Goal: Task Accomplishment & Management: Complete application form

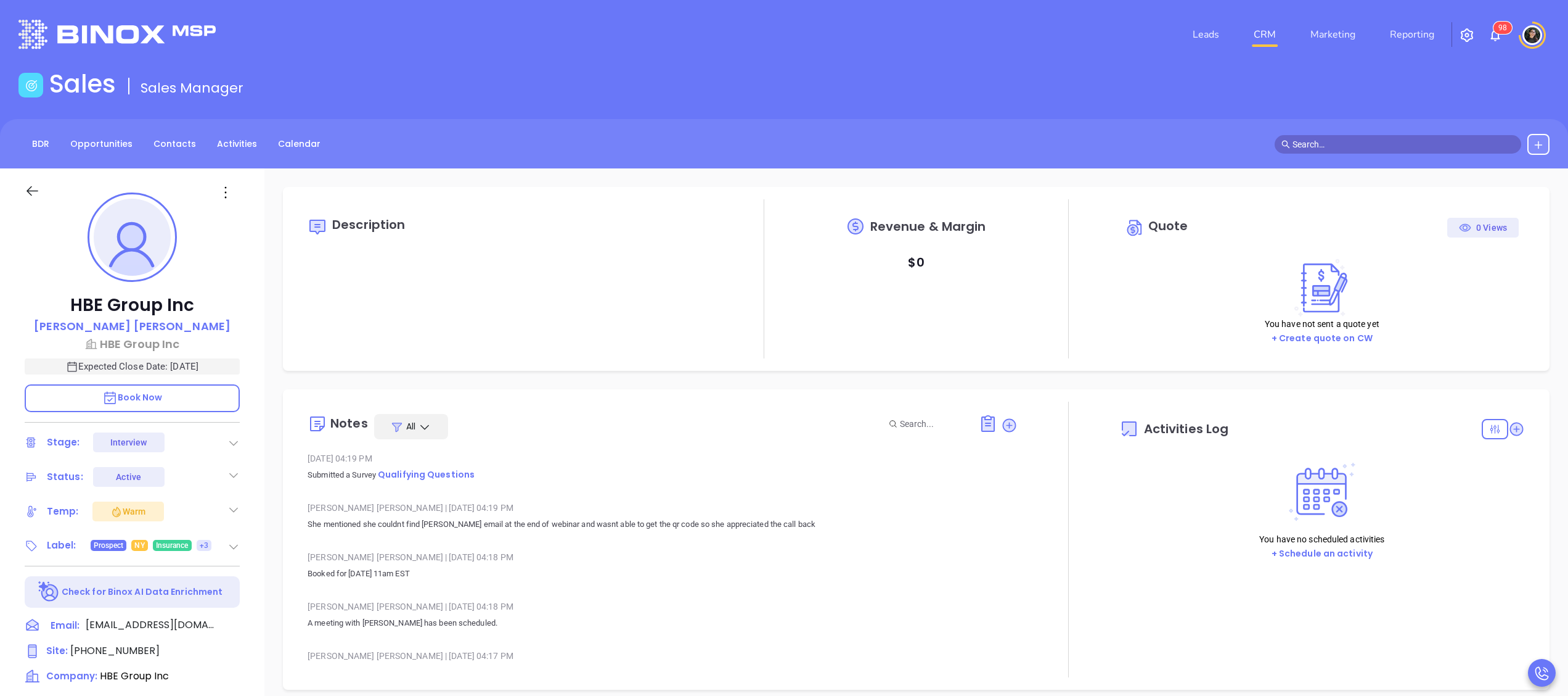
type input "[DATE]"
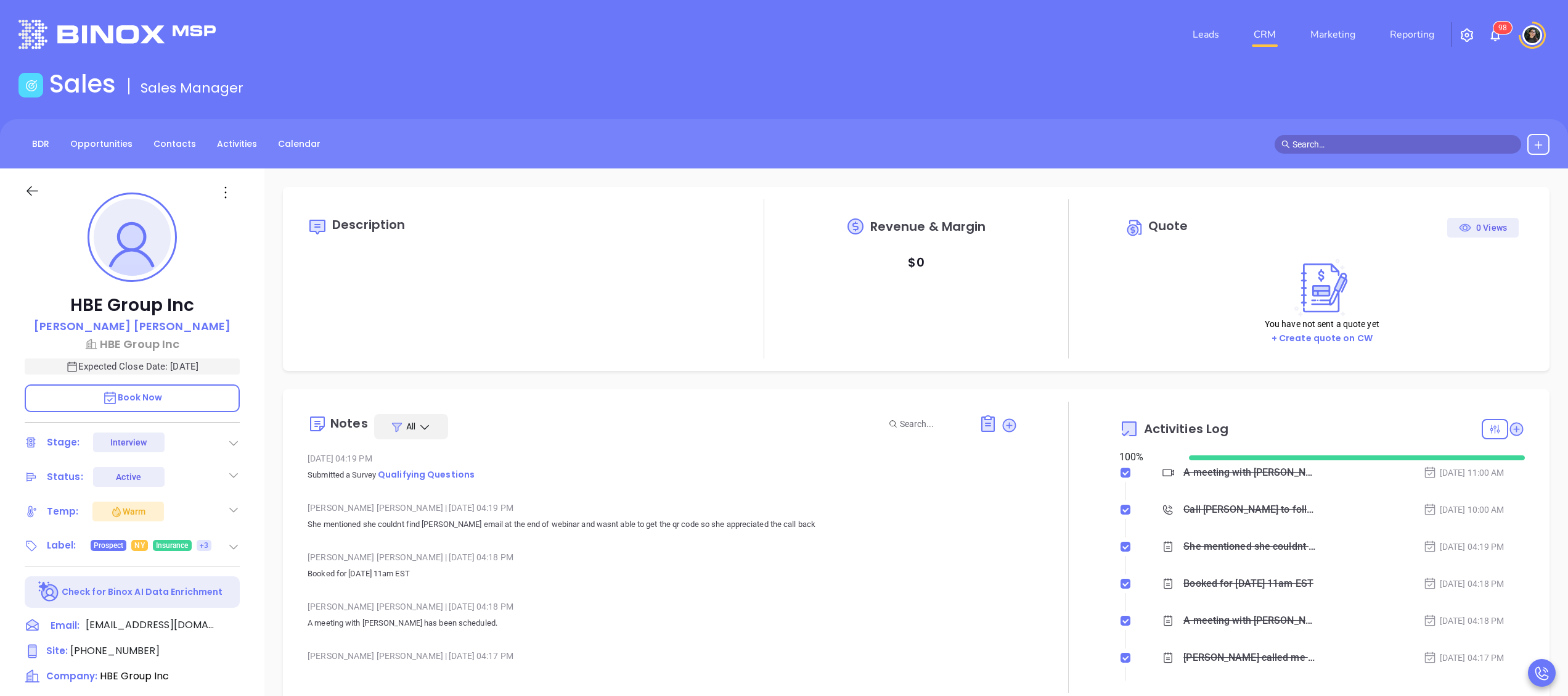
type input "[PERSON_NAME]"
click at [1510, 434] on icon at bounding box center [1517, 428] width 13 height 14
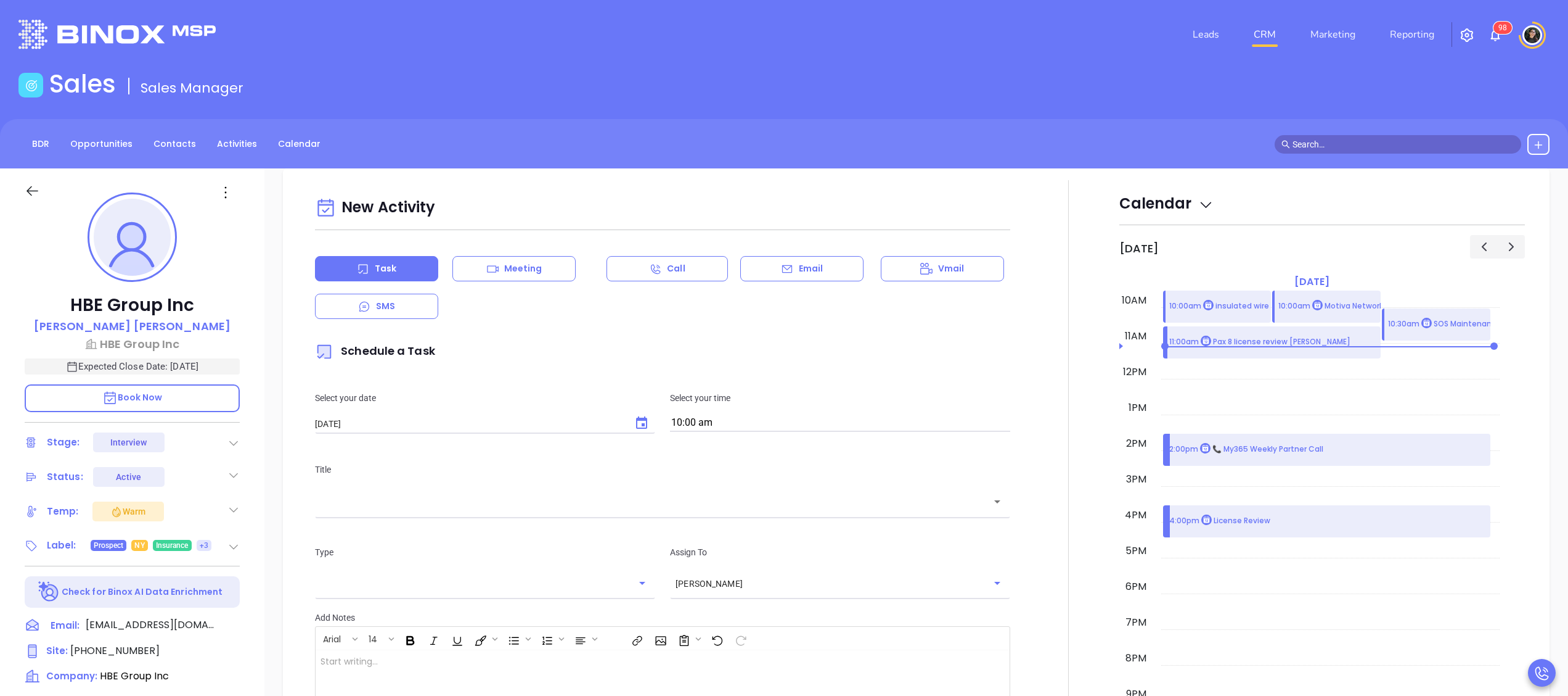
scroll to position [168, 0]
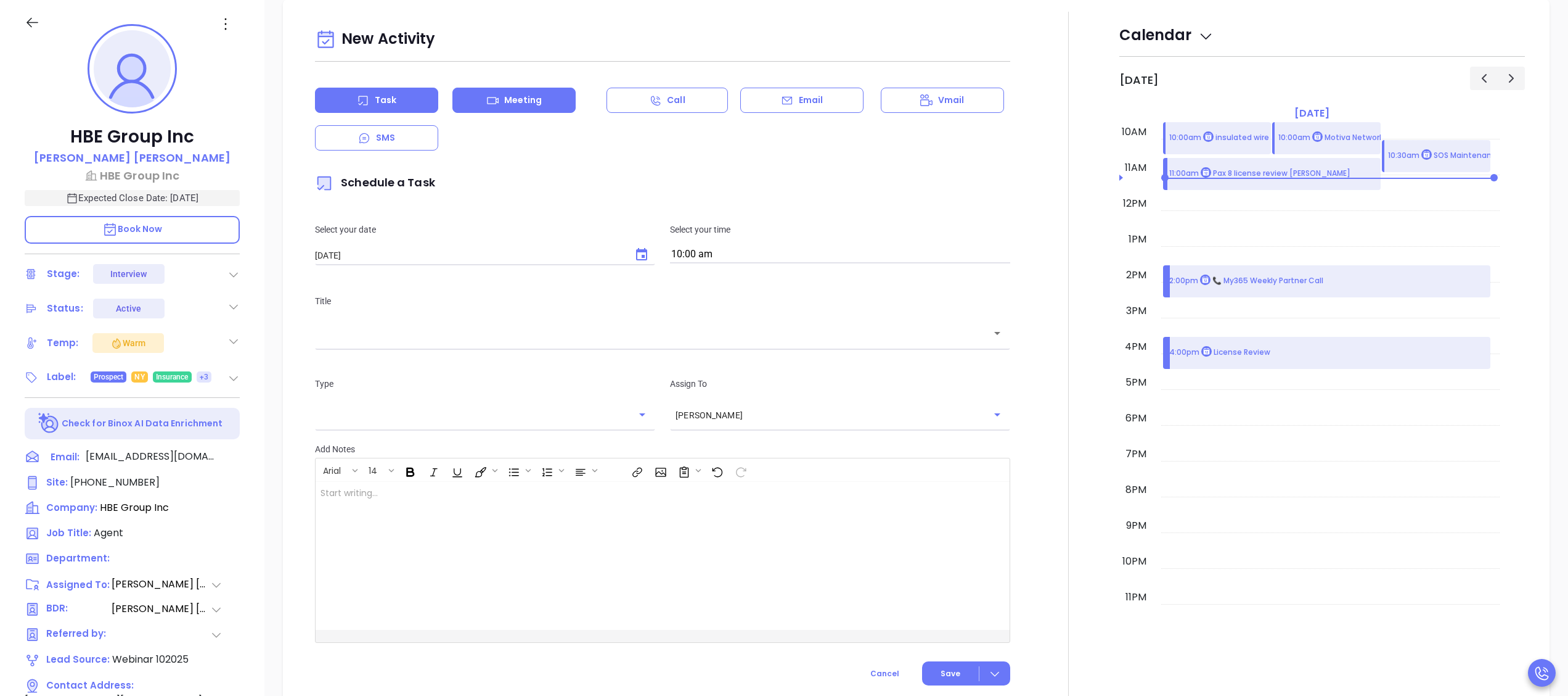
click at [553, 96] on div "Meeting" at bounding box center [514, 100] width 124 height 26
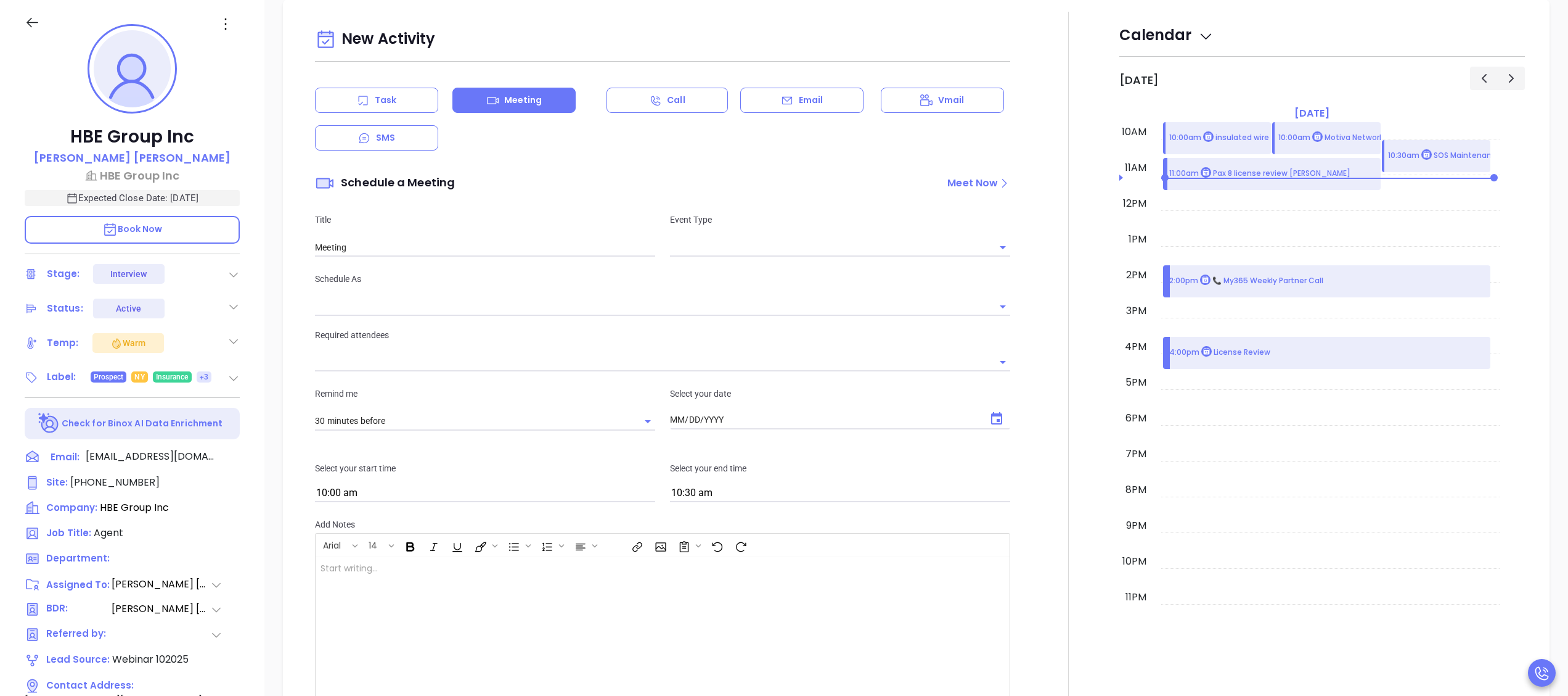
type input "[DATE]"
click at [762, 235] on div "Event Type" at bounding box center [840, 235] width 355 height 44
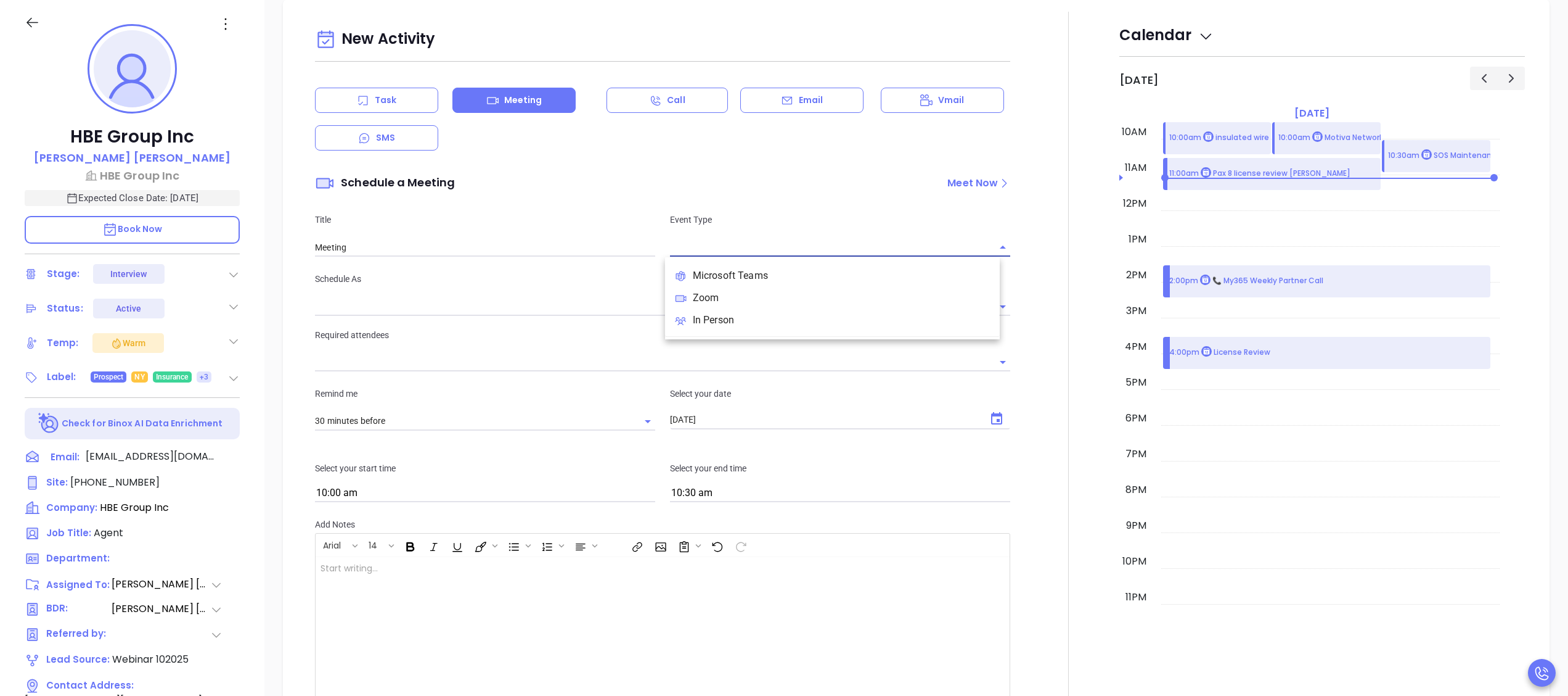
click at [759, 253] on input "text" at bounding box center [831, 247] width 322 height 18
type input "[PERSON_NAME]"
click at [736, 287] on li "Zoom" at bounding box center [832, 297] width 335 height 22
type input "Zoom Meeting"
type input "Zoom"
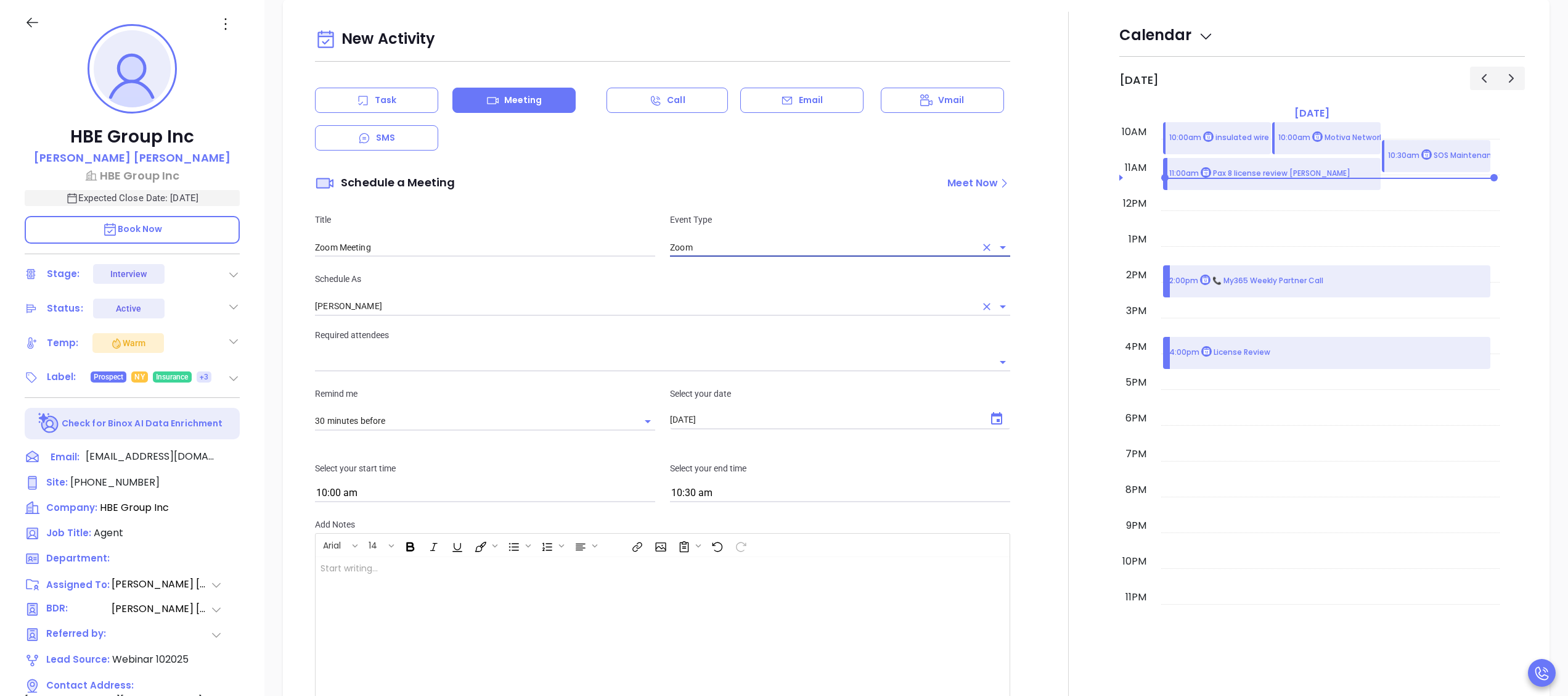
click at [577, 310] on input "[PERSON_NAME]" at bounding box center [645, 306] width 661 height 18
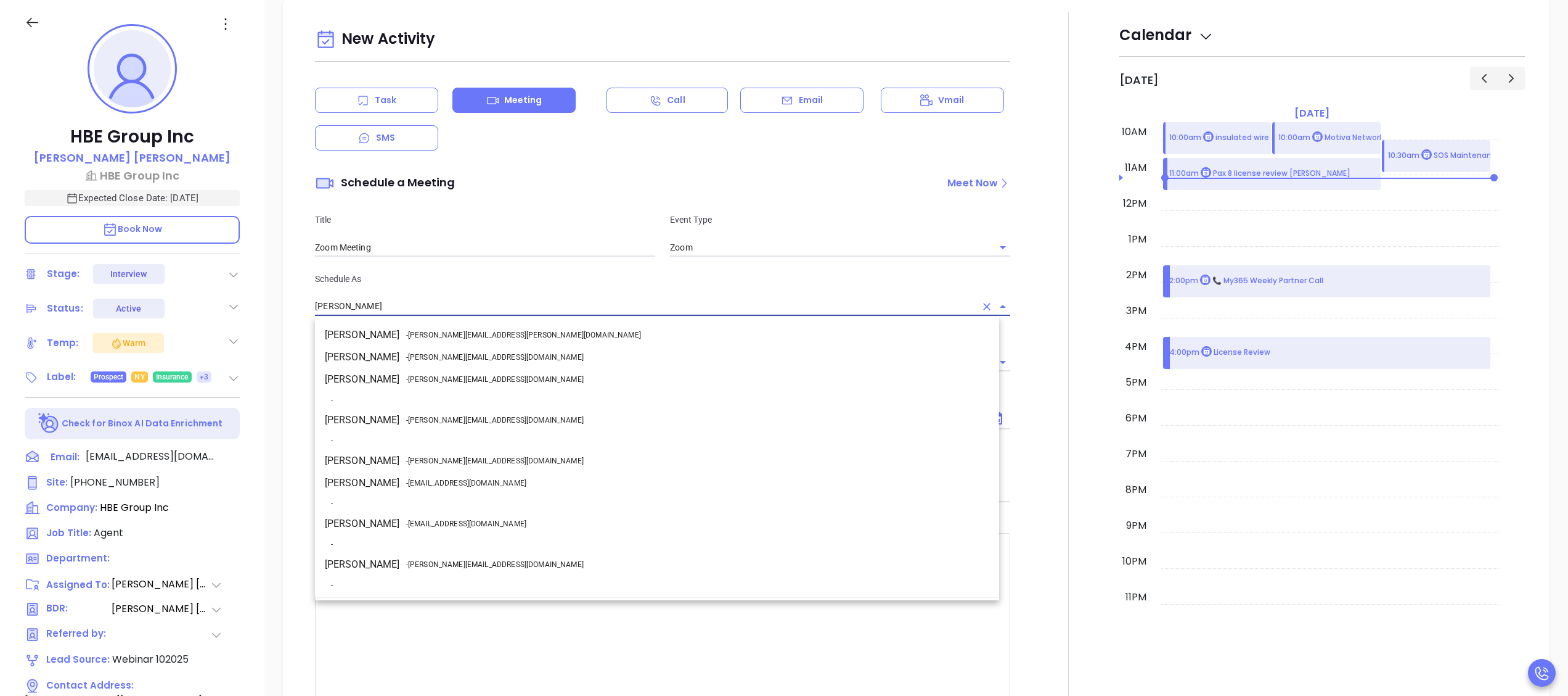
scroll to position [129, 0]
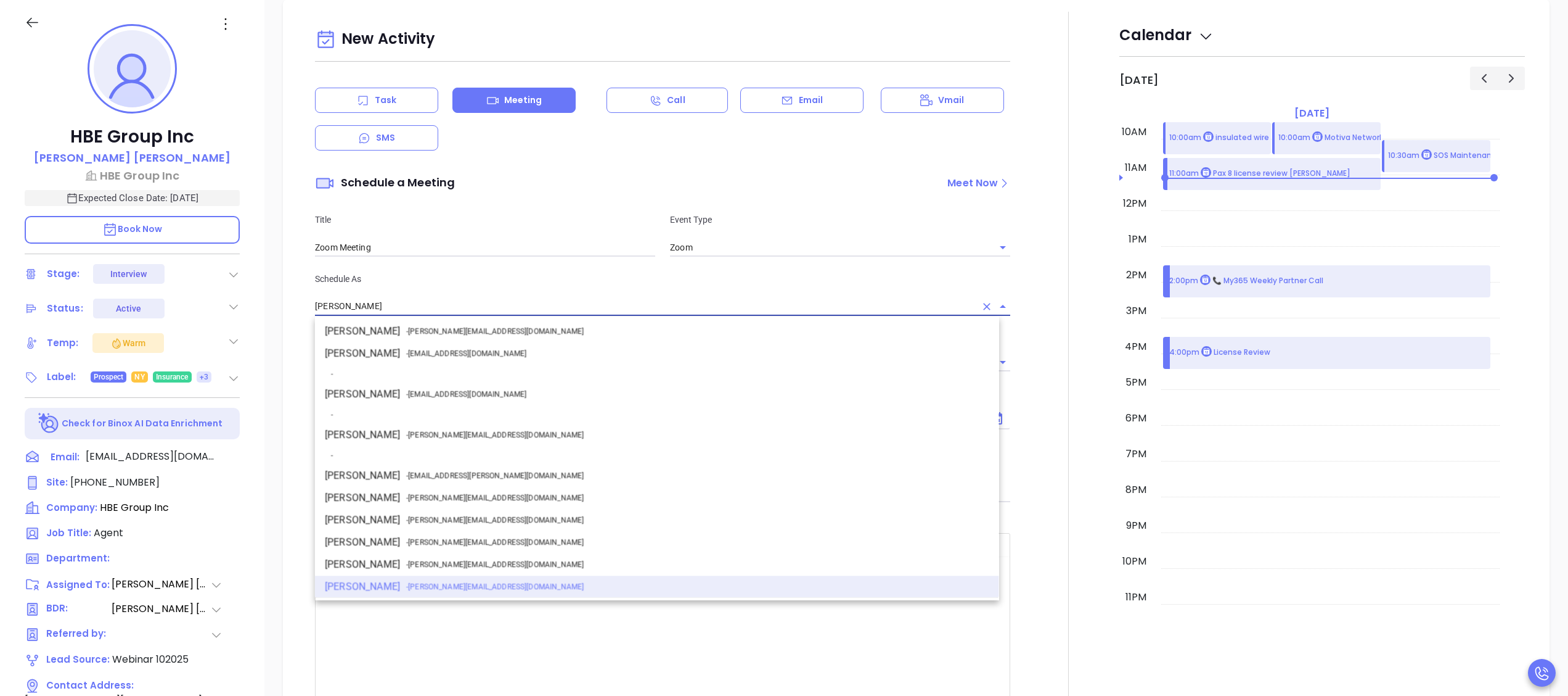
click at [438, 432] on span "- walter@motiva.net" at bounding box center [495, 435] width 178 height 11
type input "[PERSON_NAME]"
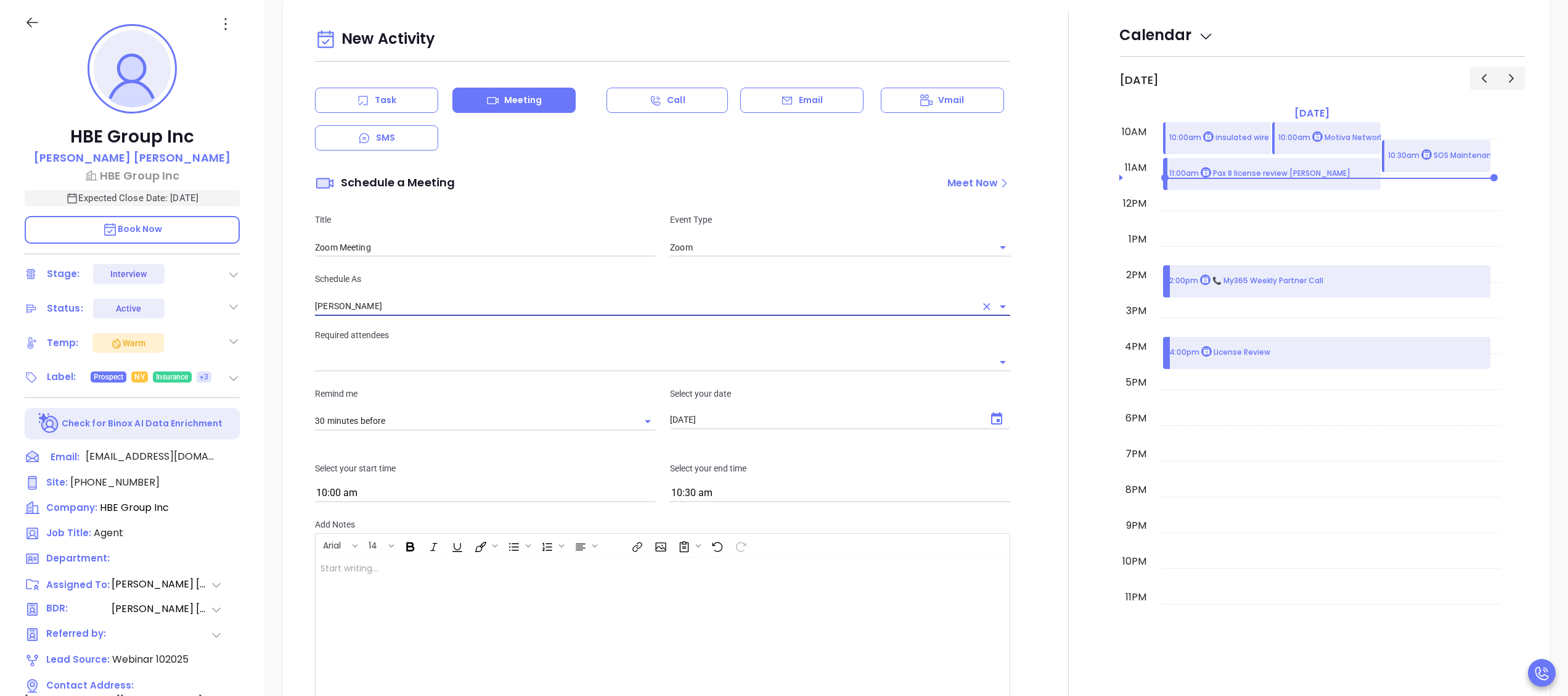
click at [483, 366] on input "text" at bounding box center [653, 362] width 677 height 18
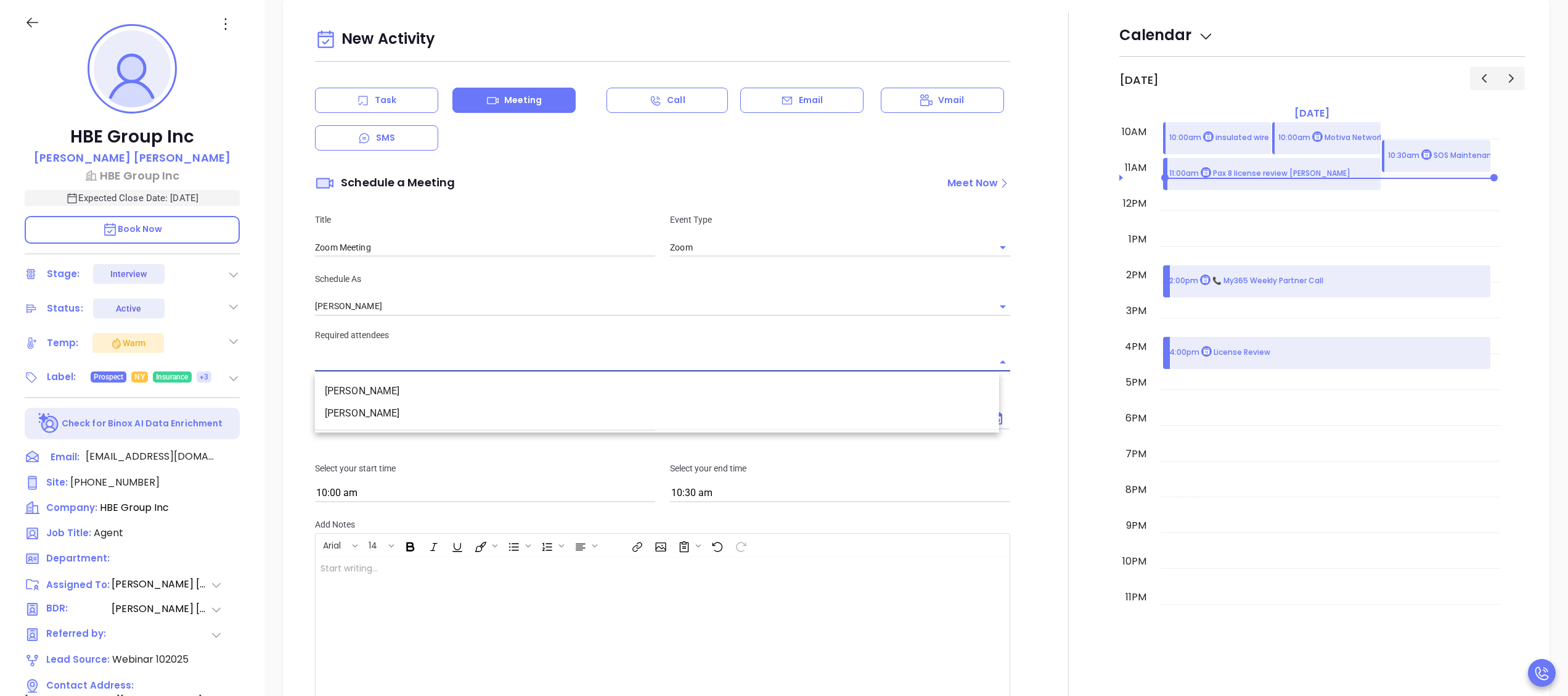
click at [426, 407] on li "Sharon Baisley" at bounding box center [656, 413] width 684 height 22
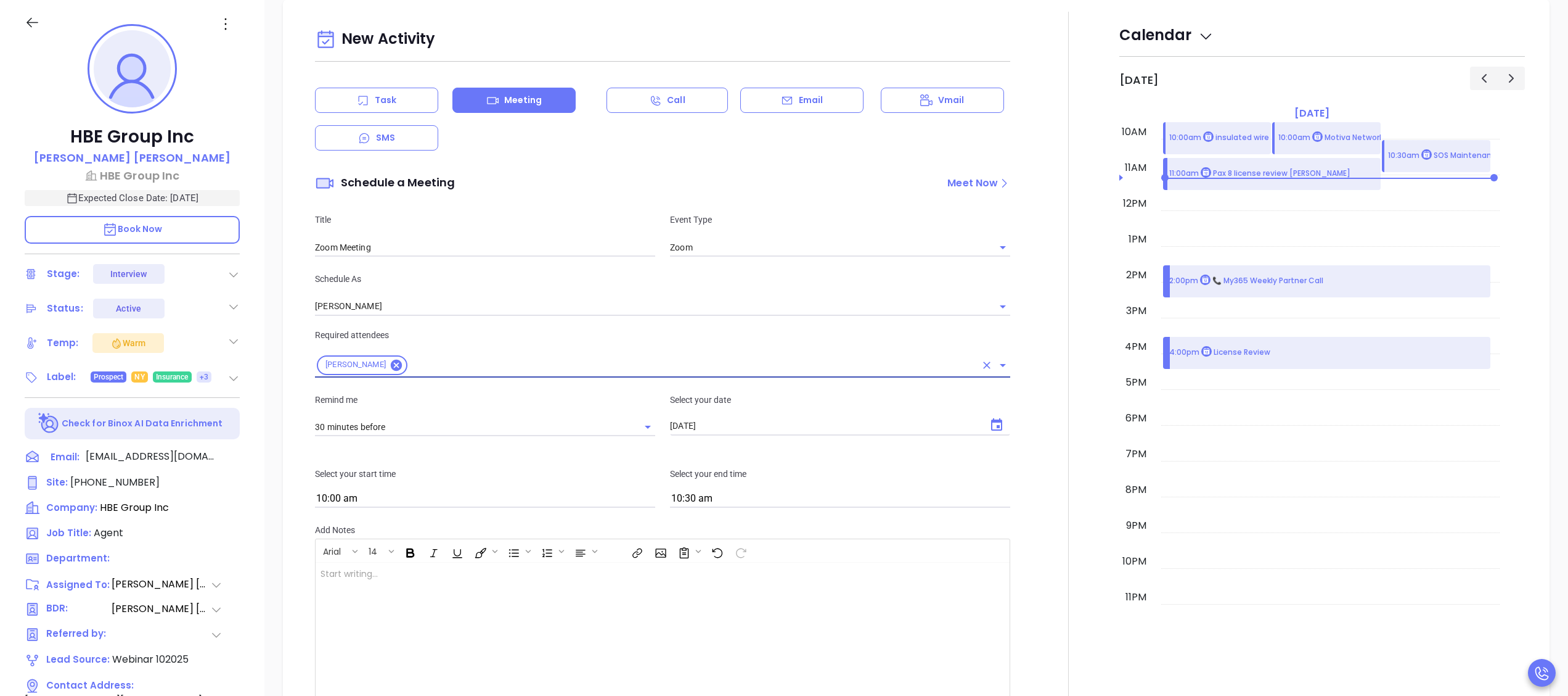
click at [994, 426] on button "Choose date, selected date is Oct 11, 2025" at bounding box center [997, 424] width 25 height 25
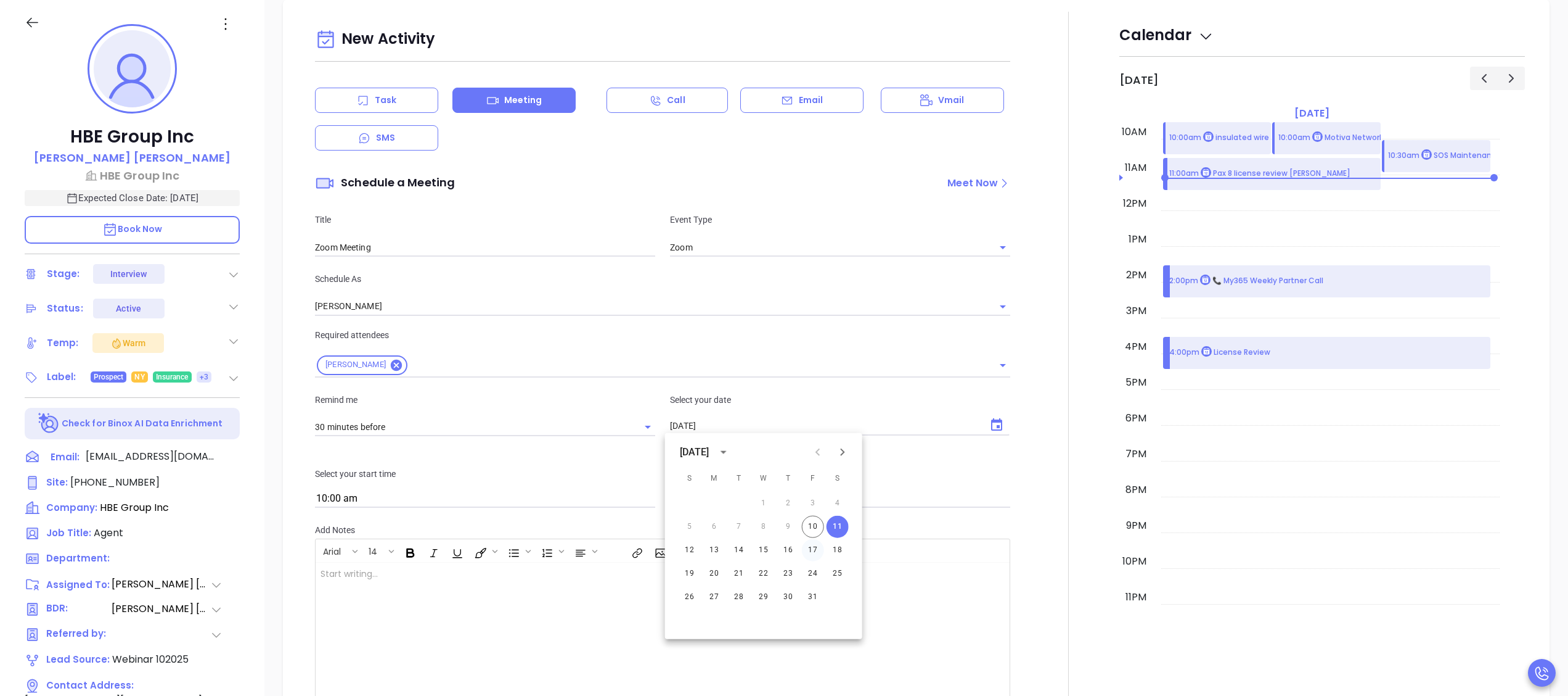
click at [815, 547] on button "17" at bounding box center [813, 550] width 22 height 22
type input "10/17/2025"
click at [551, 494] on input "10:00 am" at bounding box center [485, 499] width 340 height 17
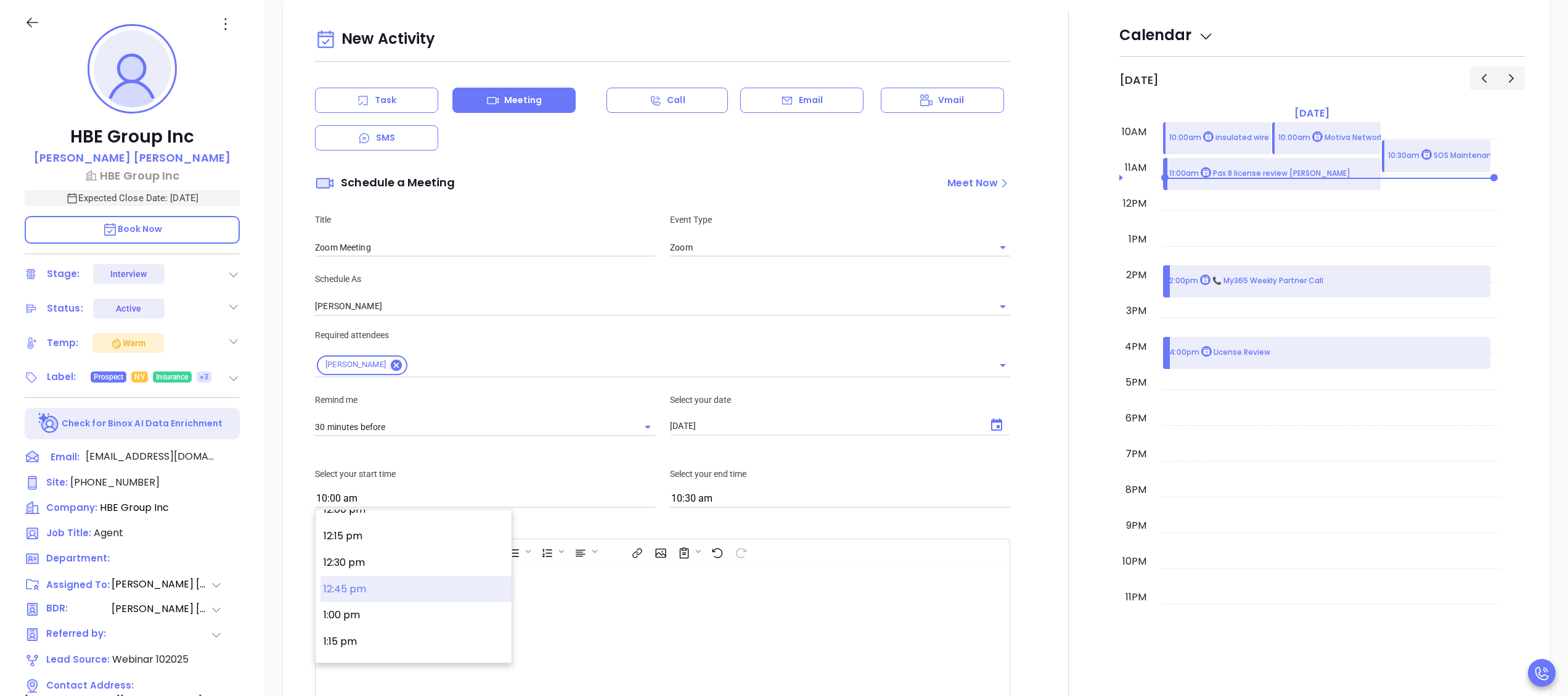
scroll to position [1157, 0]
click at [408, 533] on button "11:00 am" at bounding box center [416, 528] width 191 height 26
type input "11:00 am"
type input "11:30 am"
click at [528, 252] on input "Zoom Meeting" at bounding box center [485, 247] width 340 height 18
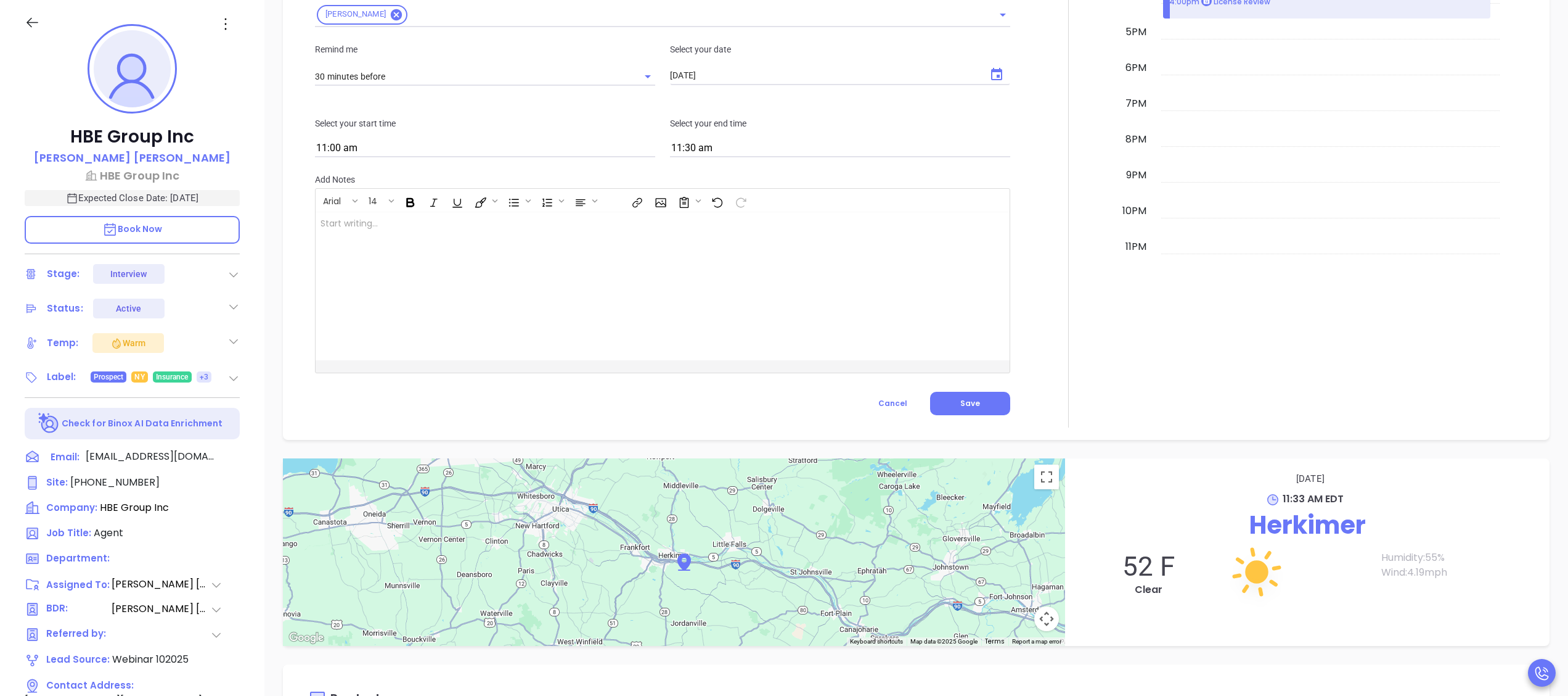
scroll to position [1081, 0]
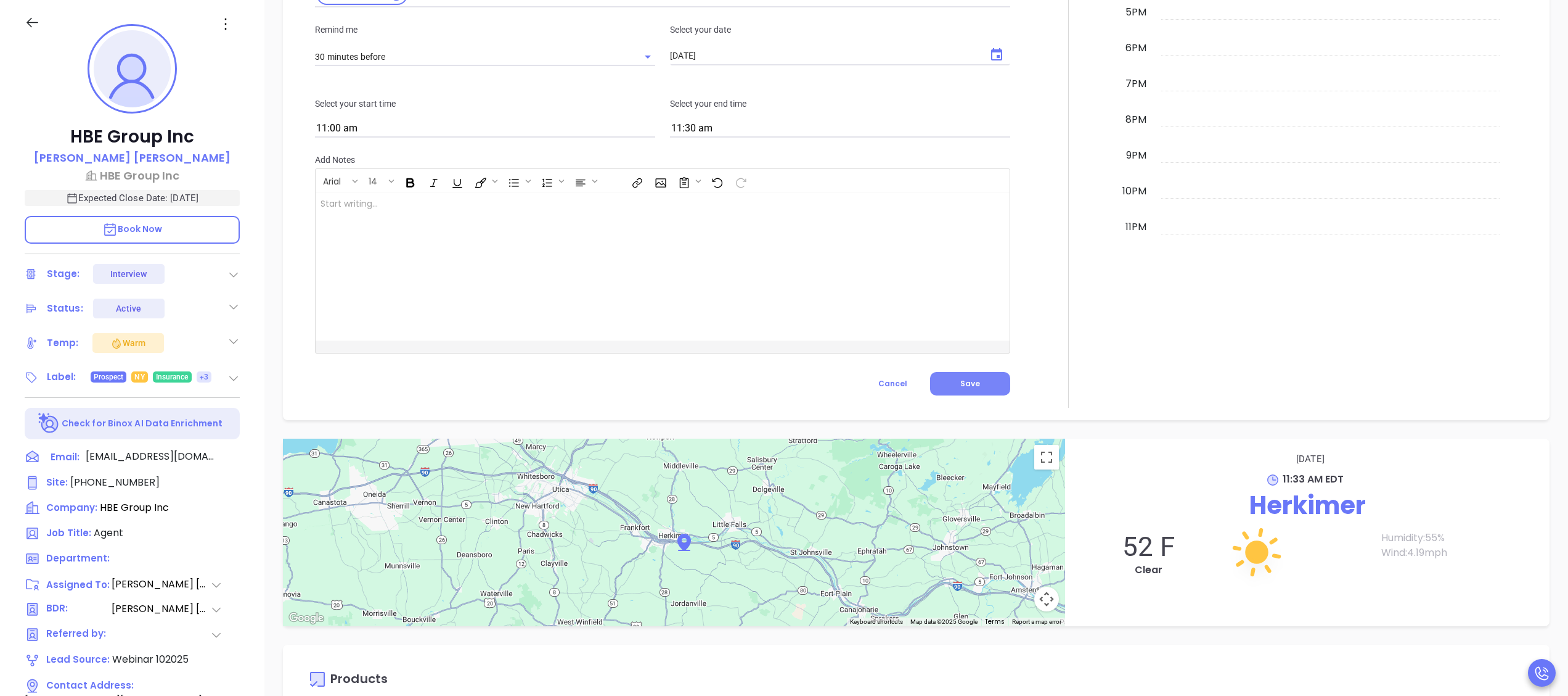
type input "Zoom Meeting to Review Assessment"
click at [961, 382] on span "Save" at bounding box center [970, 383] width 20 height 11
type input "Meeting"
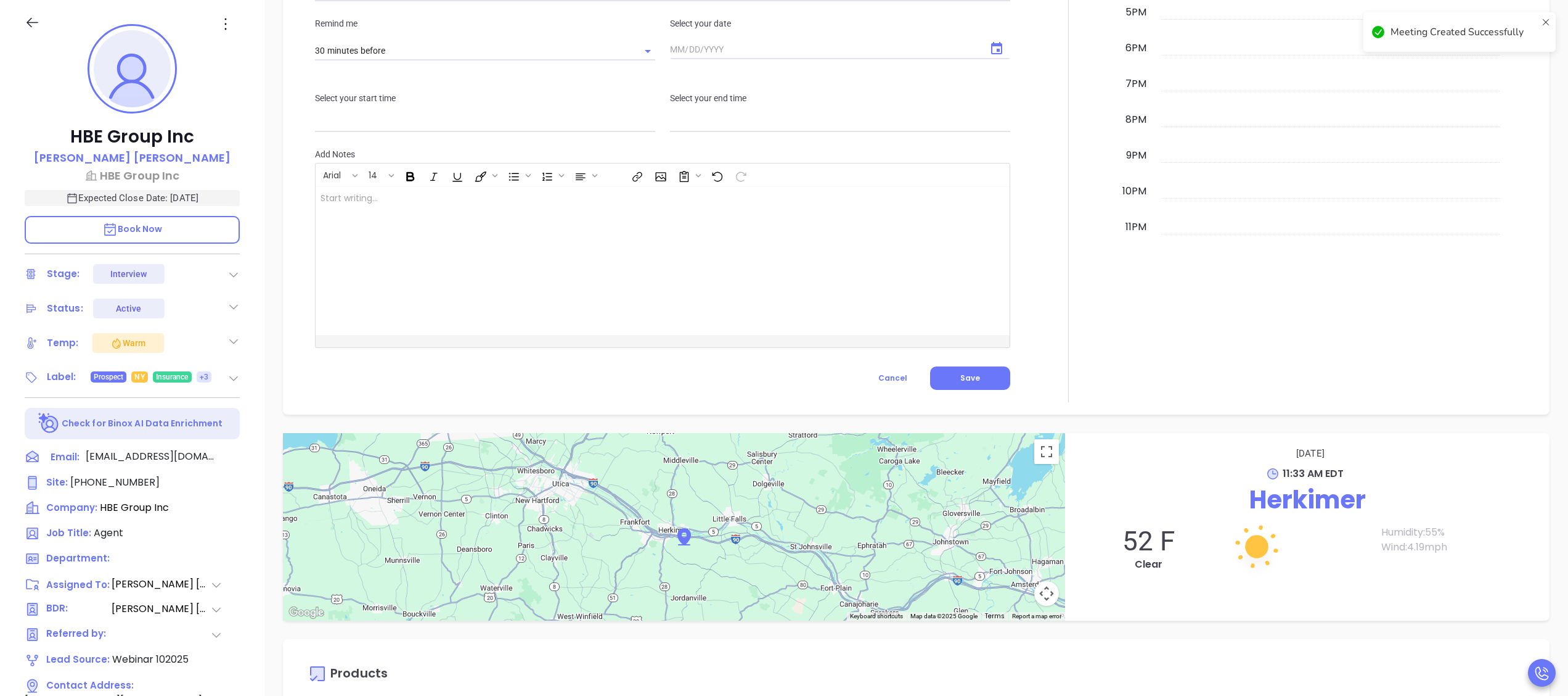
checkbox input "false"
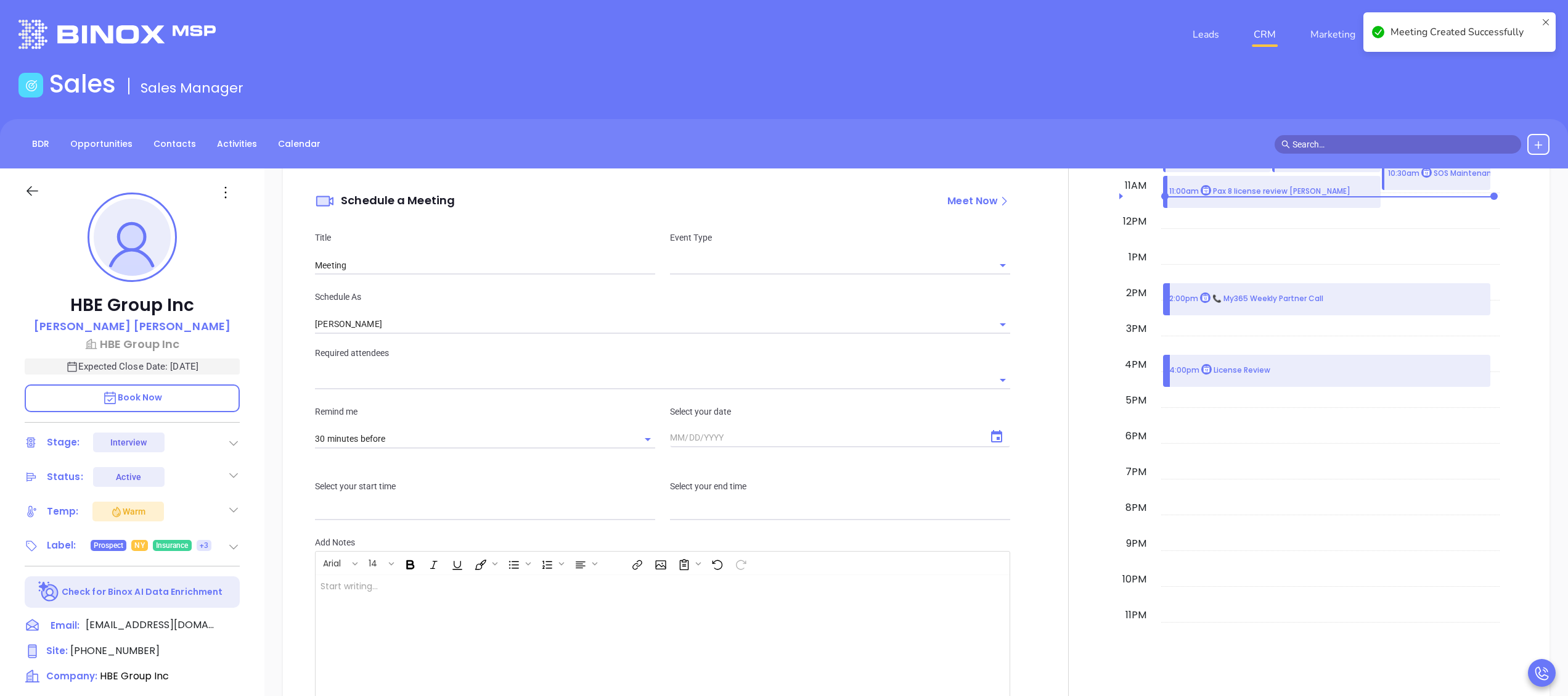
scroll to position [710, 0]
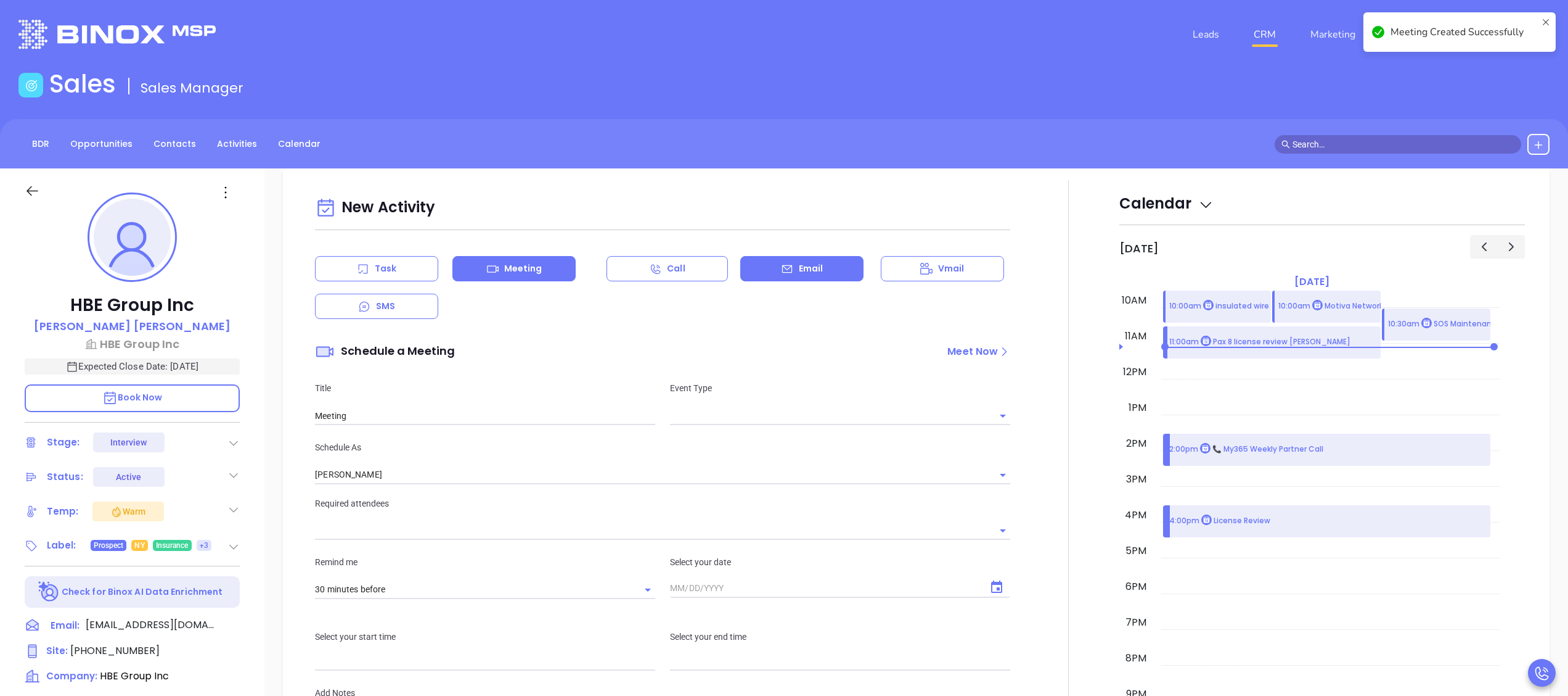
click at [804, 269] on p "Email" at bounding box center [811, 269] width 25 height 13
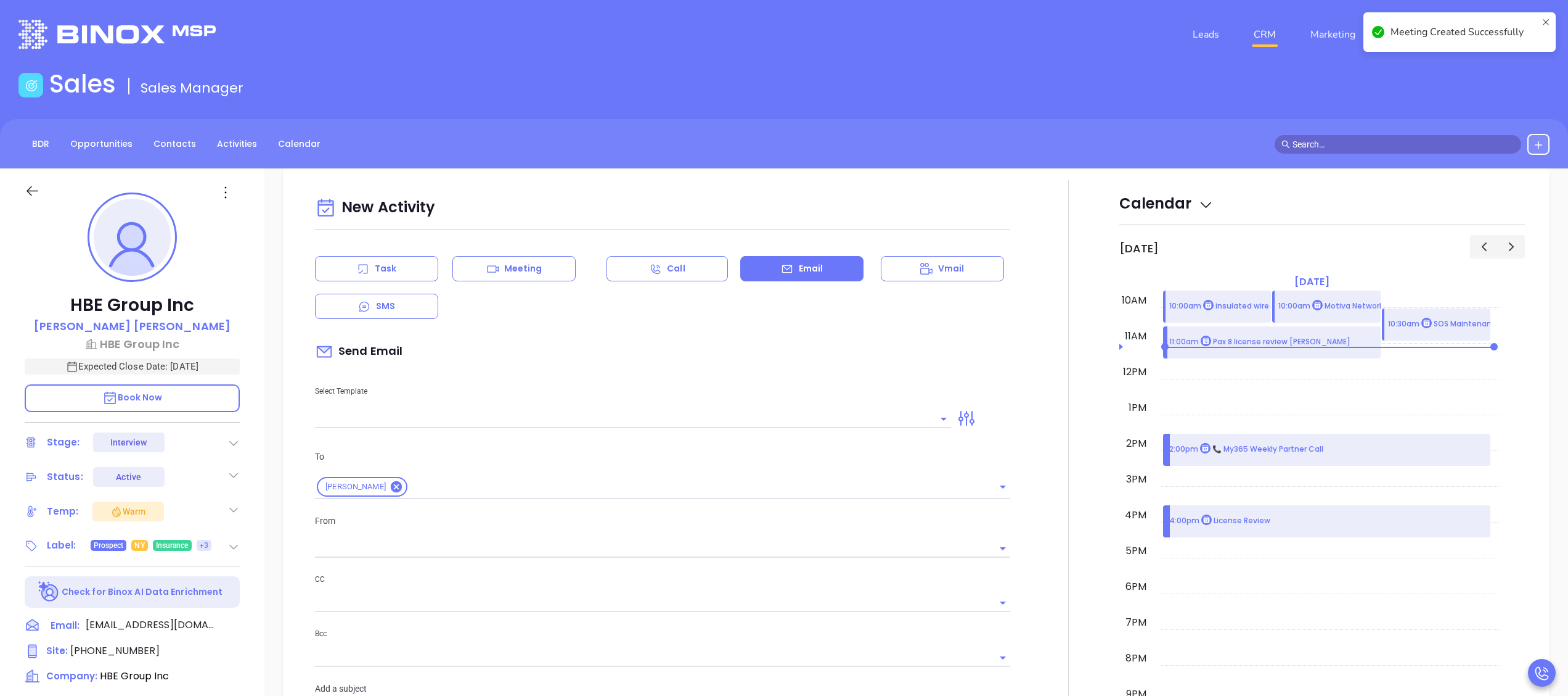
click at [556, 417] on input "text" at bounding box center [623, 418] width 617 height 18
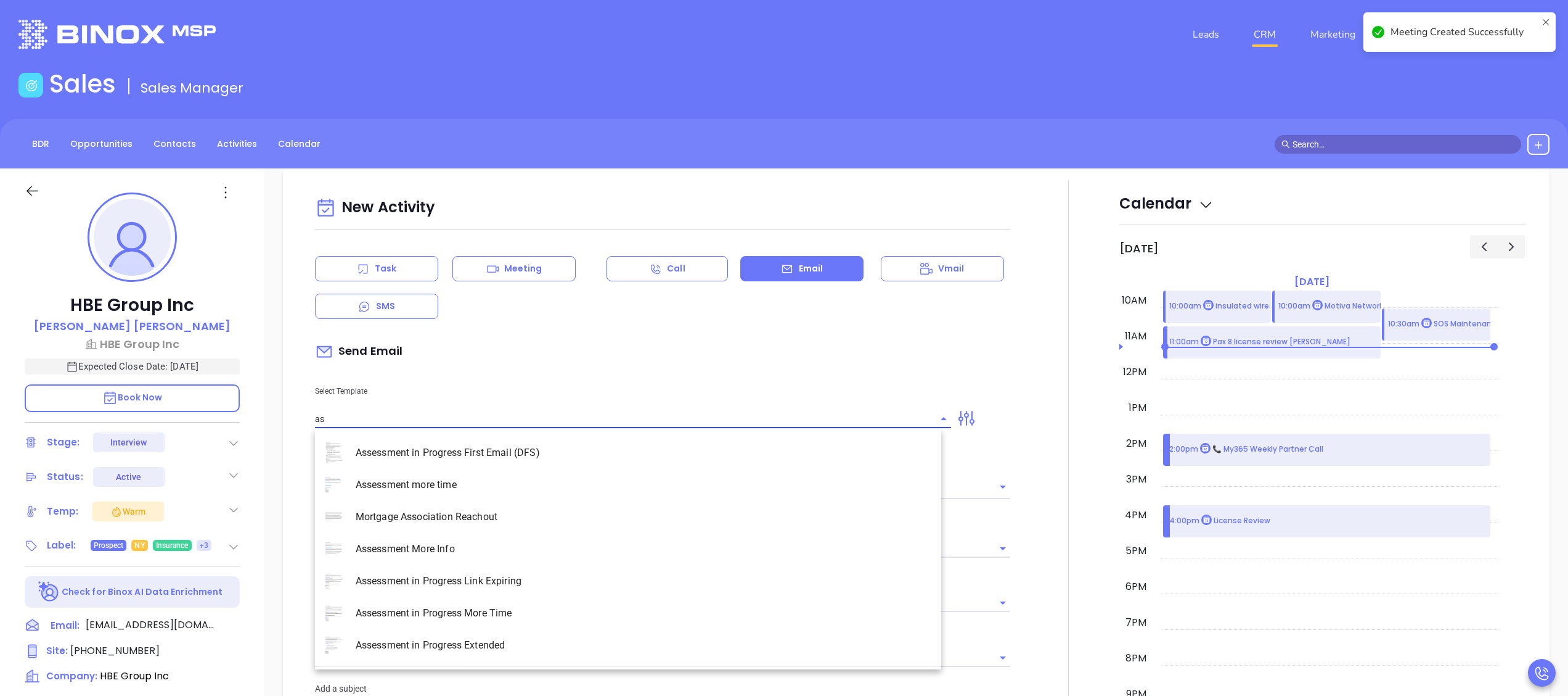
type input "ass"
type input "[PERSON_NAME]"
click at [530, 456] on li "Assessment in Progress First Email (DFS)" at bounding box center [627, 452] width 626 height 32
type input "Assessment in Progress First Email (DFS)"
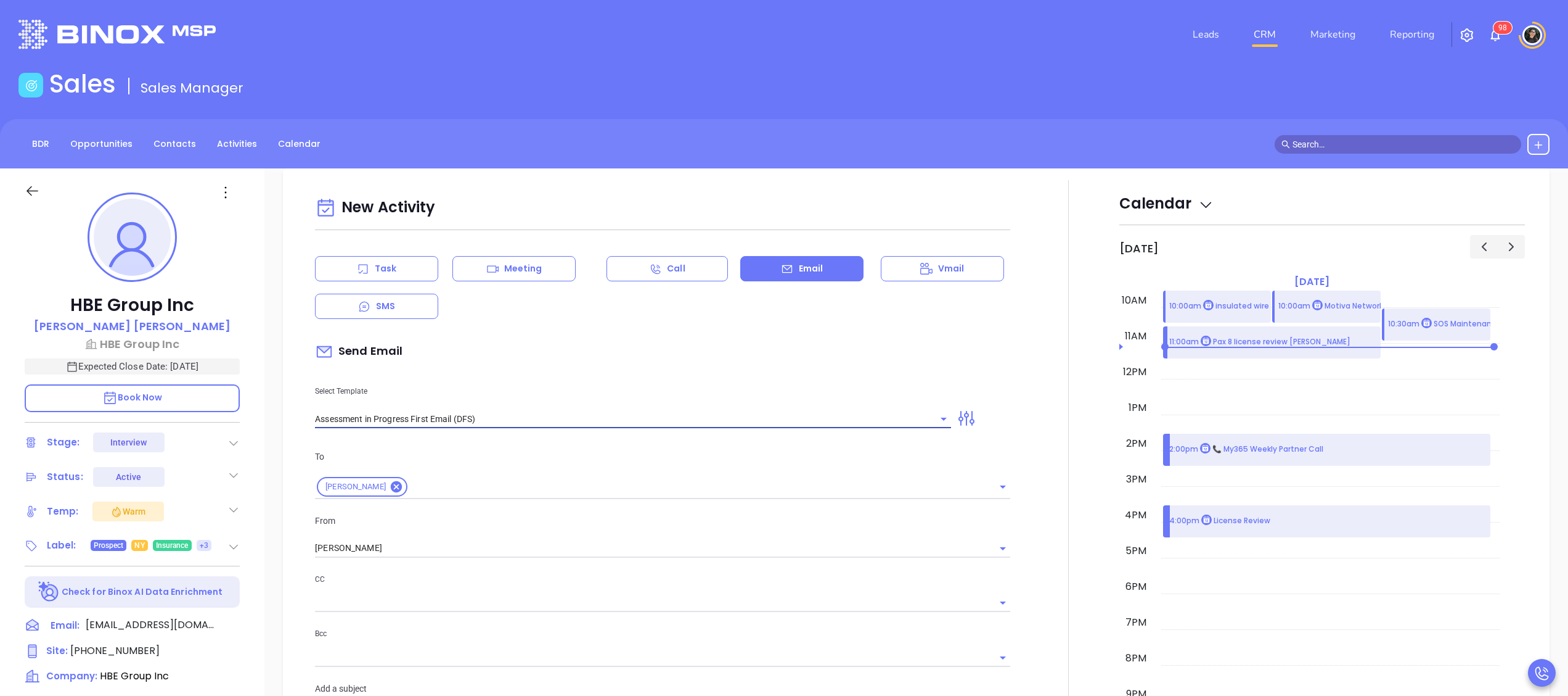
type input "Sharon Next Step in Your Cybersecurity Compliance Journey (Time-Sensitive)"
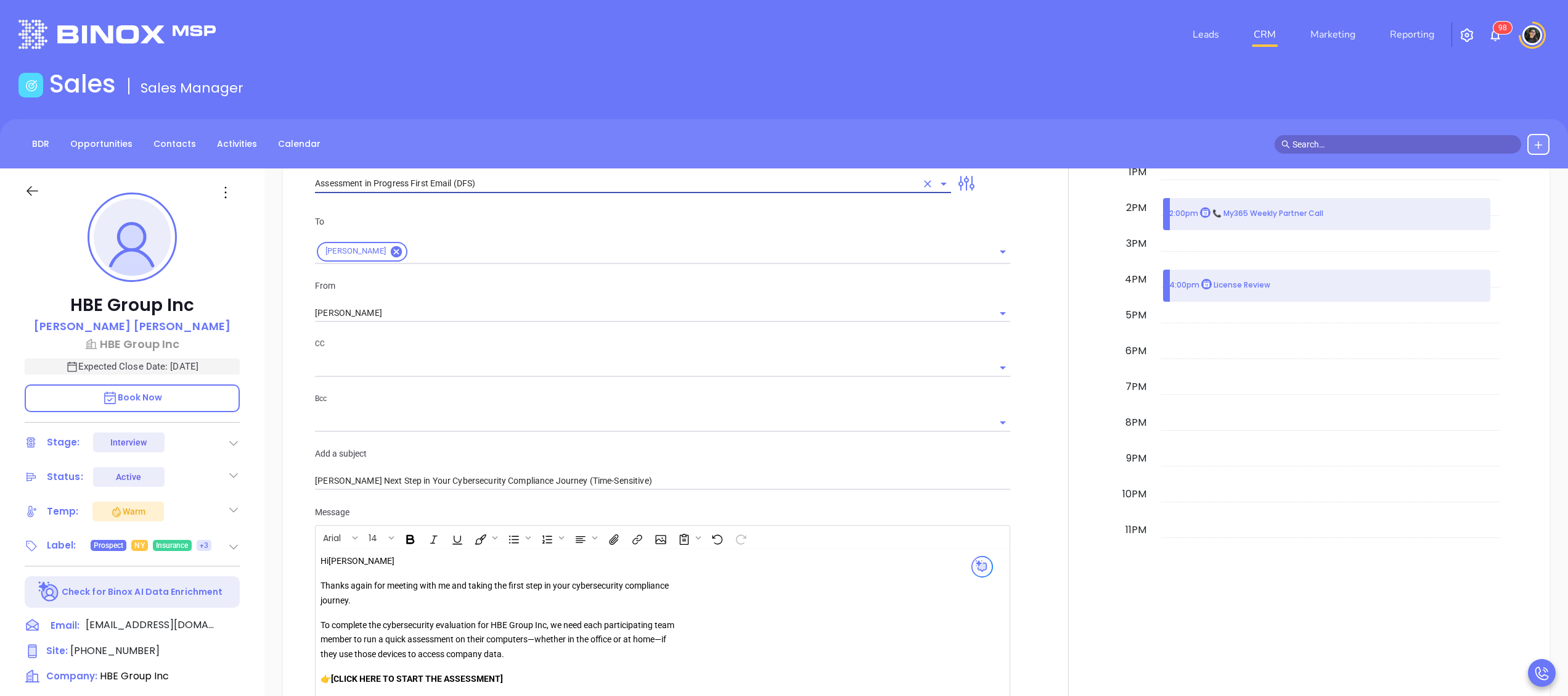
scroll to position [987, 0]
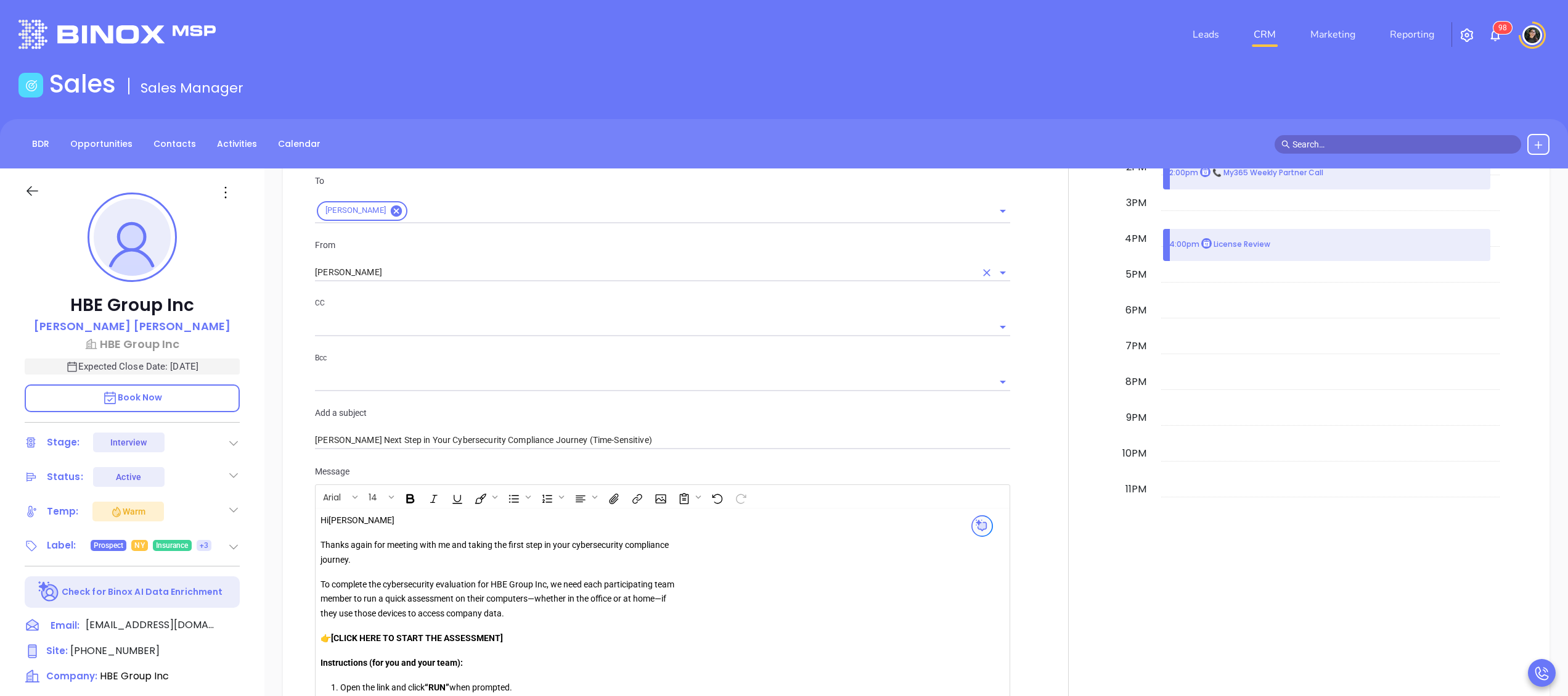
type input "Assessment in Progress First Email (DFS)"
click at [388, 279] on input "[PERSON_NAME]" at bounding box center [645, 272] width 661 height 18
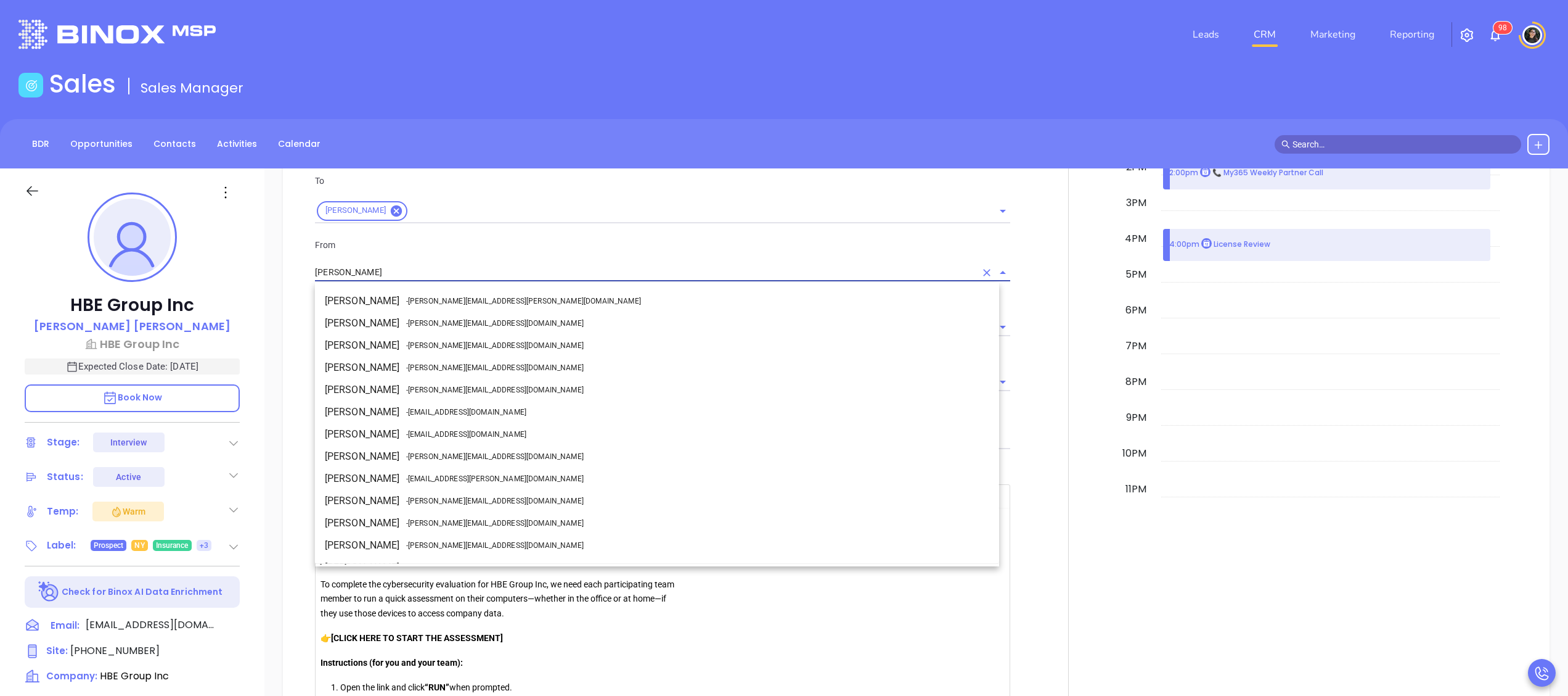
scroll to position [38, 0]
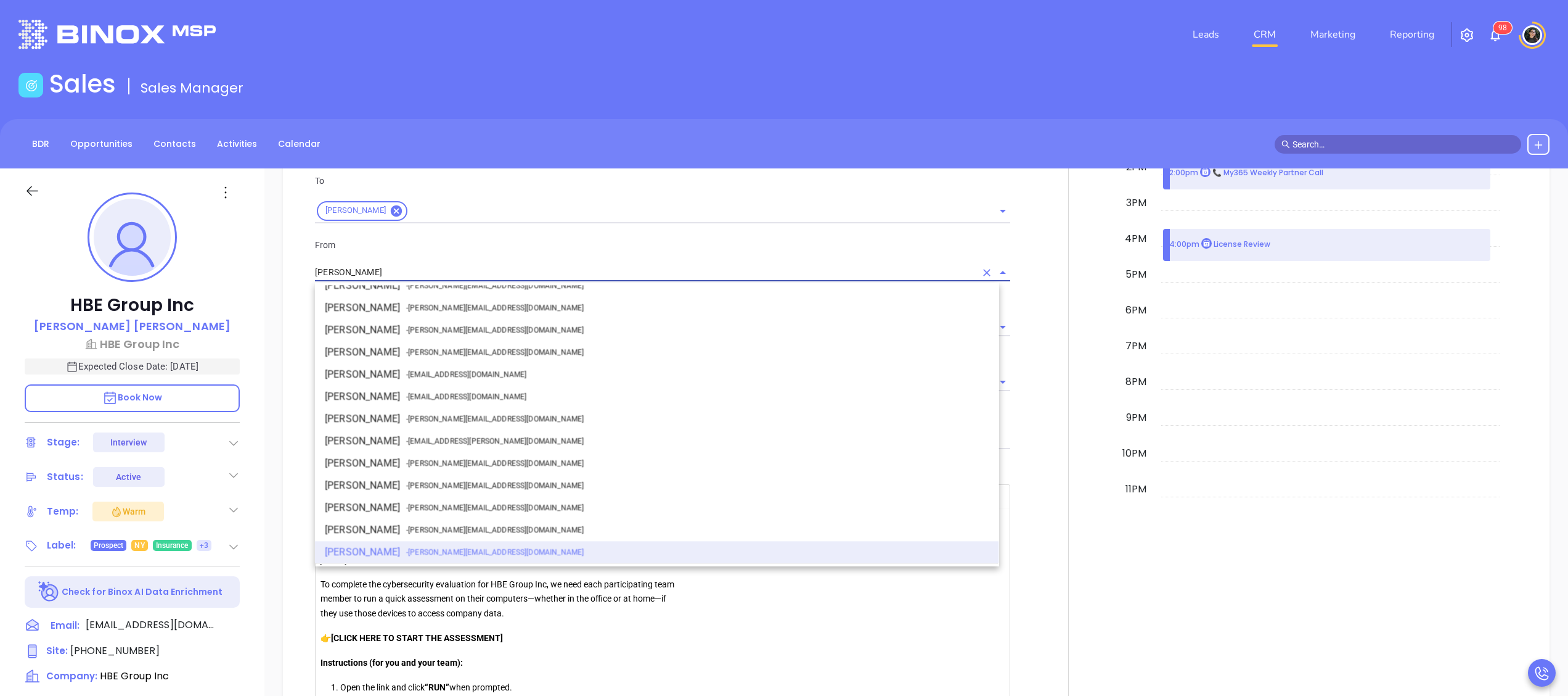
click at [400, 408] on li "Walter Contreras - [EMAIL_ADDRESS][DOMAIN_NAME]" at bounding box center [656, 418] width 684 height 22
type input "[PERSON_NAME]"
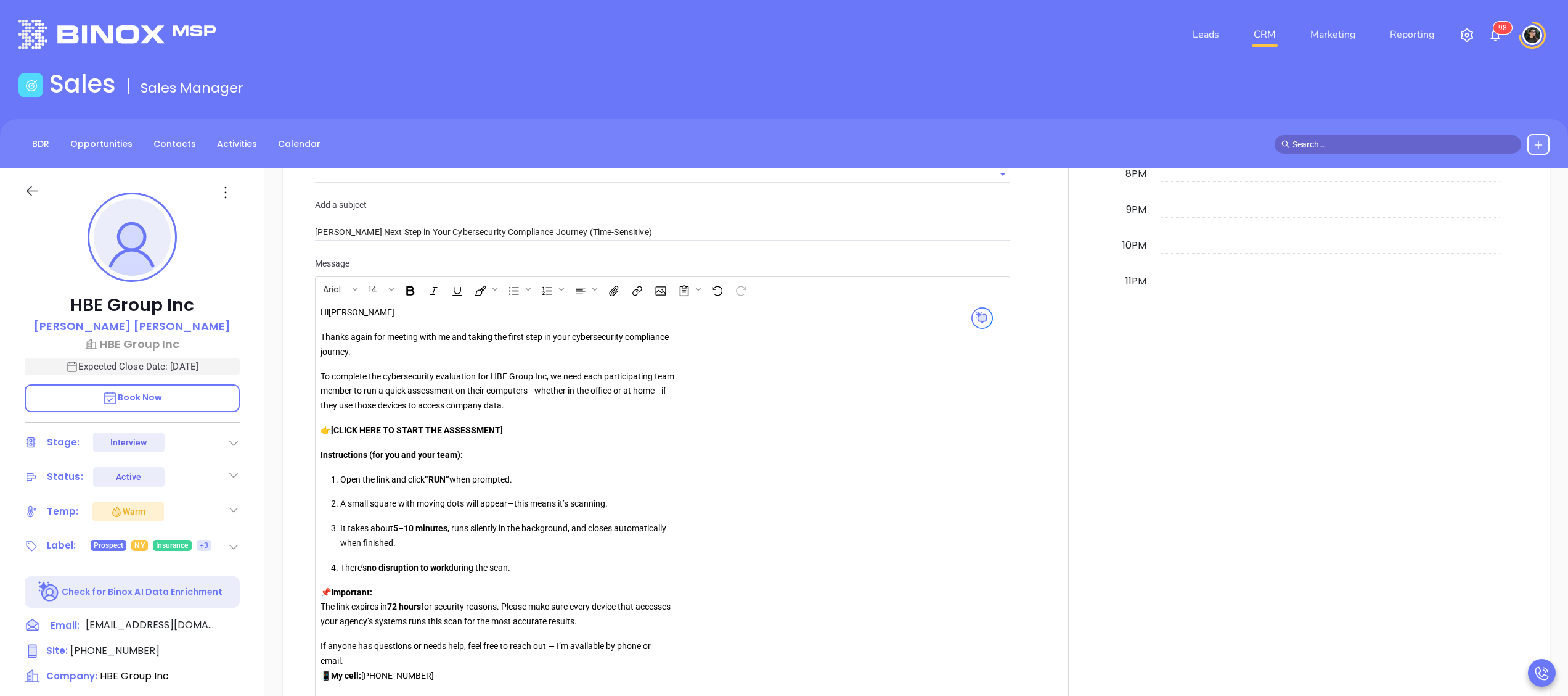
scroll to position [1233, 0]
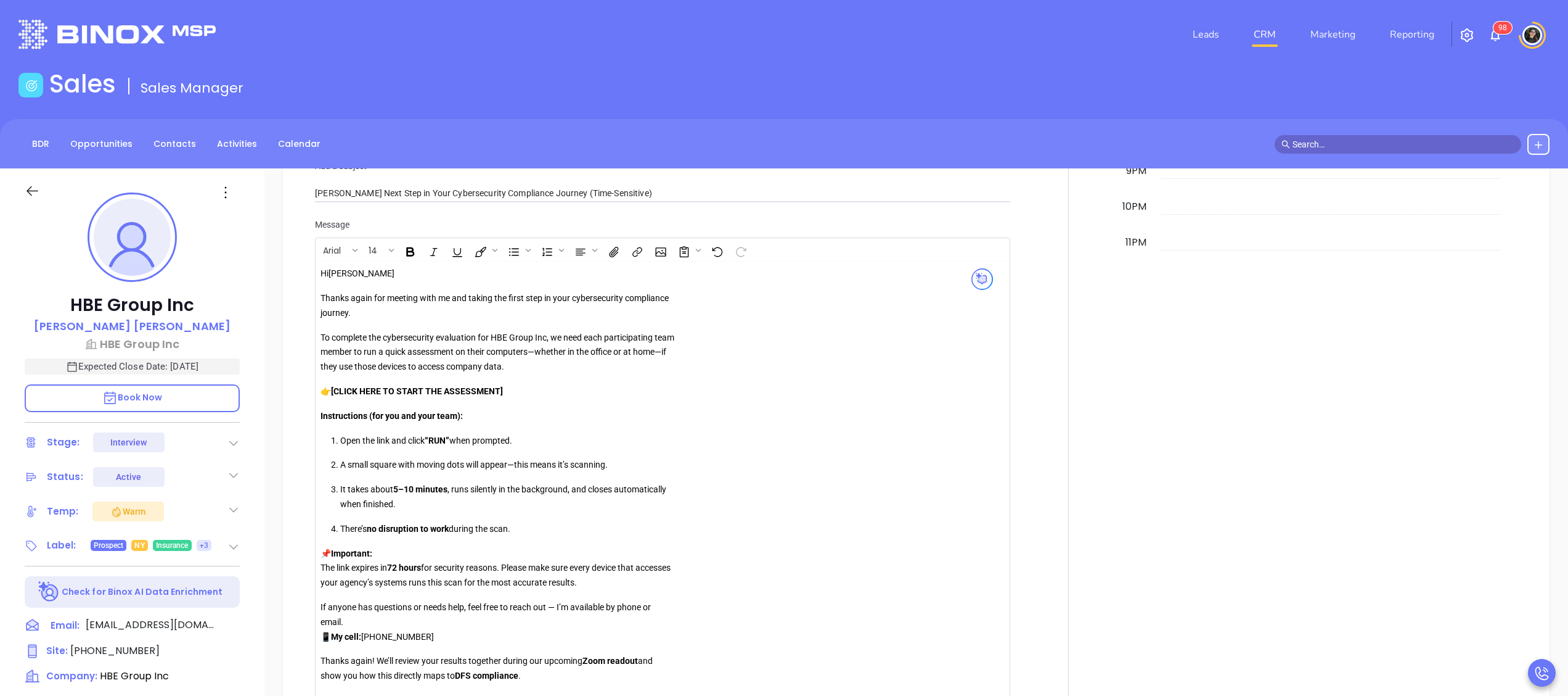
click at [577, 398] on p "👉 [CLICK HERE TO START THE ASSESSMENT]" at bounding box center [497, 392] width 355 height 15
click at [338, 392] on strong "[CLICK HERE TO START THE ASSESSMENT" at bounding box center [416, 391] width 170 height 10
drag, startPoint x: 202, startPoint y: 304, endPoint x: 67, endPoint y: 312, distance: 135.2
click at [67, 312] on p "HBE Group Inc" at bounding box center [132, 305] width 215 height 22
copy p "HBE Group Inc"
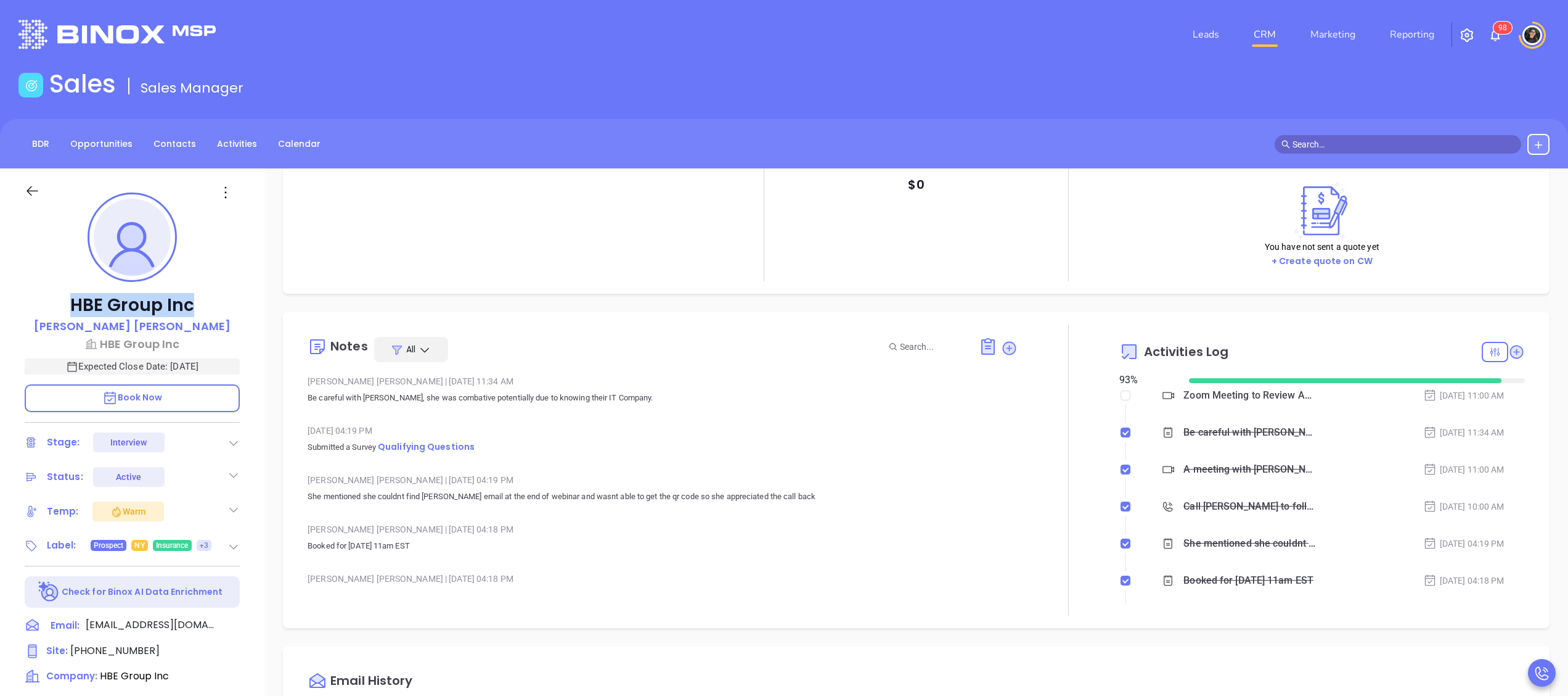
scroll to position [0, 0]
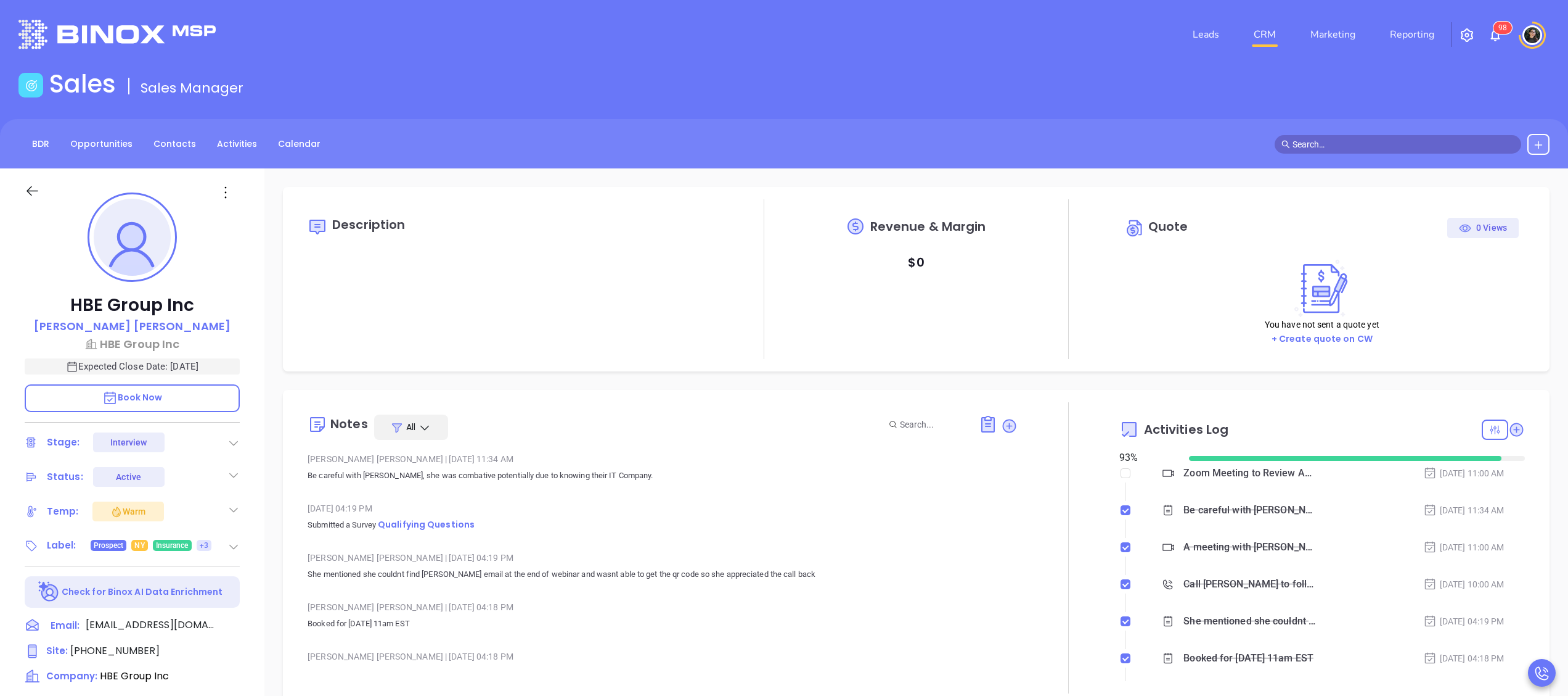
click at [409, 533] on div "Oct 8, 2025 04:19 PM Submitted a Survey Qualifying Questions" at bounding box center [662, 520] width 710 height 43
drag, startPoint x: 409, startPoint y: 533, endPoint x: 424, endPoint y: 528, distance: 15.8
click at [424, 528] on span "Qualifying Questions" at bounding box center [426, 524] width 97 height 12
drag, startPoint x: 190, startPoint y: 322, endPoint x: 74, endPoint y: 323, distance: 116.0
click at [74, 323] on div "Sharon Baisley" at bounding box center [132, 326] width 215 height 18
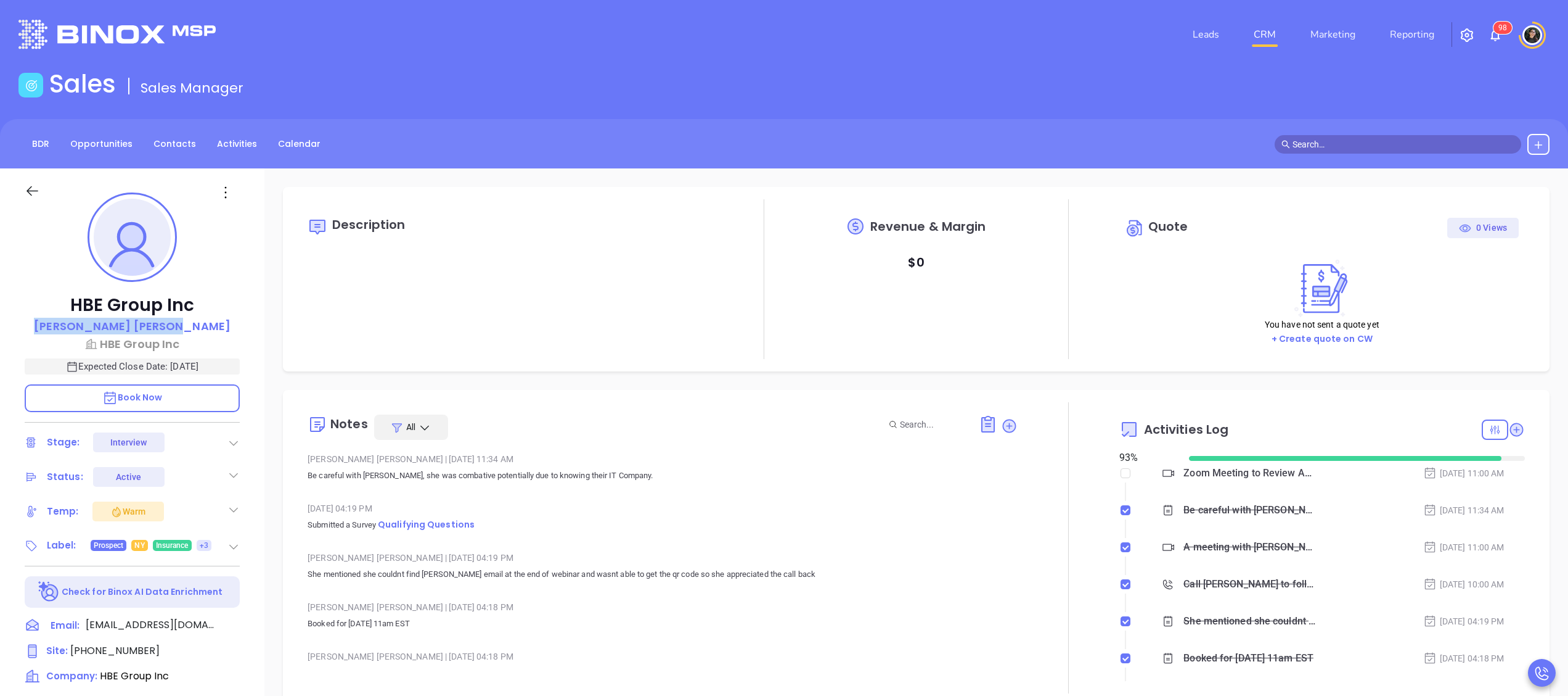
copy p "Sharon Baisley"
click at [243, 622] on icon at bounding box center [237, 625] width 15 height 15
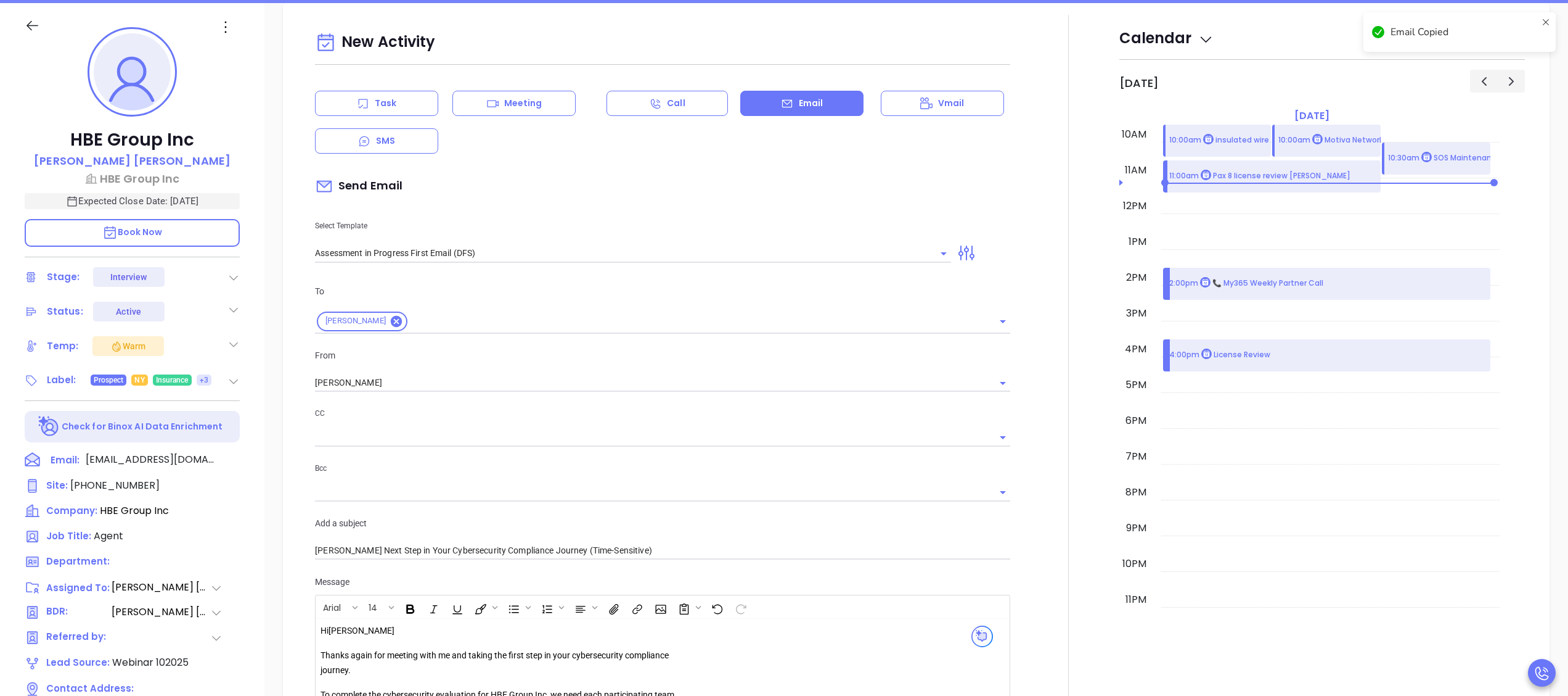
scroll to position [168, 0]
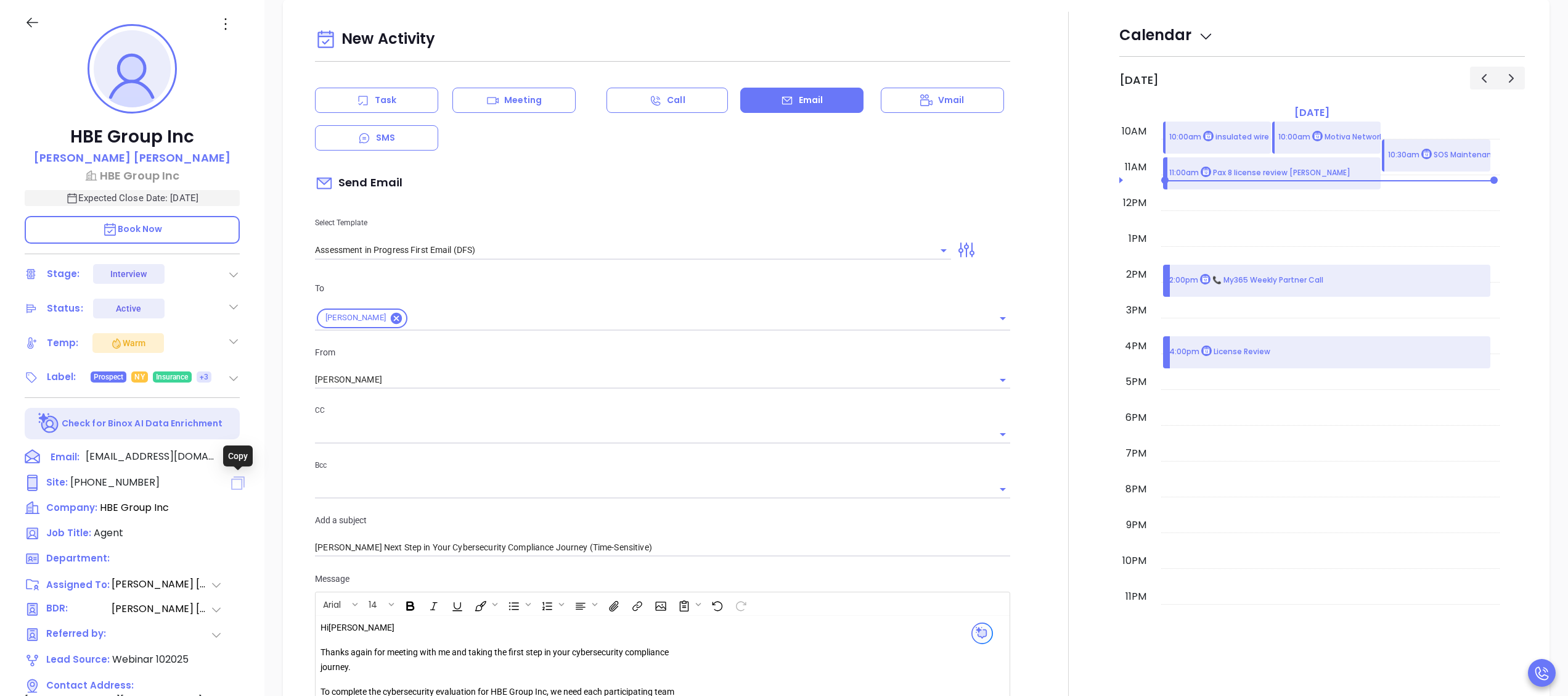
click at [239, 478] on icon at bounding box center [237, 483] width 13 height 14
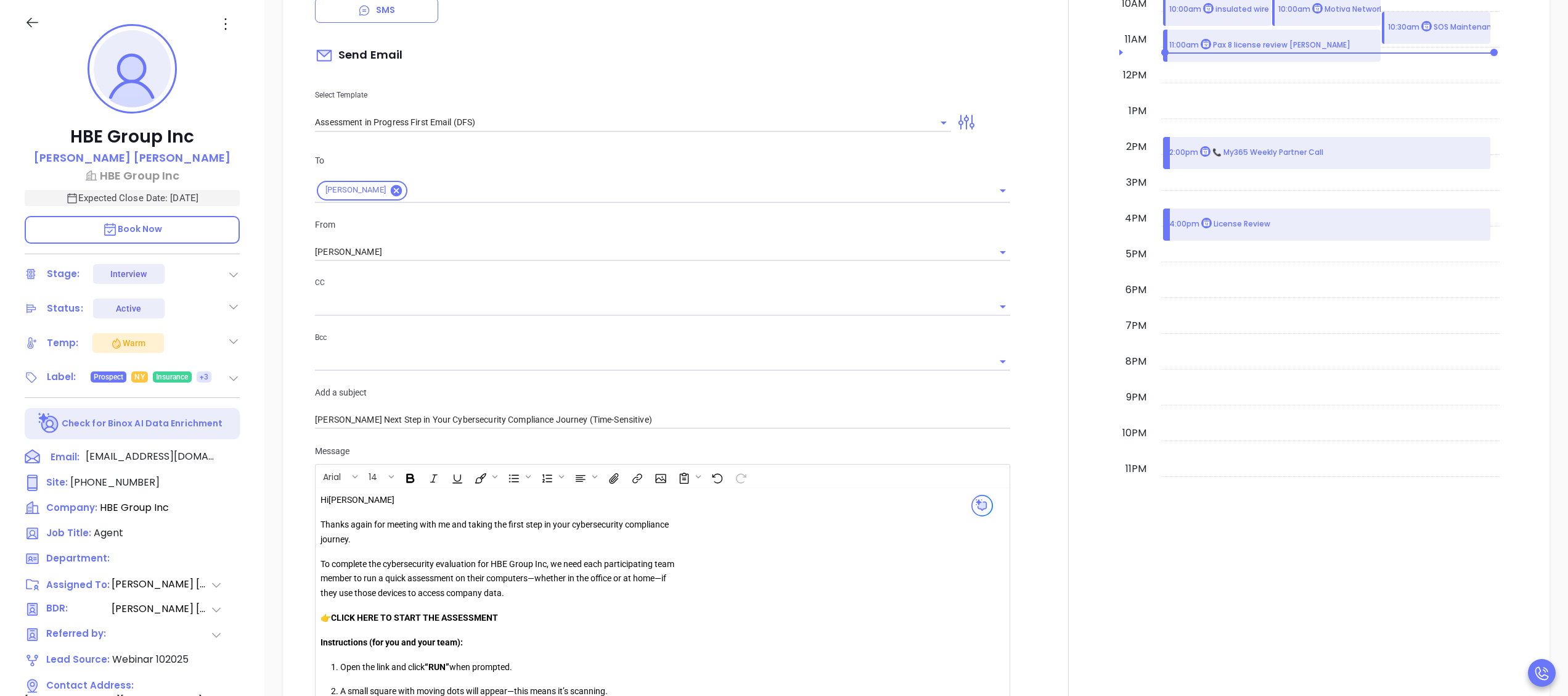
scroll to position [958, 0]
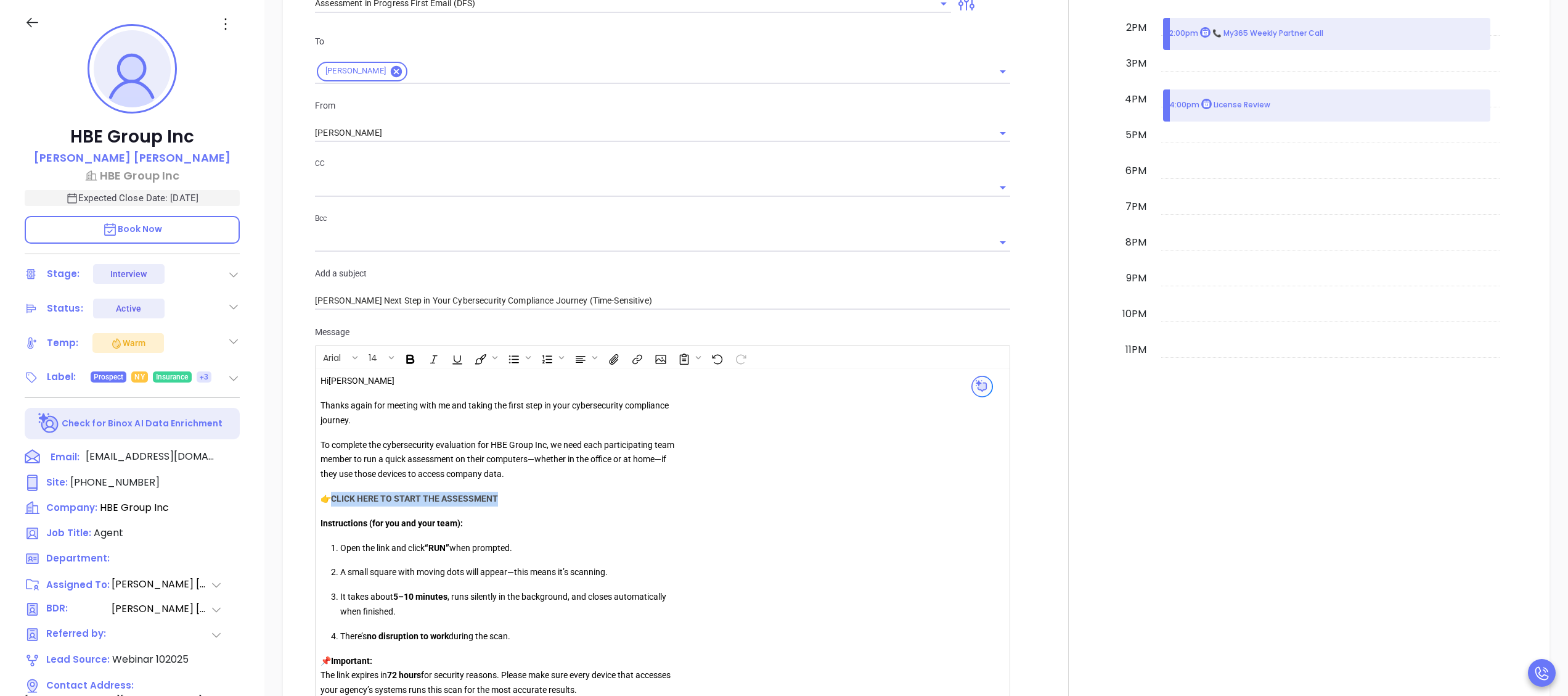
drag, startPoint x: 515, startPoint y: 503, endPoint x: 334, endPoint y: 504, distance: 181.0
click at [334, 504] on p "👉 CLICK HERE TO START THE ASSESSMENT" at bounding box center [497, 498] width 355 height 15
click at [637, 363] on icon "Insert link" at bounding box center [634, 360] width 5 height 6
click at [674, 409] on form "URL Text CLICK HERE TO START THE ASSESSMENT Class name Open in new tab No follo…" at bounding box center [697, 459] width 124 height 169
click at [683, 401] on input "text" at bounding box center [696, 396] width 122 height 20
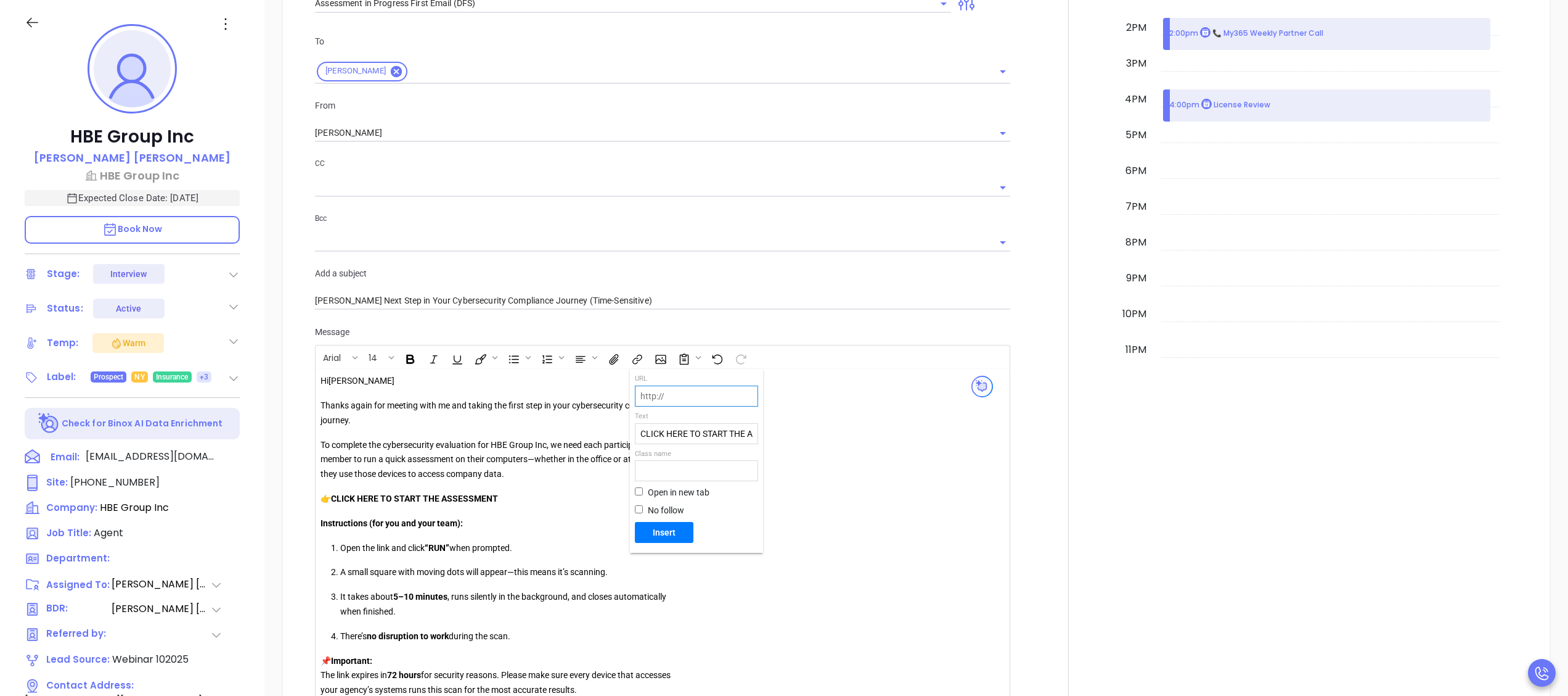
click at [683, 401] on input "text" at bounding box center [696, 396] width 122 height 20
paste input "https://portal.galacticscan.com/penTestDownload/LJS4-JPSY-3JHE"
type input "https://portal.galacticscan.com/penTestDownload/LJS4-JPSY-3JHE"
click at [666, 533] on span "Insert" at bounding box center [664, 532] width 49 height 11
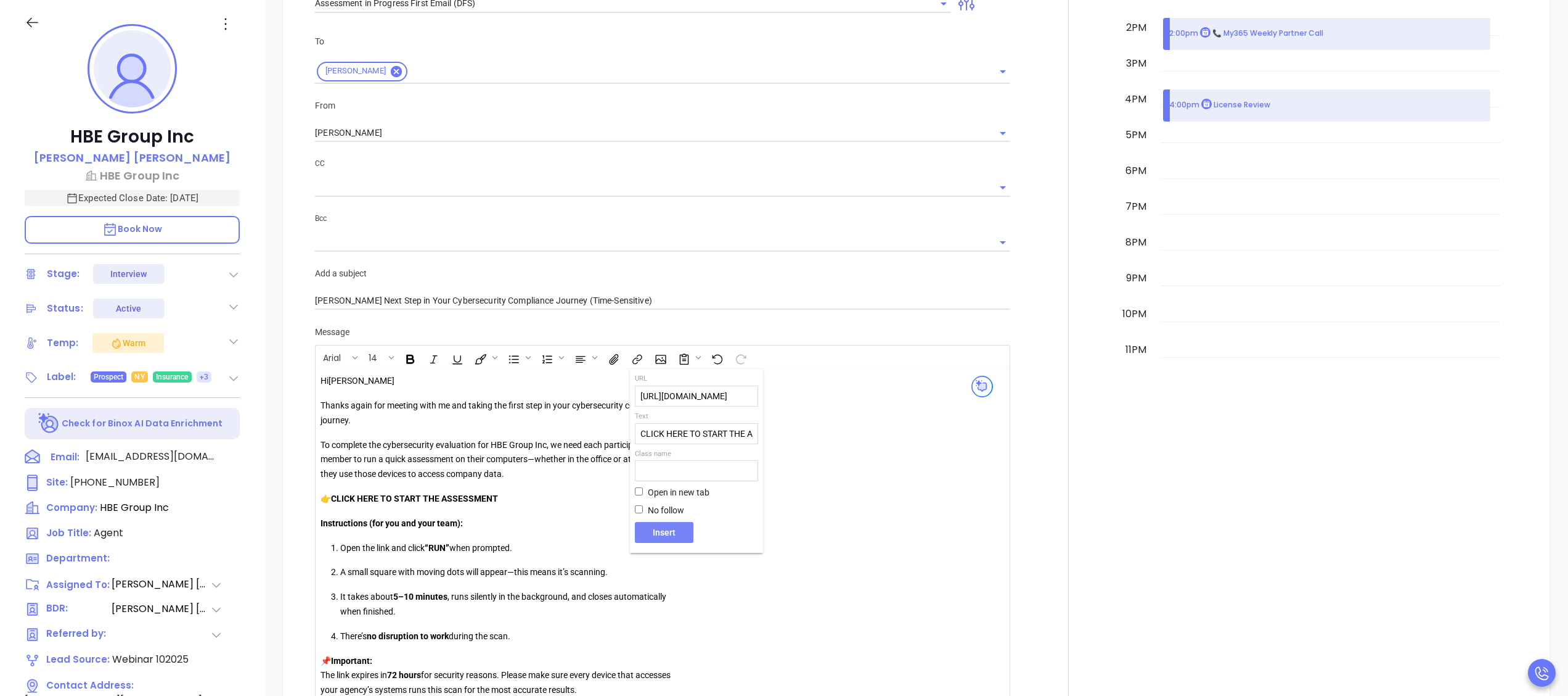
scroll to position [0, 0]
click at [444, 493] on link "CLICK HERE TO START THE ASSESSMENT" at bounding box center [419, 498] width 177 height 12
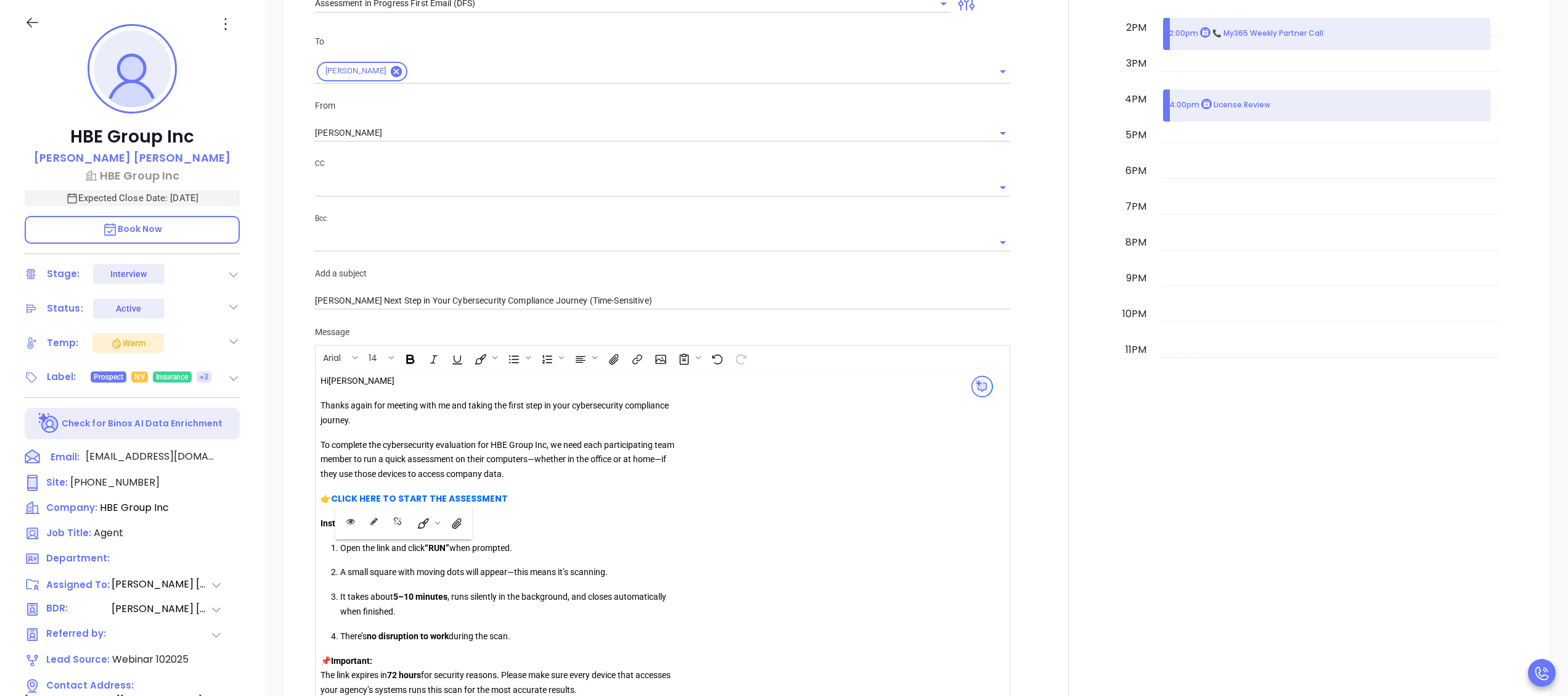
click at [336, 515] on div at bounding box center [404, 522] width 137 height 33
click at [342, 515] on button "Open link" at bounding box center [352, 522] width 21 height 21
click at [443, 496] on link "CLICK HERE TO START THE ﻿ ASSESSMENT" at bounding box center [418, 498] width 175 height 12
click at [443, 496] on link "CLICK HERE TO START THE ASSESSMENT" at bounding box center [418, 498] width 175 height 12
click at [344, 517] on button "Open link" at bounding box center [352, 522] width 21 height 21
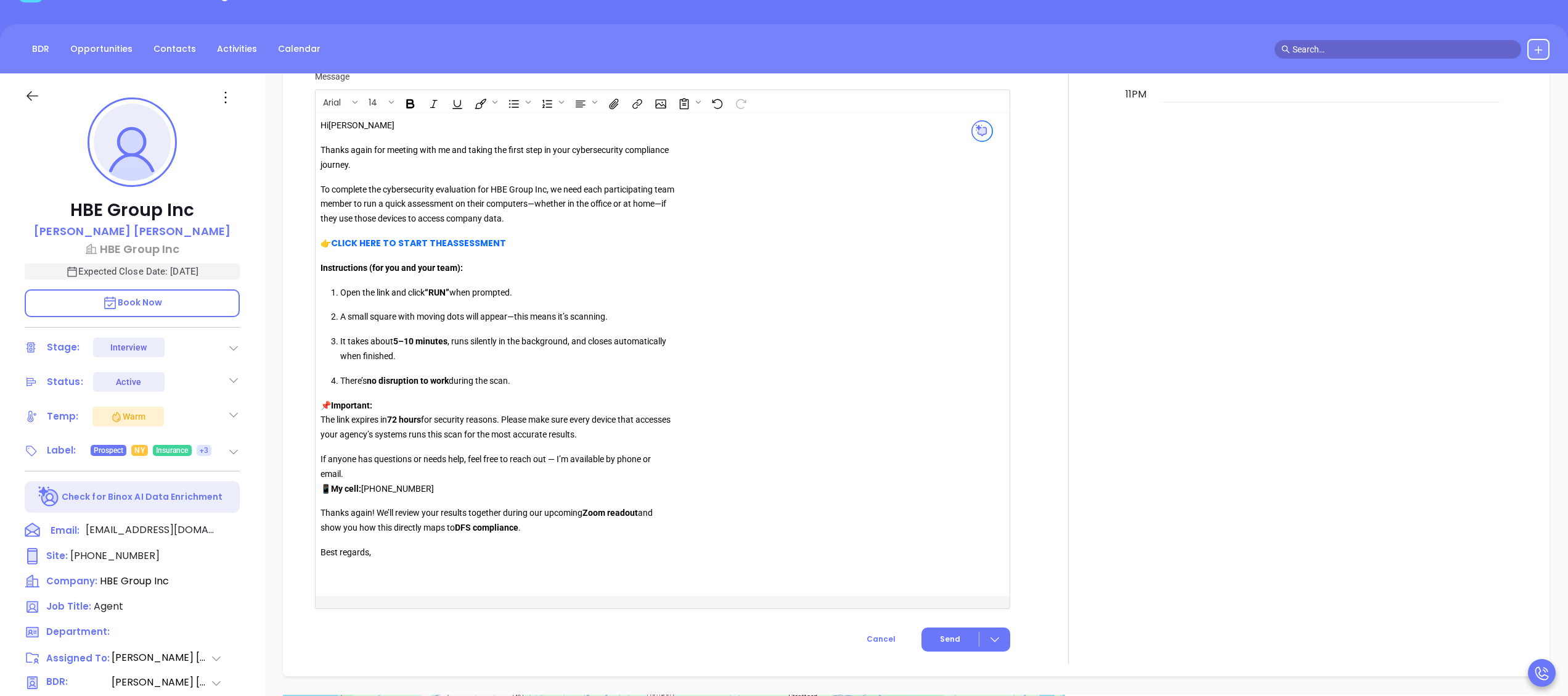
scroll to position [1328, 0]
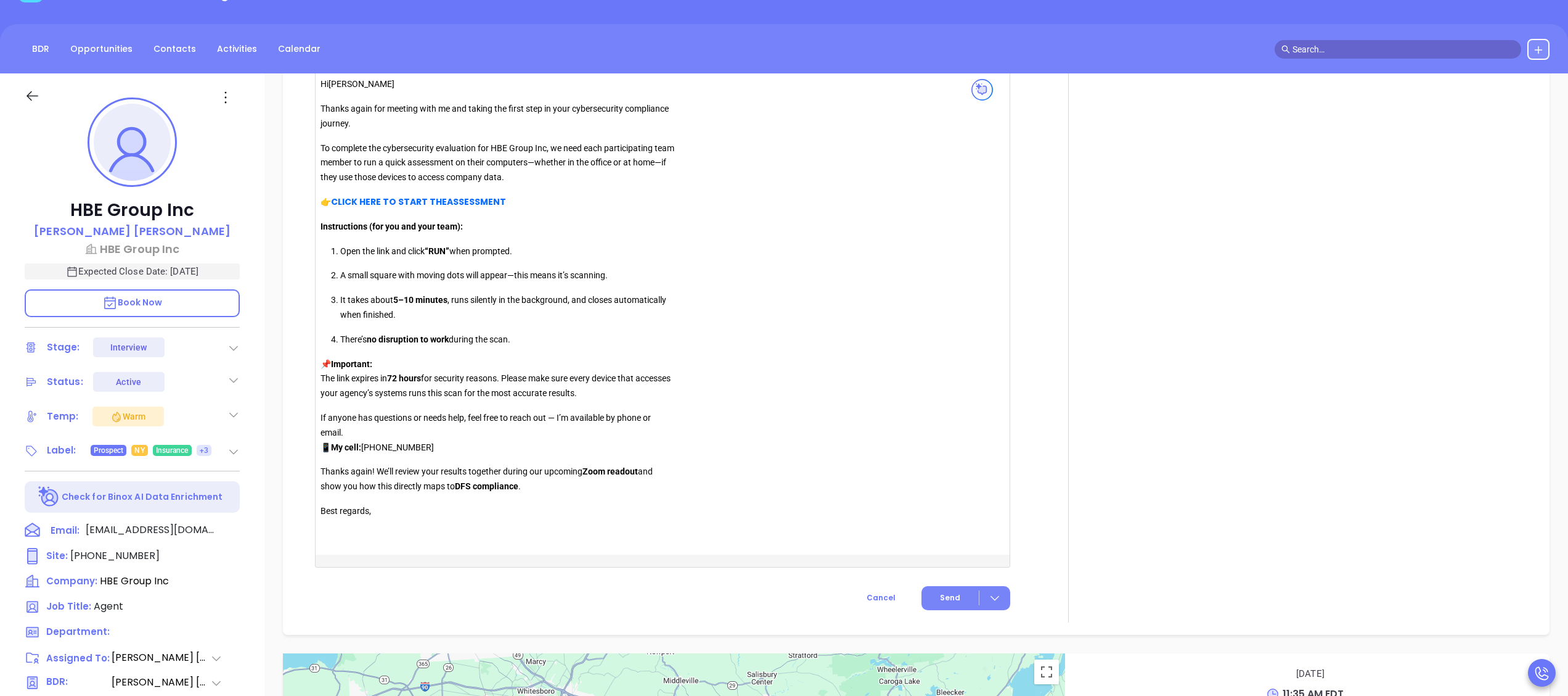
click at [924, 590] on button "Send" at bounding box center [966, 598] width 89 height 24
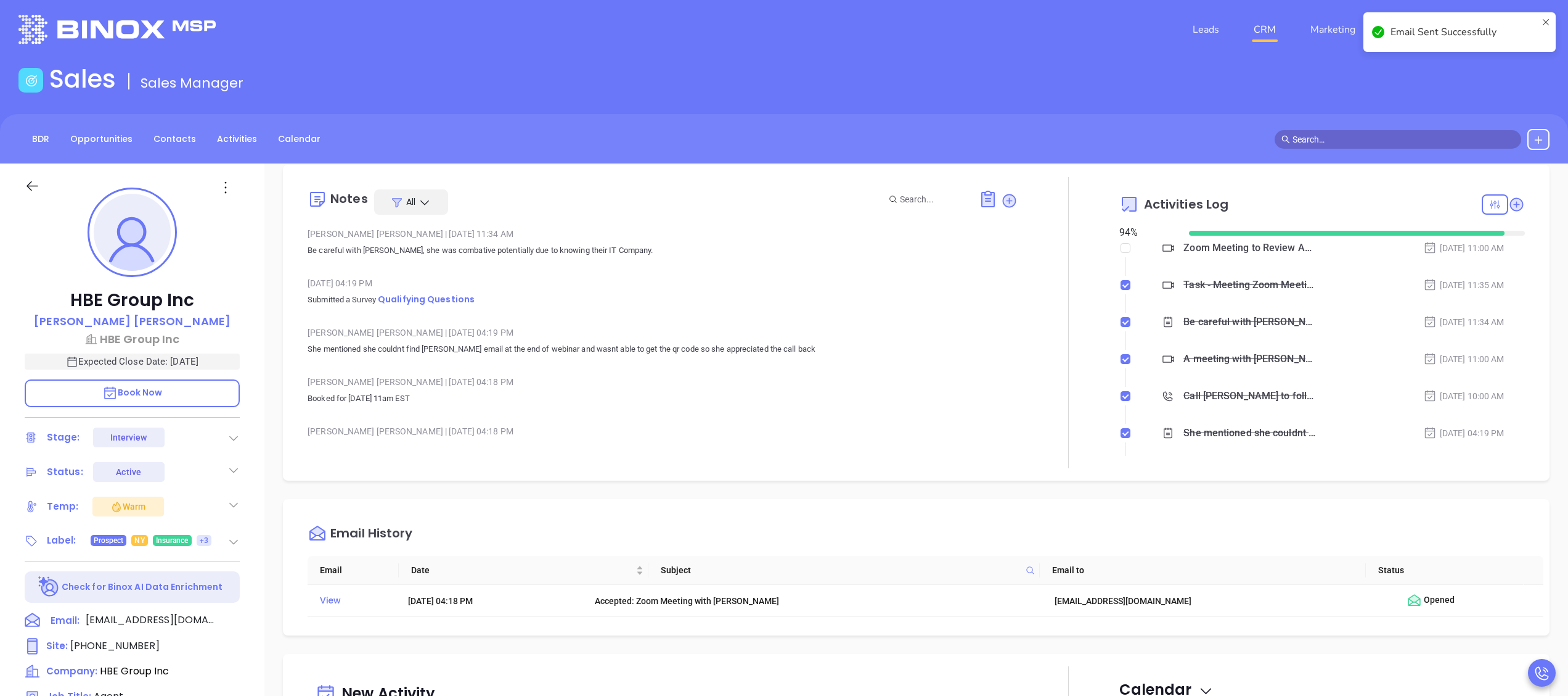
scroll to position [0, 0]
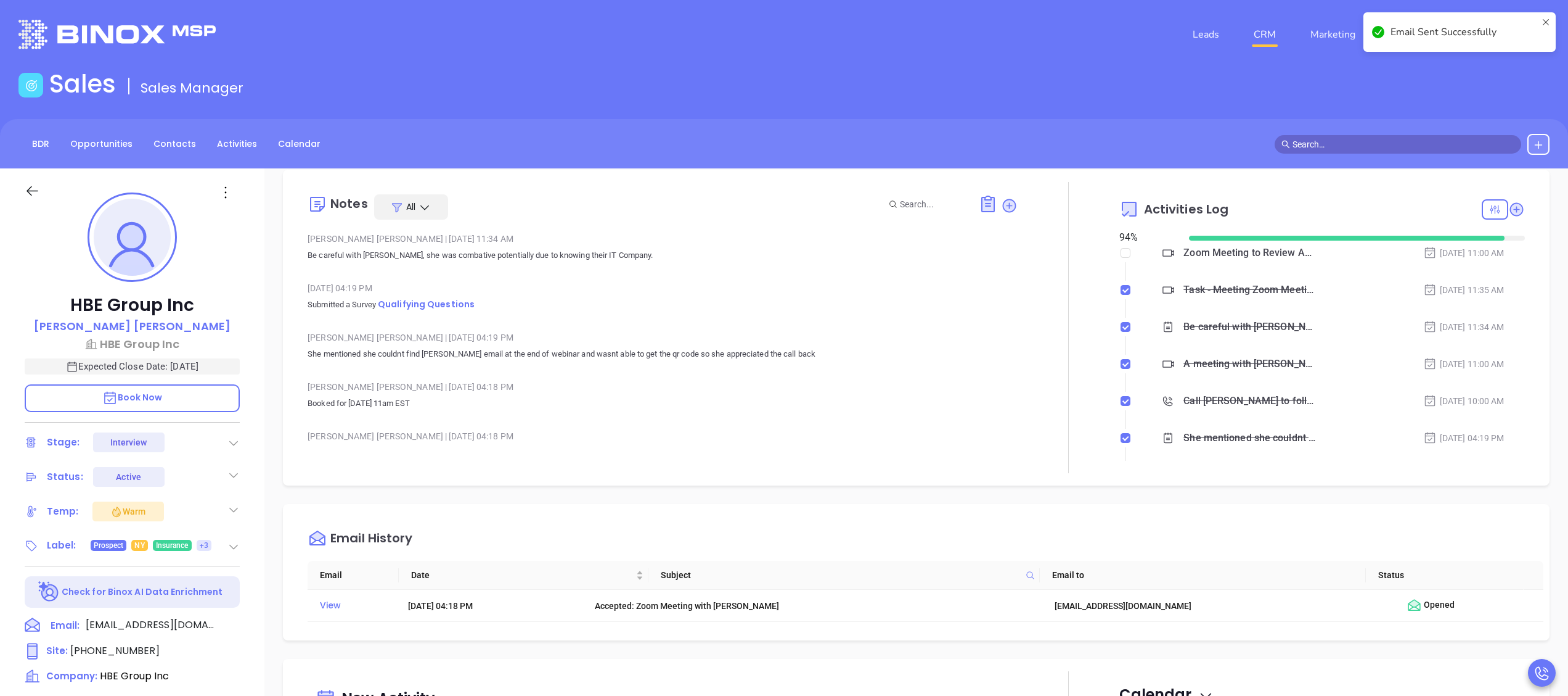
click at [227, 440] on icon at bounding box center [233, 442] width 12 height 12
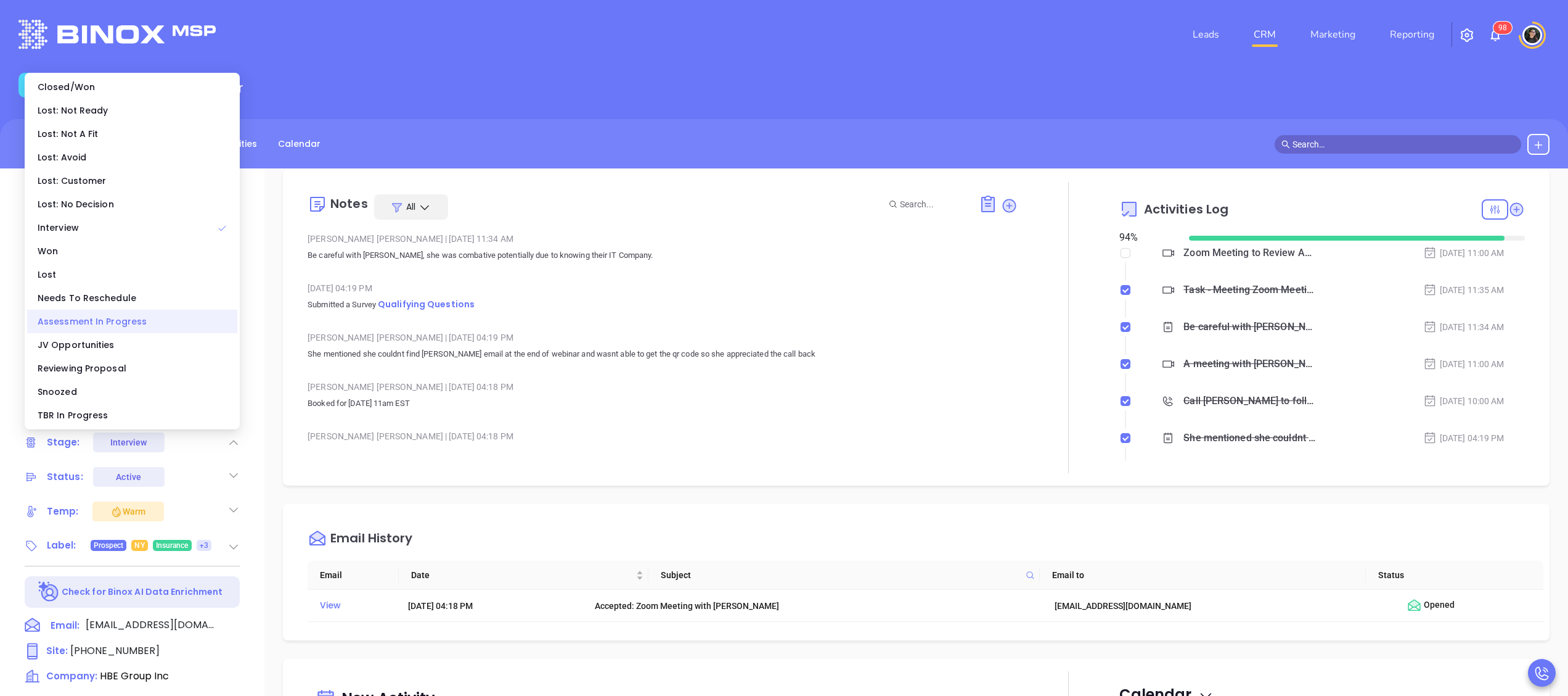
click at [129, 319] on div "Assessment In Progress" at bounding box center [132, 321] width 210 height 23
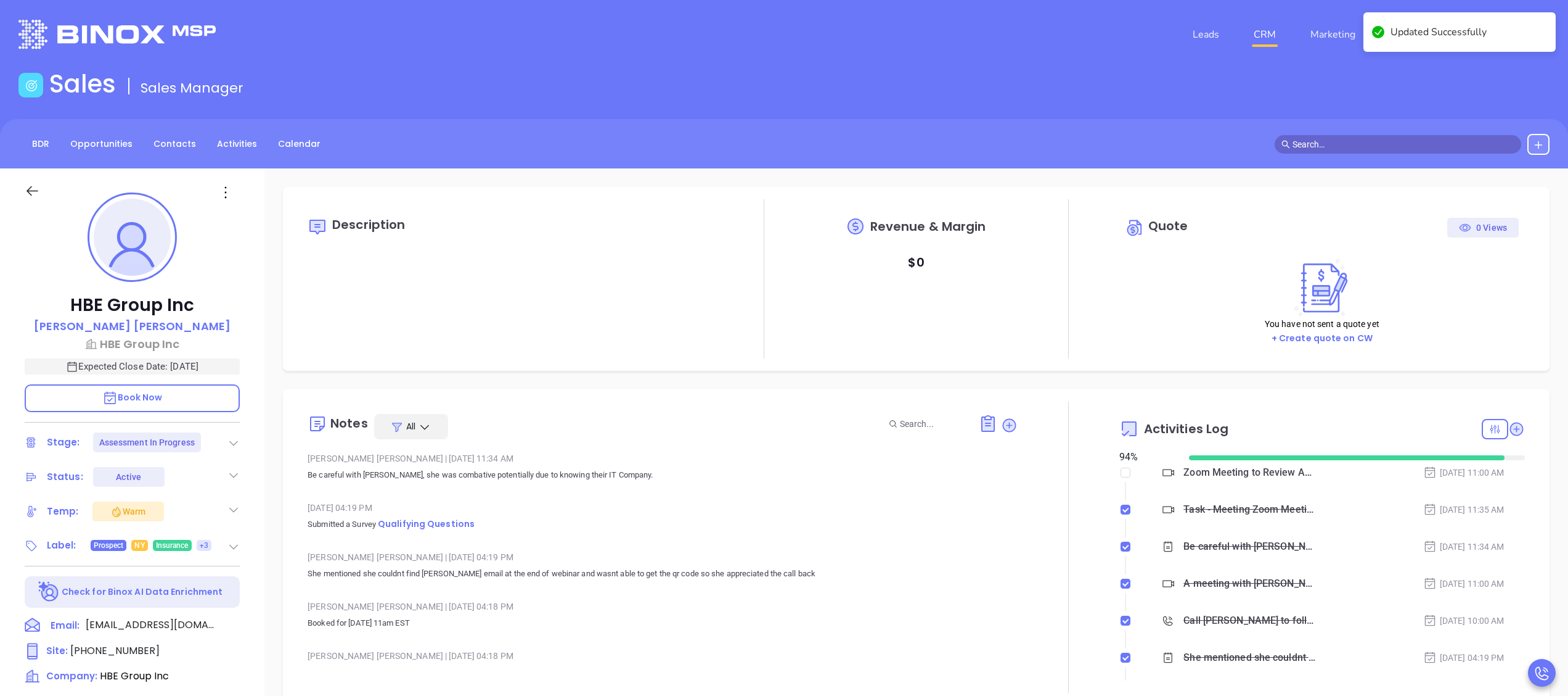
scroll to position [124, 0]
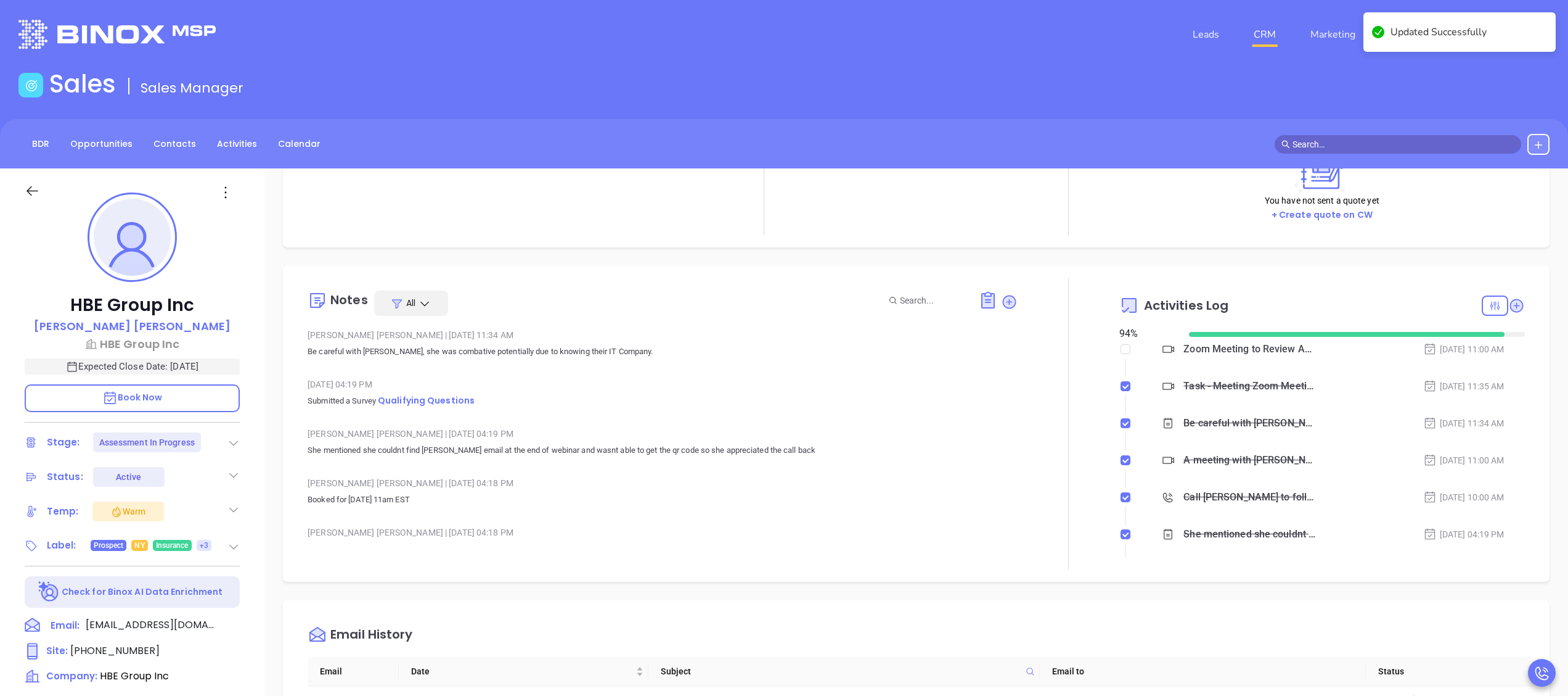
click at [1498, 296] on div at bounding box center [1503, 306] width 43 height 21
click at [1510, 299] on icon at bounding box center [1517, 305] width 13 height 14
type input "10:00 am"
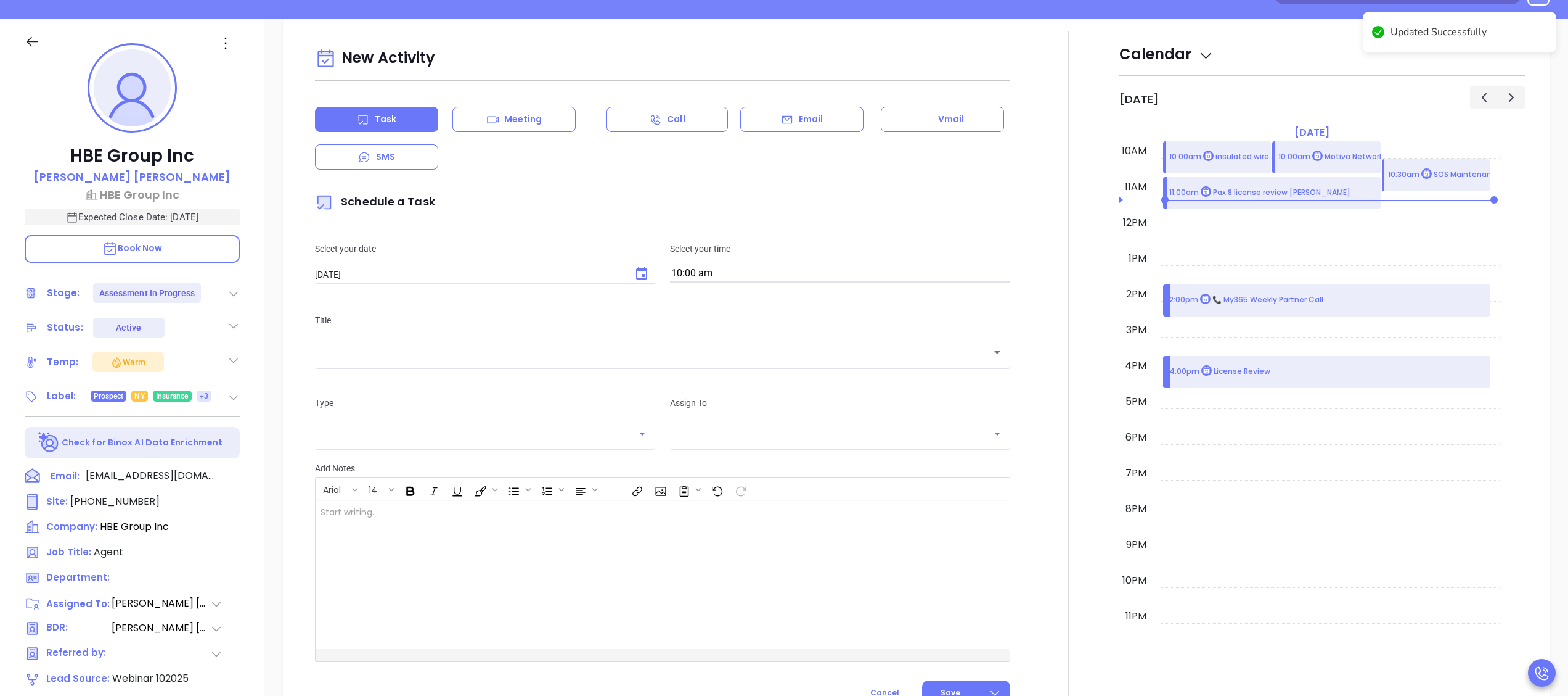
scroll to position [168, 0]
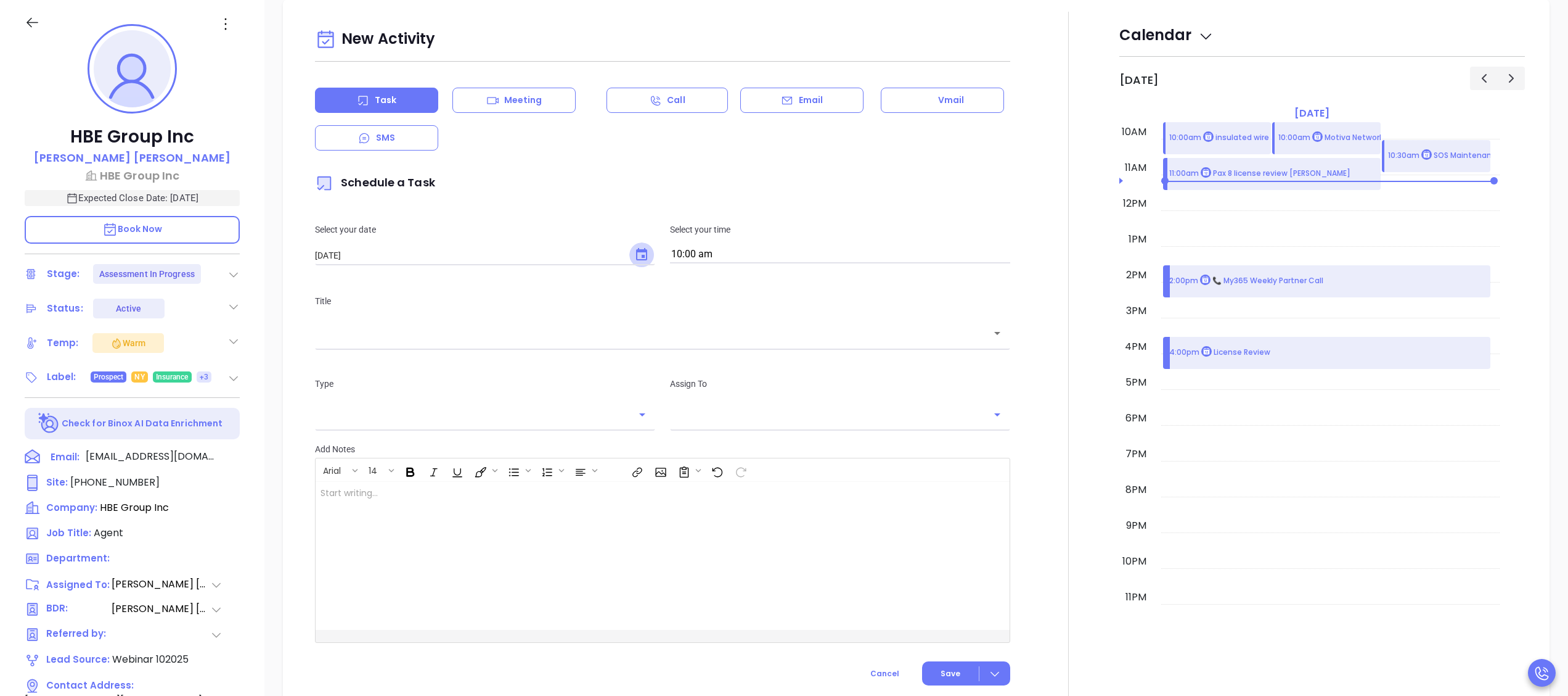
click at [634, 252] on icon "Choose date, selected date is Oct 11, 2025" at bounding box center [642, 255] width 15 height 15
click at [368, 380] on button "13" at bounding box center [364, 380] width 22 height 22
type input "10/13/2025"
click at [598, 344] on div "Title ​" at bounding box center [662, 320] width 710 height 82
drag, startPoint x: 598, startPoint y: 344, endPoint x: 567, endPoint y: 329, distance: 34.4
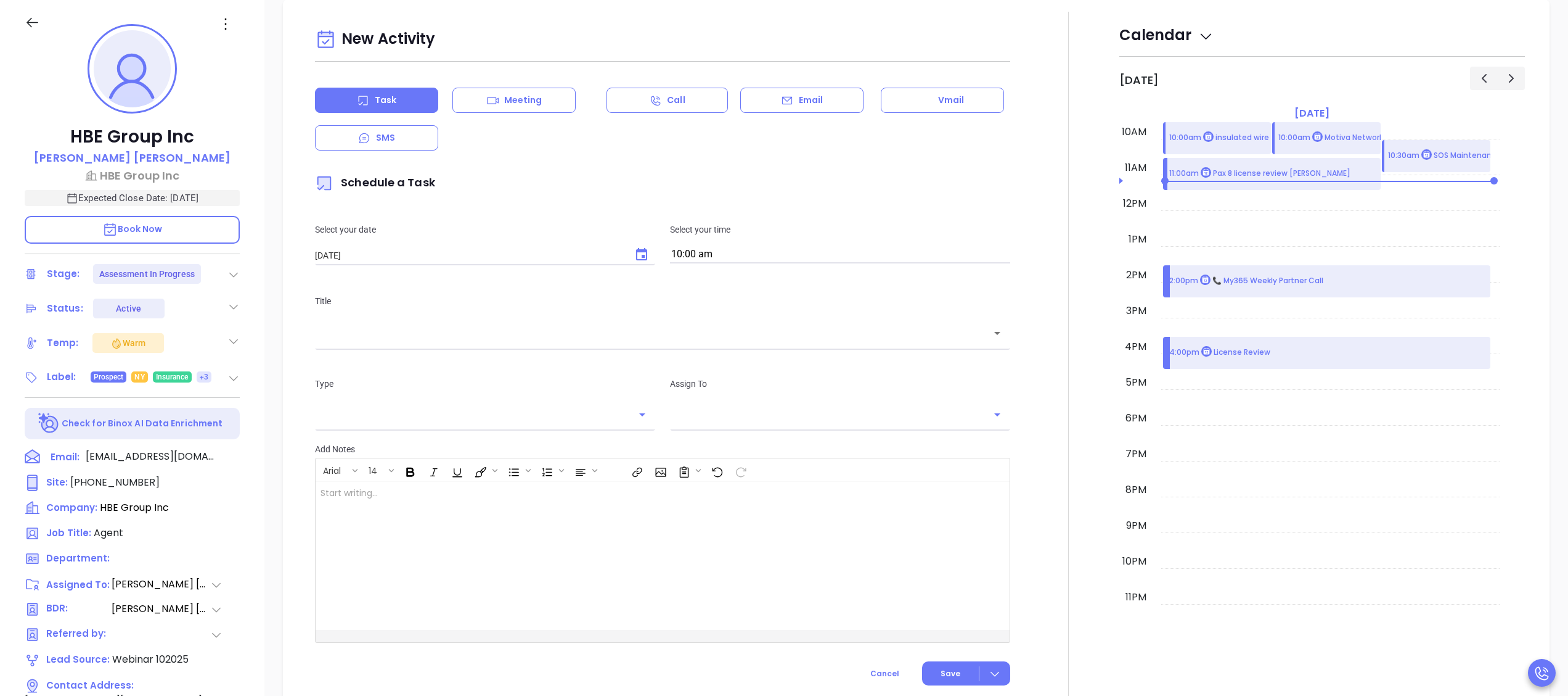
click at [567, 329] on input "text" at bounding box center [653, 333] width 666 height 14
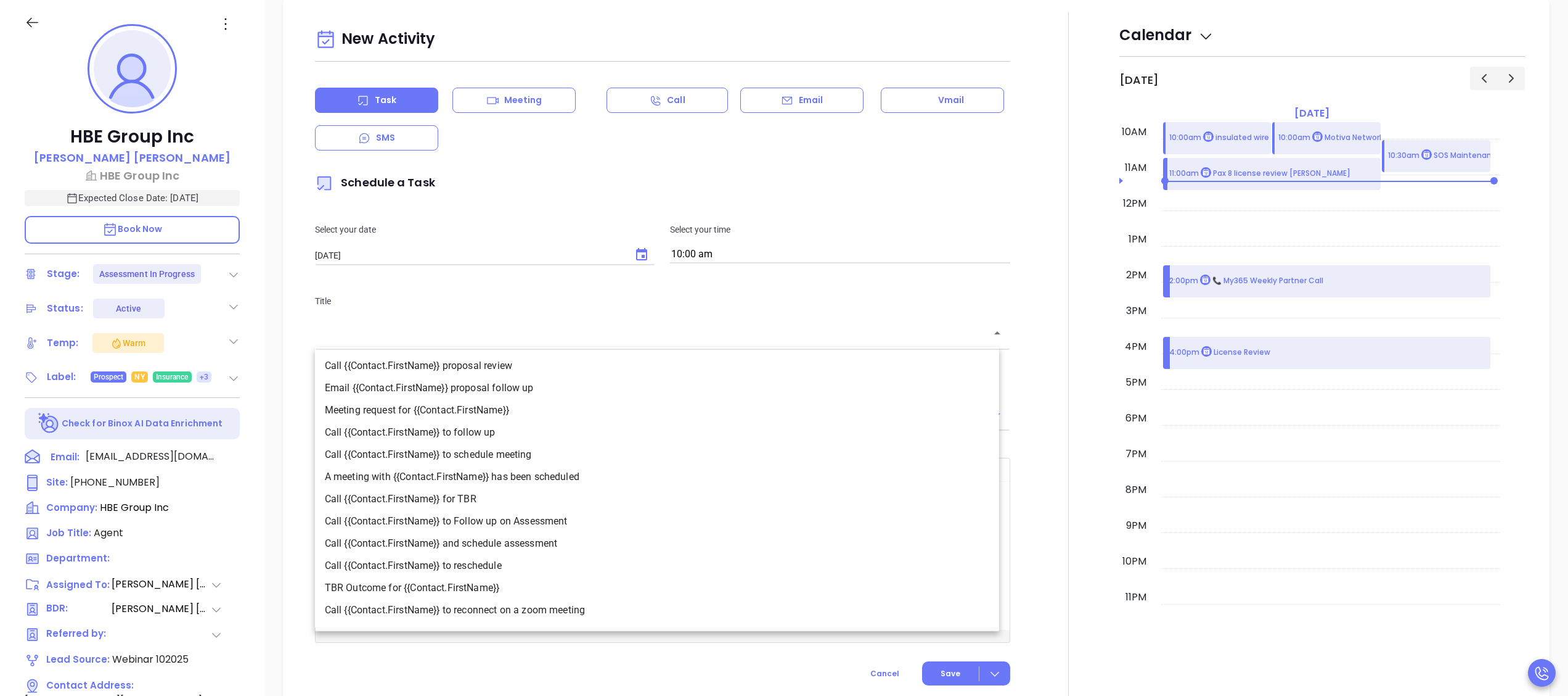
type input "[PERSON_NAME]"
click at [575, 518] on li "Call {{Contact.FirstName}} to Follow up on Assessment" at bounding box center [656, 520] width 684 height 22
type input "Call Sharon to Follow up on Assessment"
type input "Call"
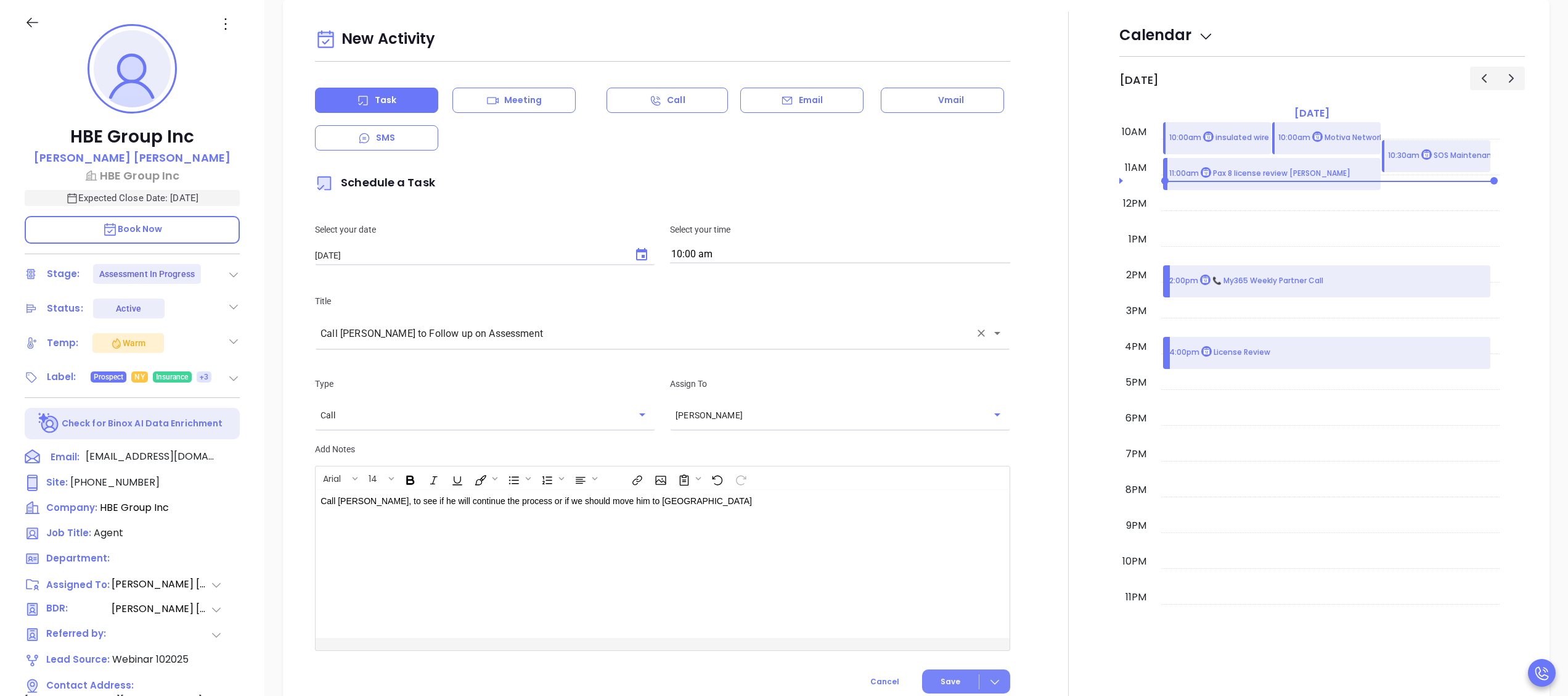
click at [941, 685] on span "Save" at bounding box center [951, 682] width 20 height 11
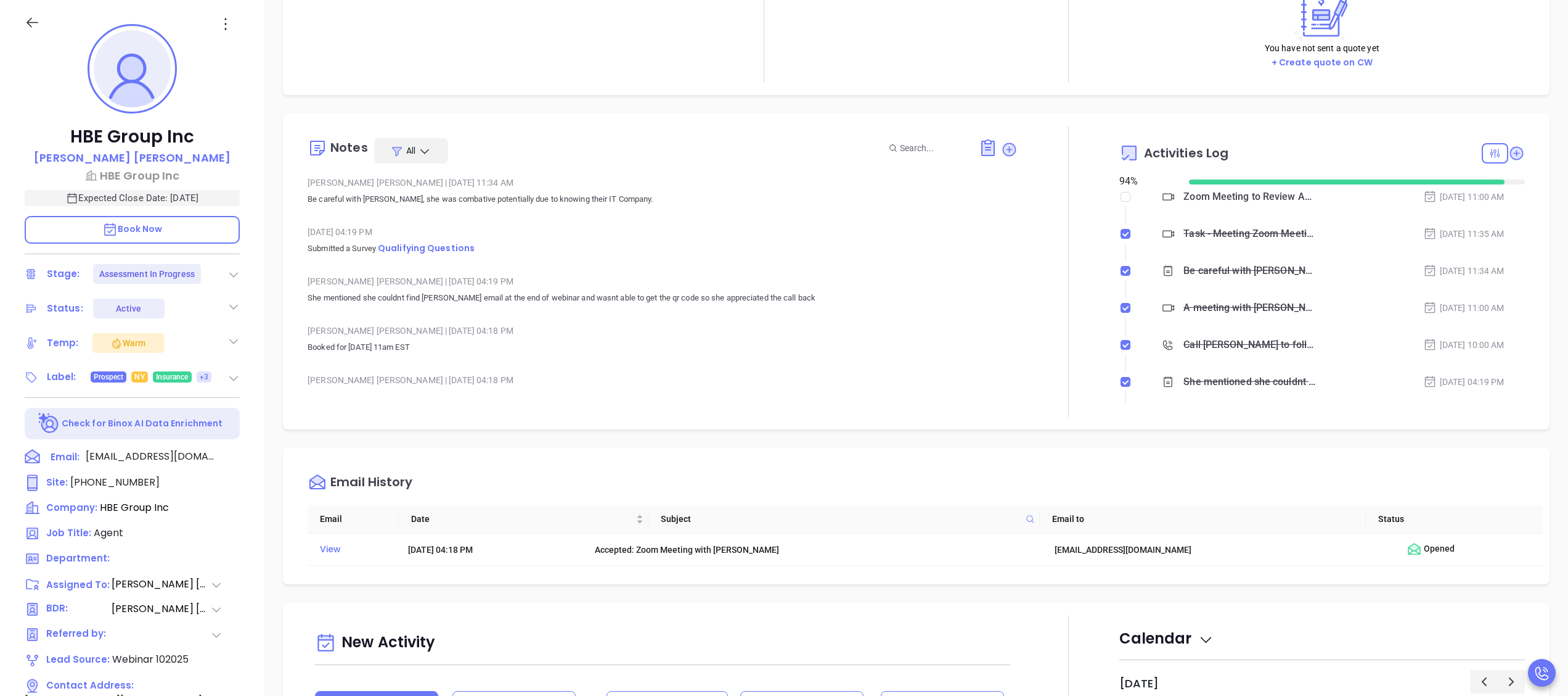
scroll to position [0, 0]
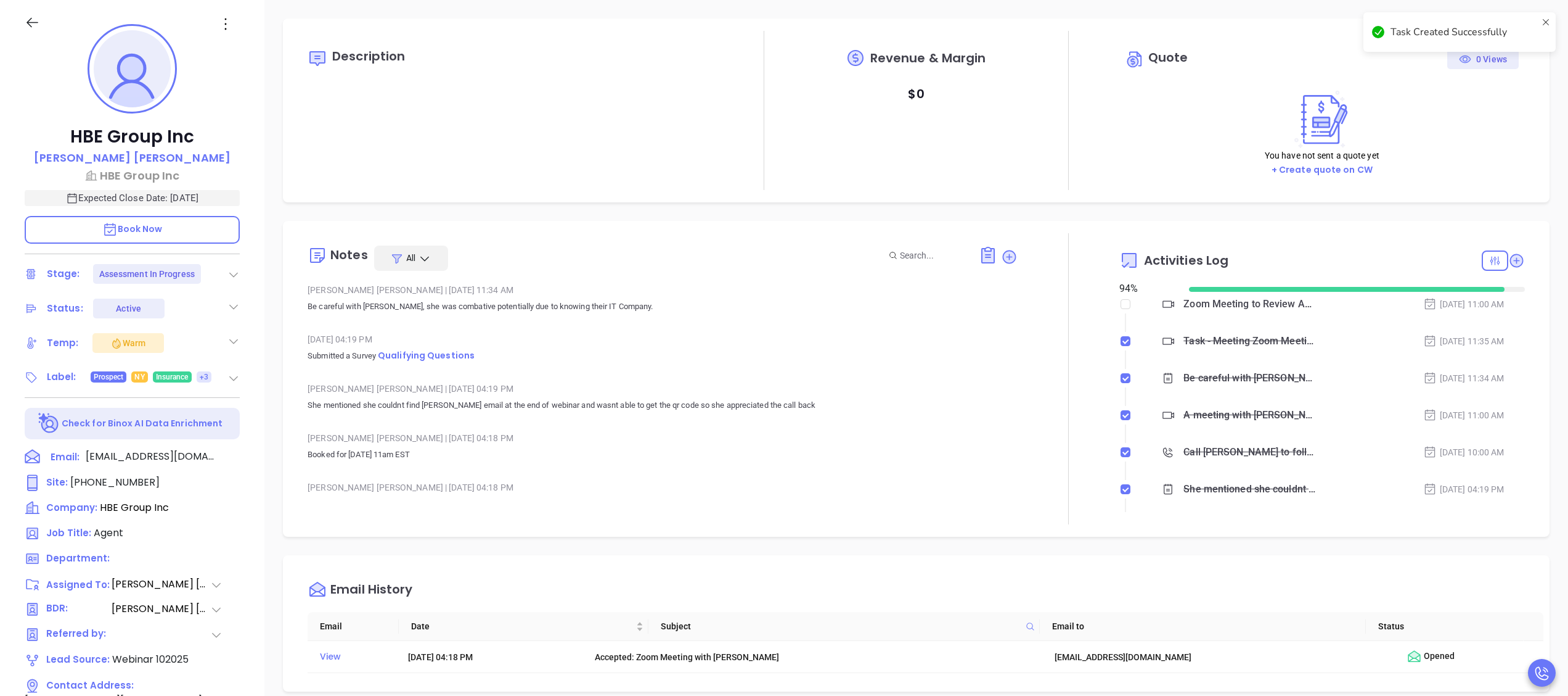
checkbox input "false"
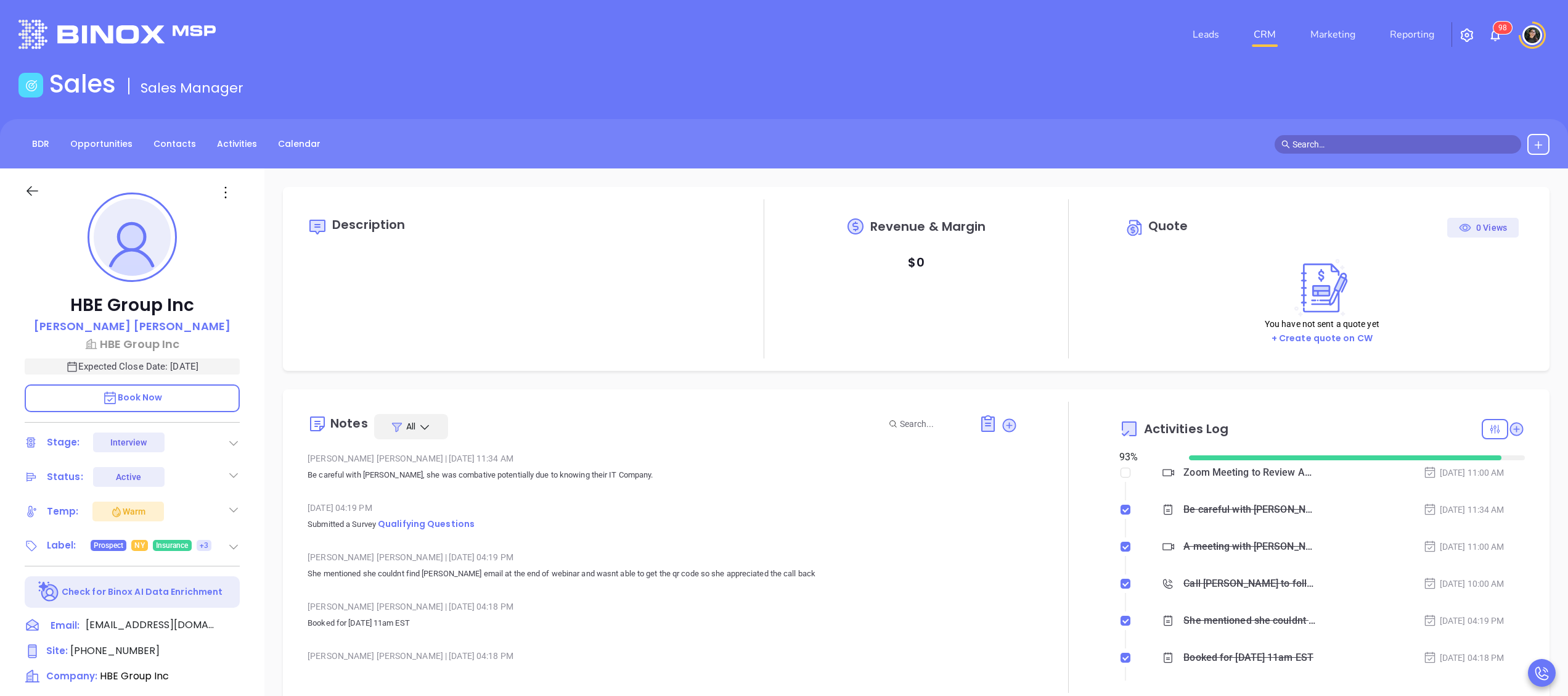
type input "[DATE]"
type input "[PERSON_NAME]"
click at [1382, 134] on div at bounding box center [1412, 144] width 275 height 21
click at [1382, 144] on input "text" at bounding box center [1403, 144] width 222 height 14
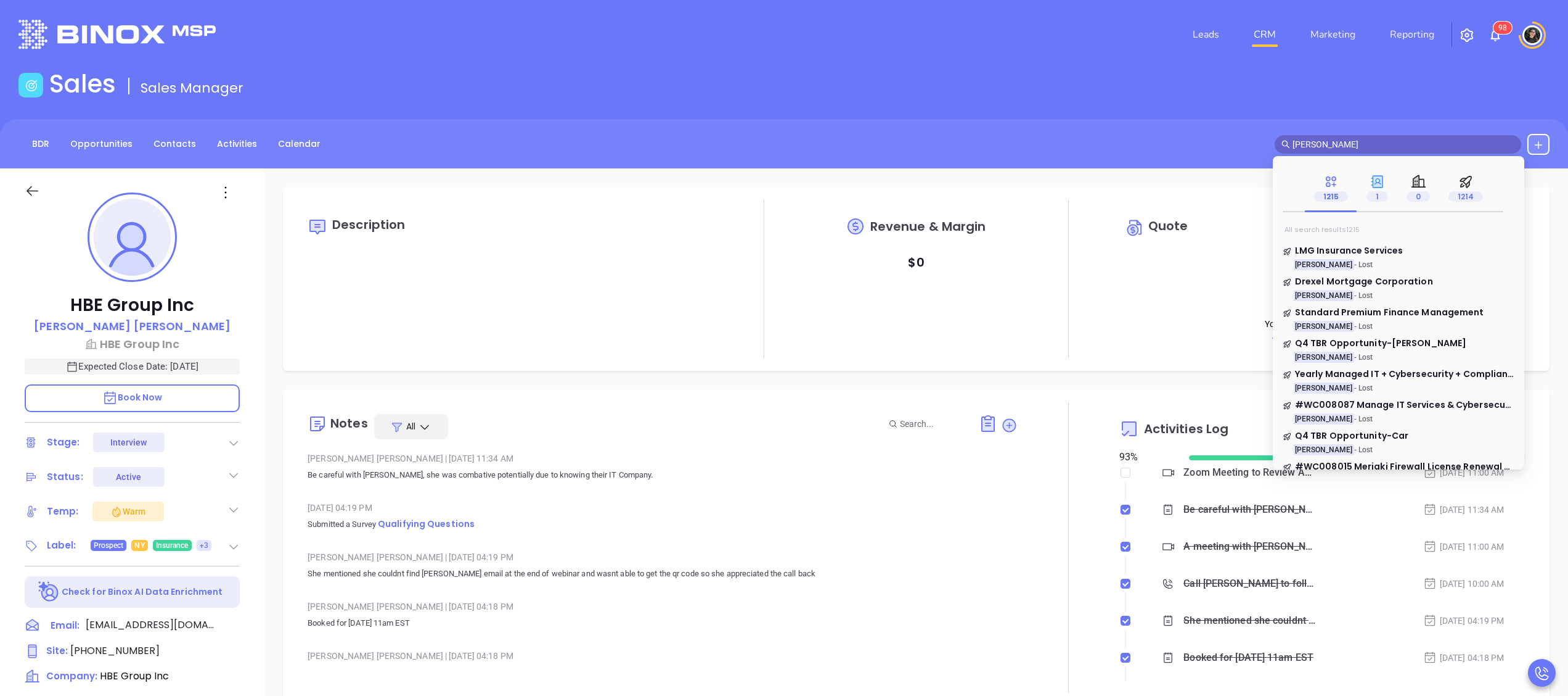
type input "[PERSON_NAME]"
click at [1364, 173] on div "1" at bounding box center [1377, 188] width 40 height 48
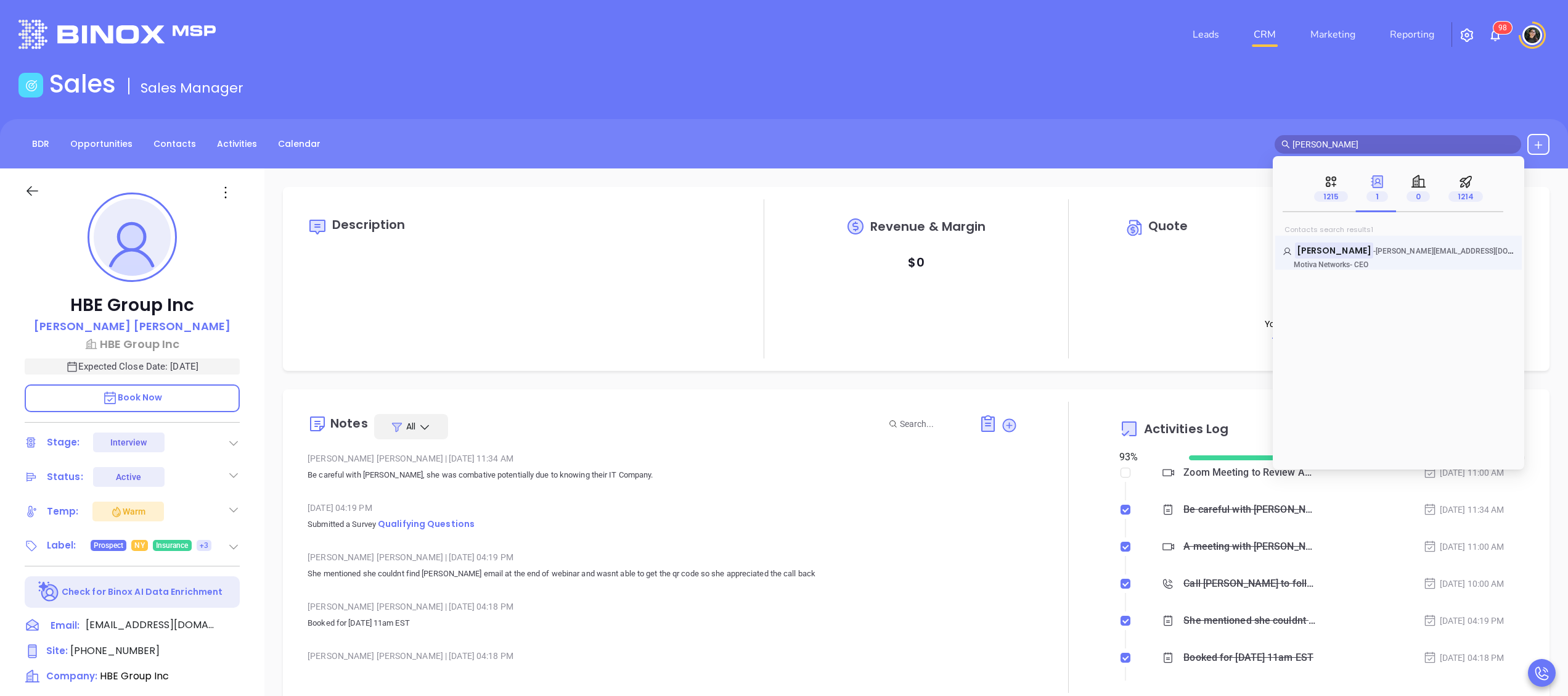
click at [1347, 240] on div "Walter Contreras - [EMAIL_ADDRESS][DOMAIN_NAME] Motiva Networks - CEO" at bounding box center [1398, 252] width 247 height 34
click at [1348, 243] on mark "[PERSON_NAME]" at bounding box center [1334, 250] width 78 height 16
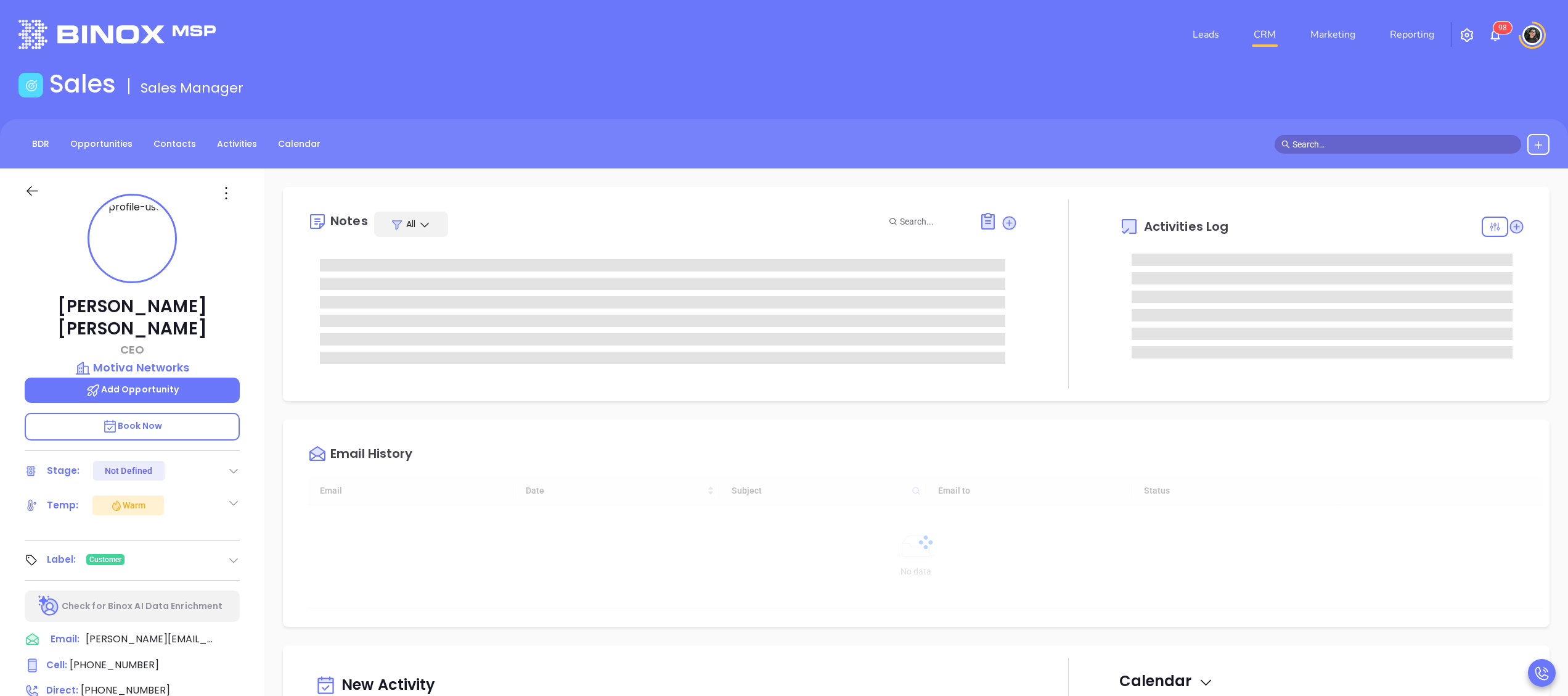
type input "[DATE]"
type input "[PERSON_NAME]"
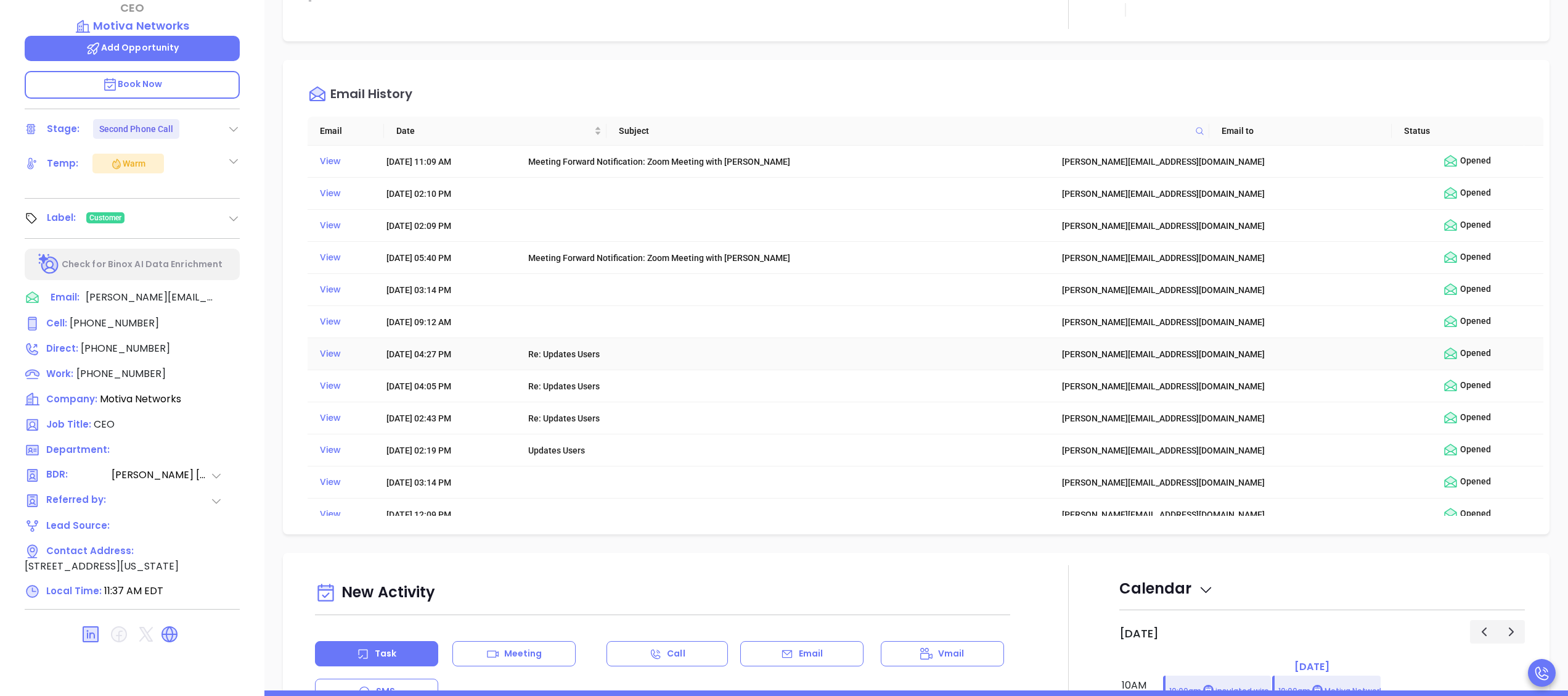
scroll to position [740, 0]
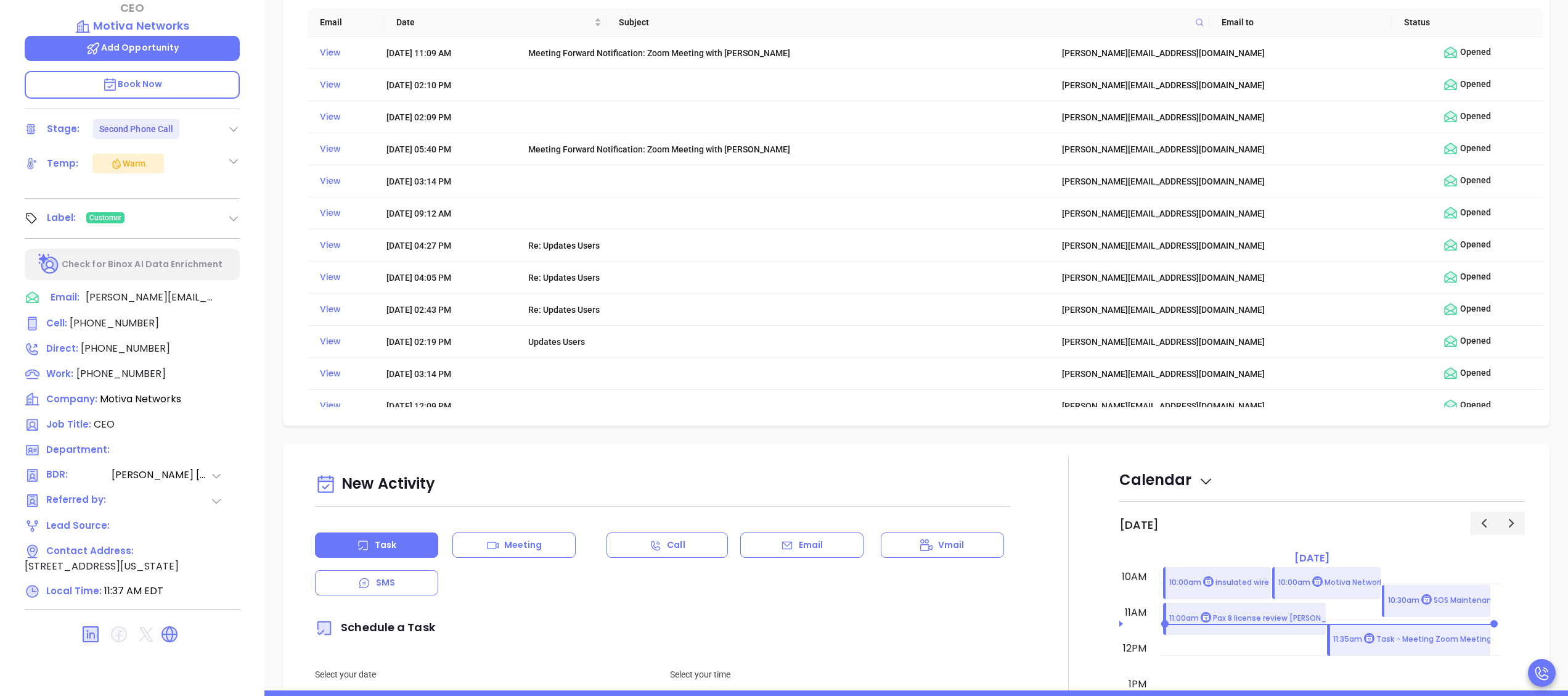
click at [812, 538] on div "Email" at bounding box center [802, 545] width 124 height 26
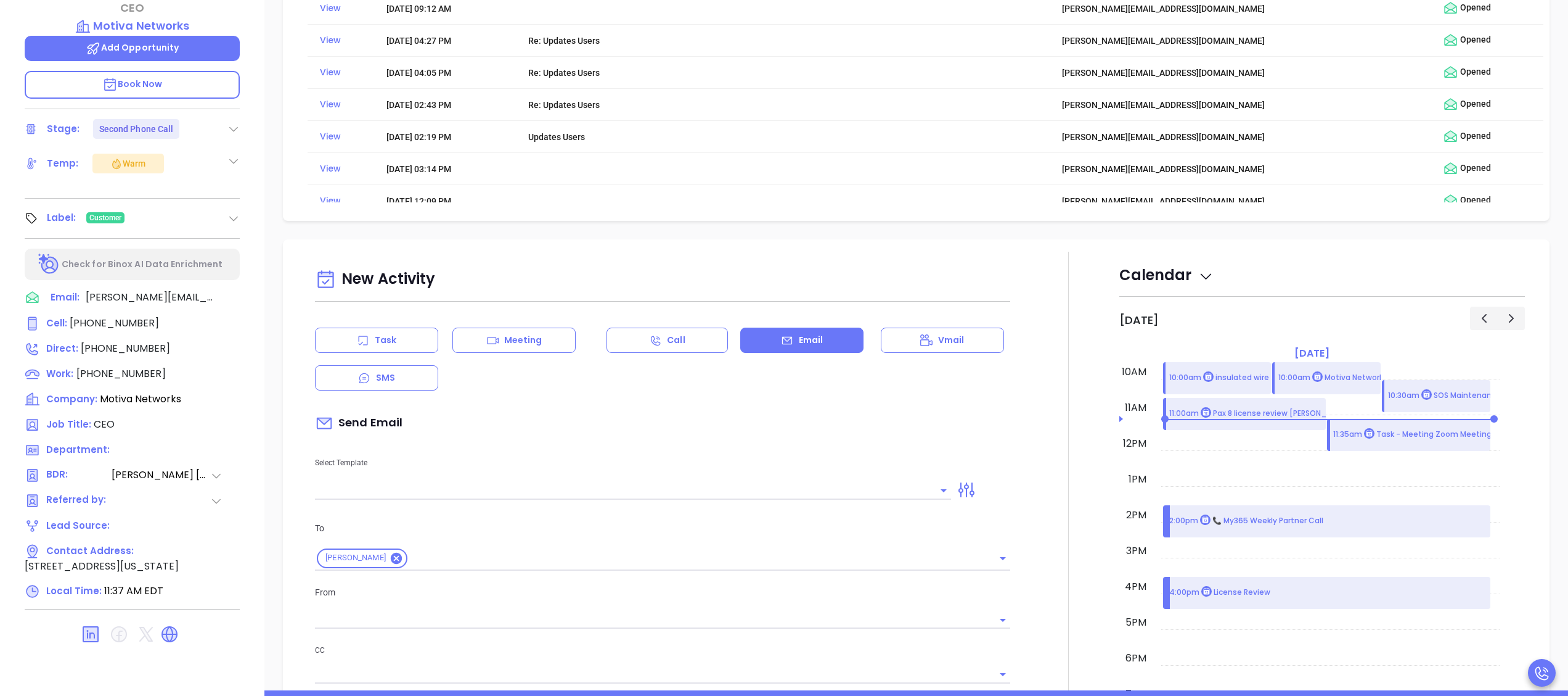
scroll to position [1233, 0]
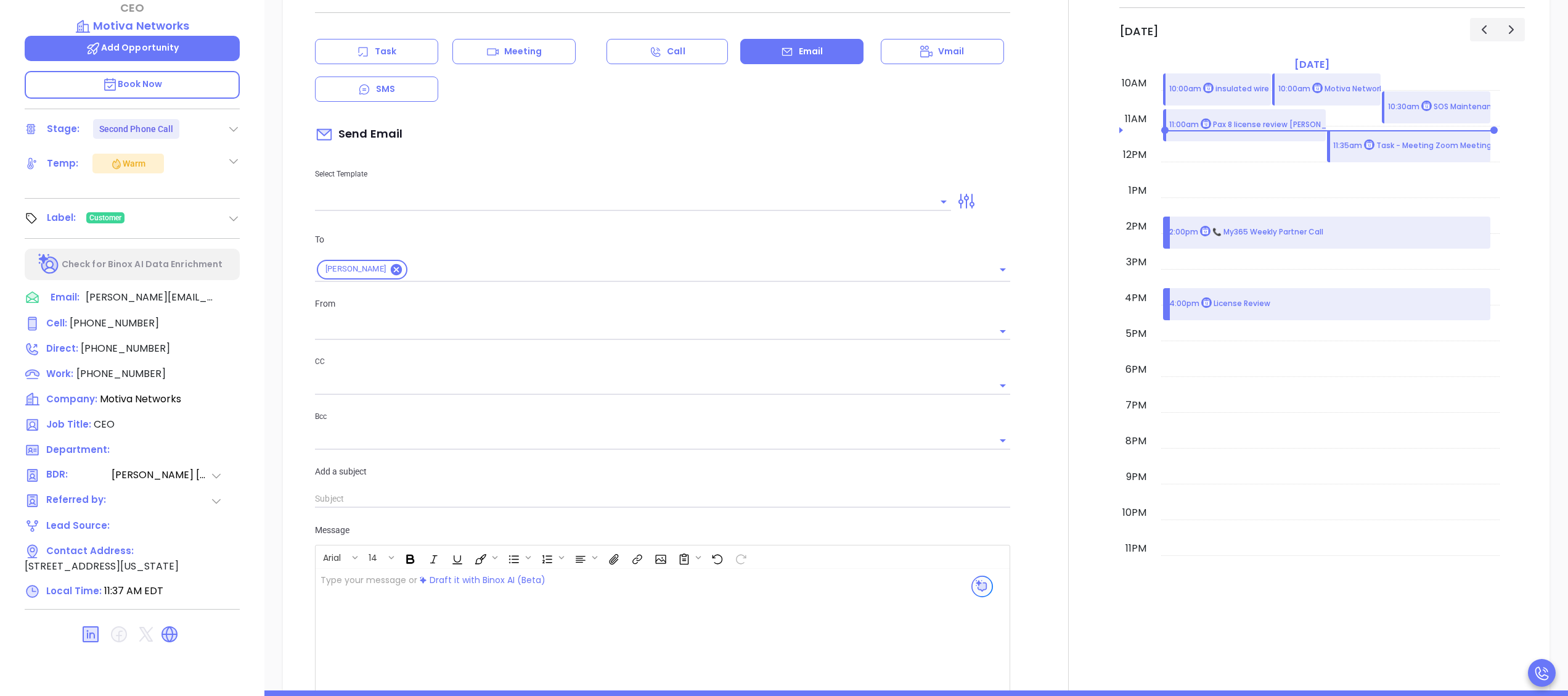
click at [530, 198] on input "text" at bounding box center [623, 201] width 617 height 18
type input "a"
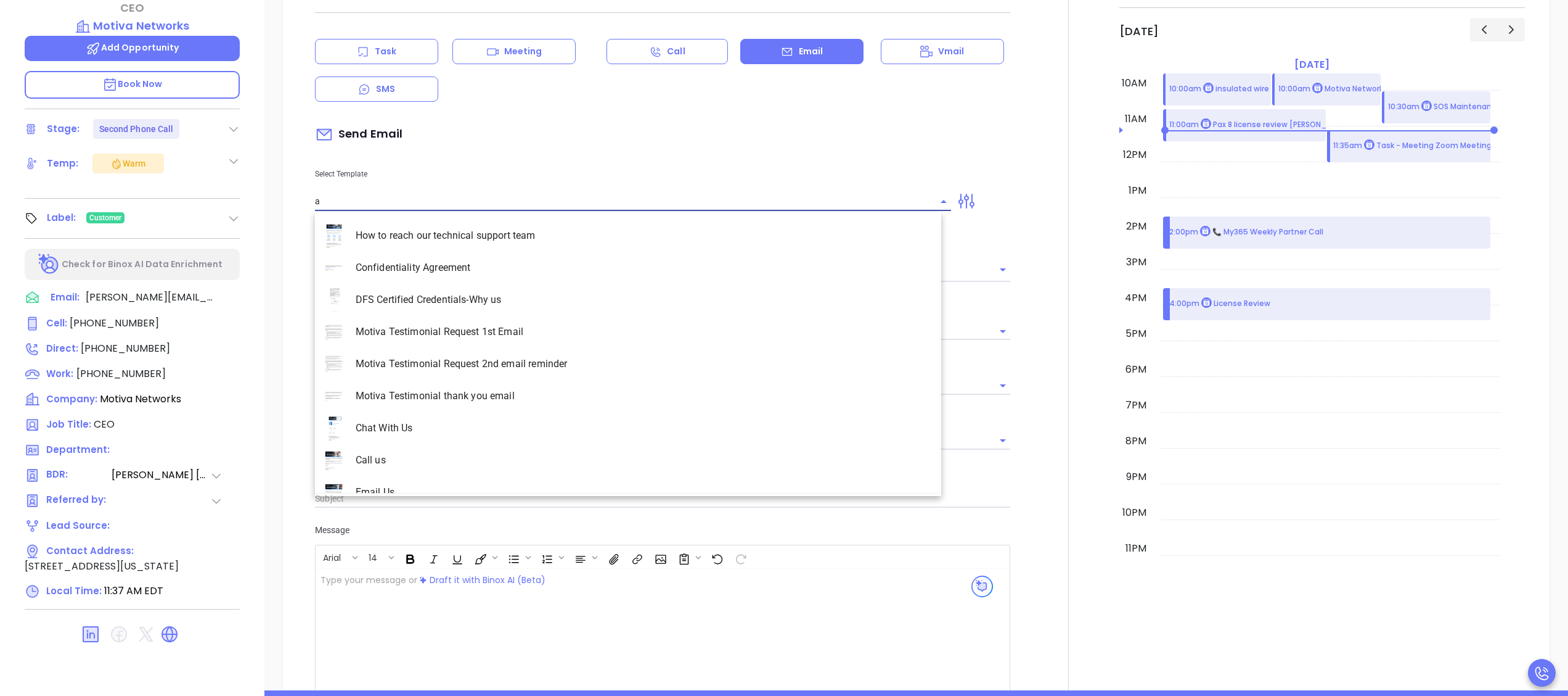
type input "[PERSON_NAME]"
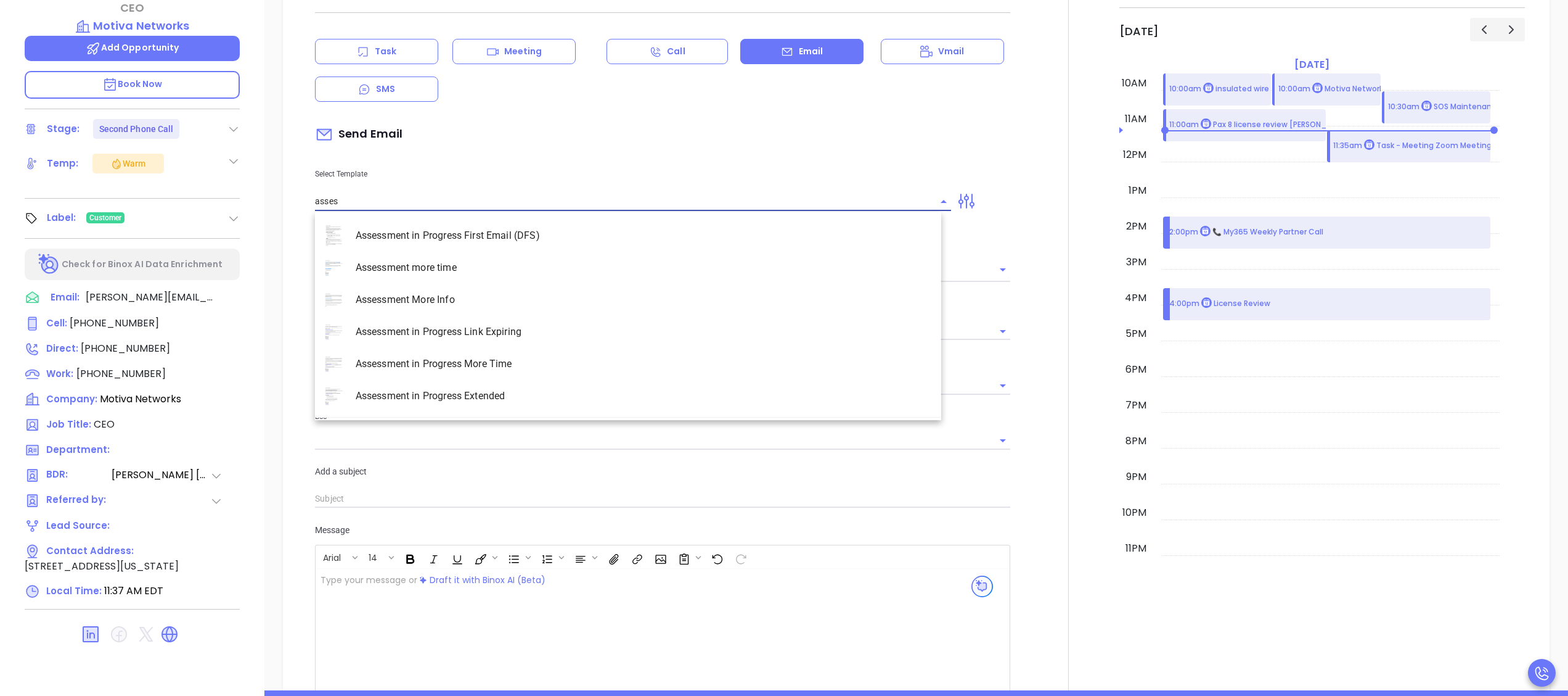
click at [533, 240] on li "Assessment in Progress First Email (DFS)" at bounding box center [627, 235] width 626 height 32
type input "Assessment in Progress First Email (DFS)"
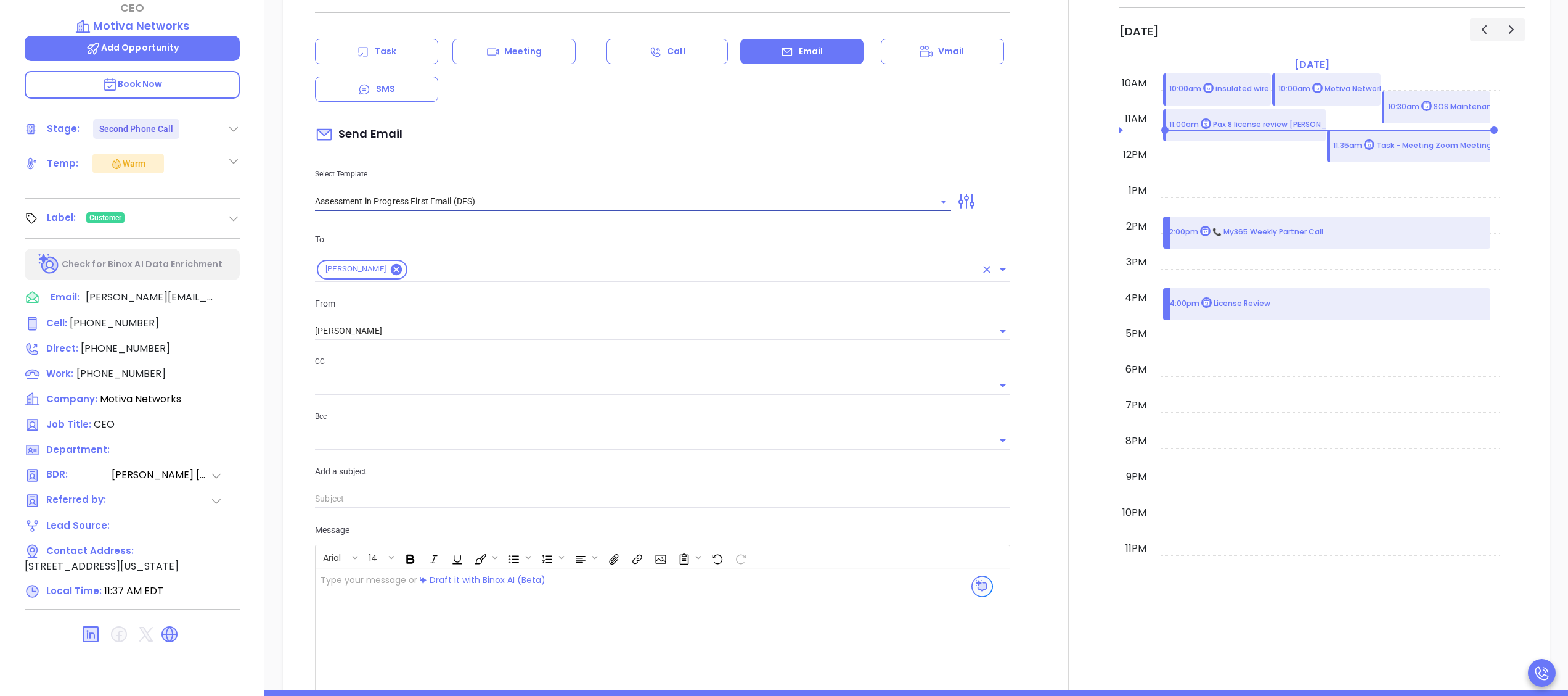
type input "[PERSON_NAME] Next Step in Your Cybersecurity Compliance Journey (Time-Sensitiv…"
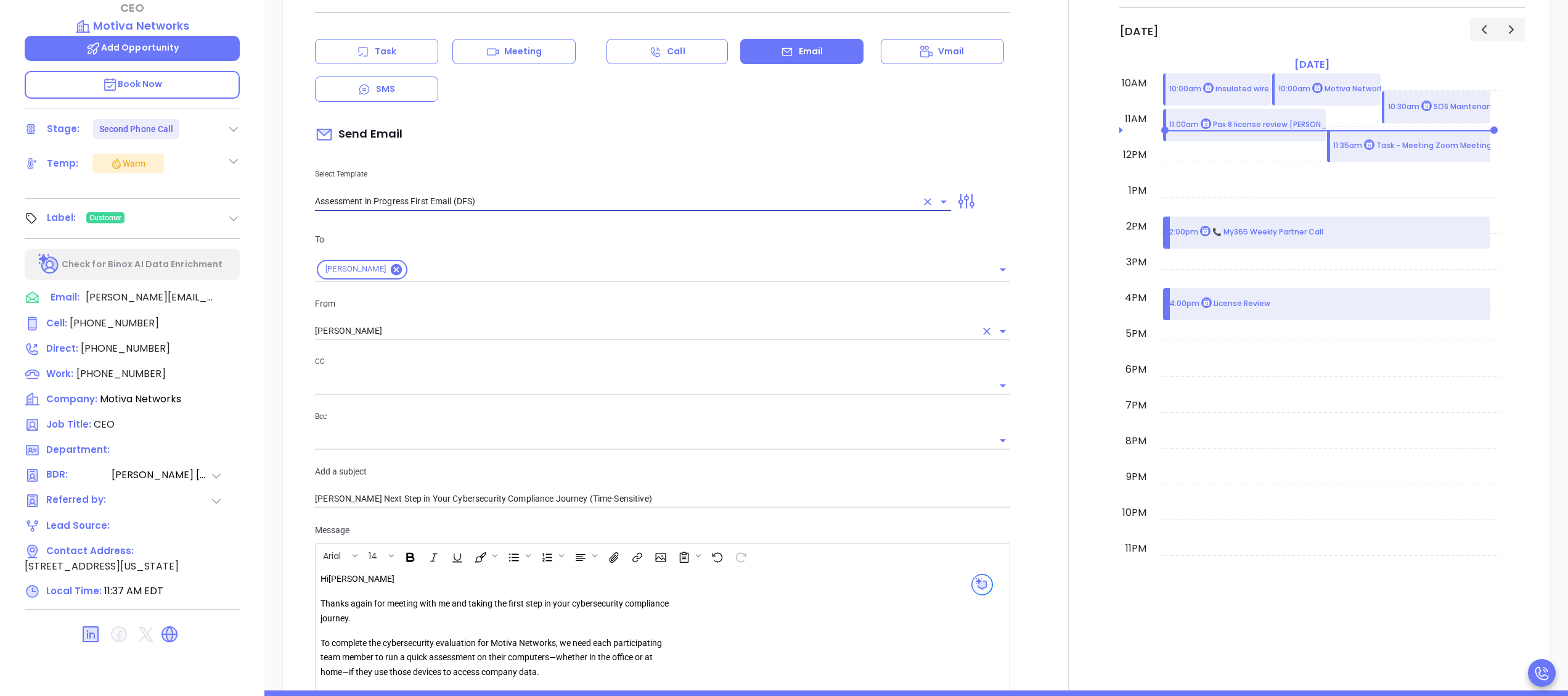
type input "Assessment in Progress First Email (DFS)"
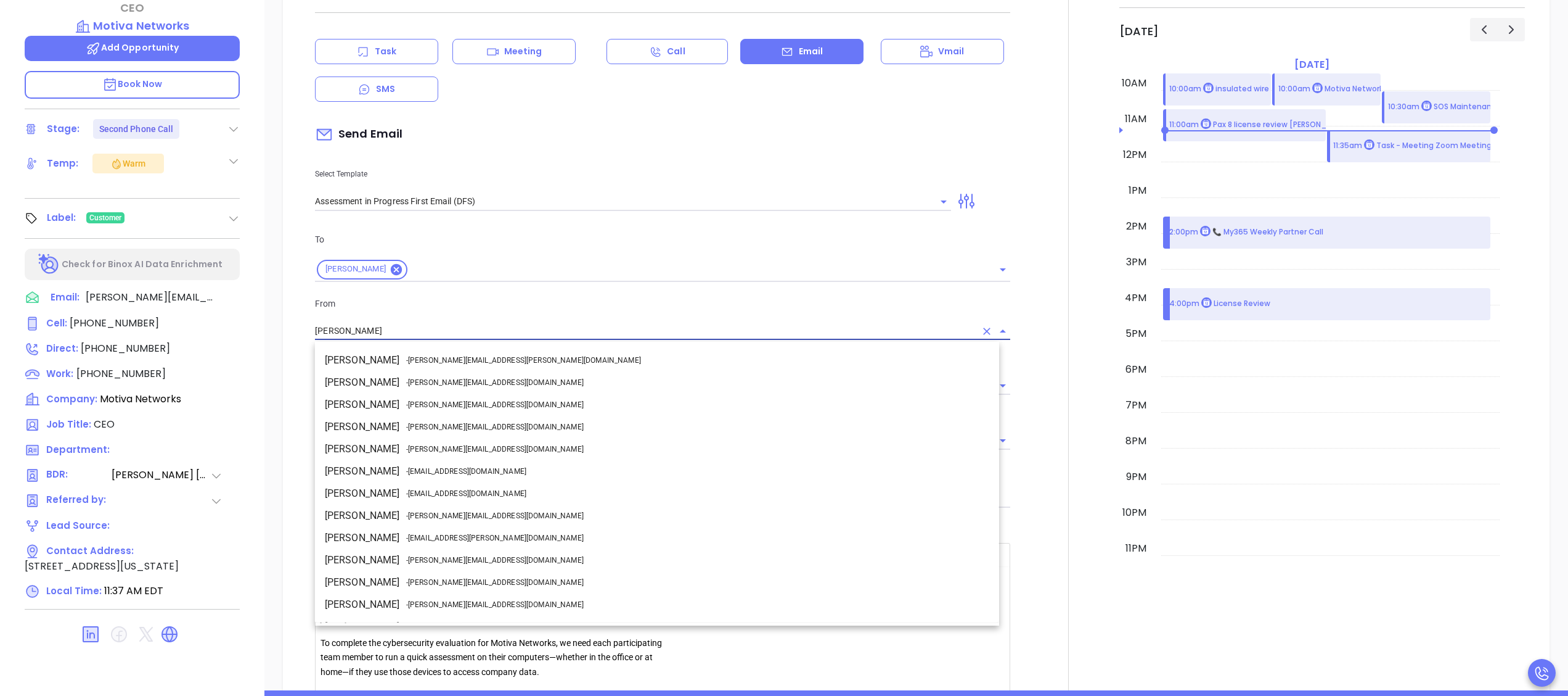
click at [480, 331] on input "[PERSON_NAME]" at bounding box center [645, 331] width 661 height 18
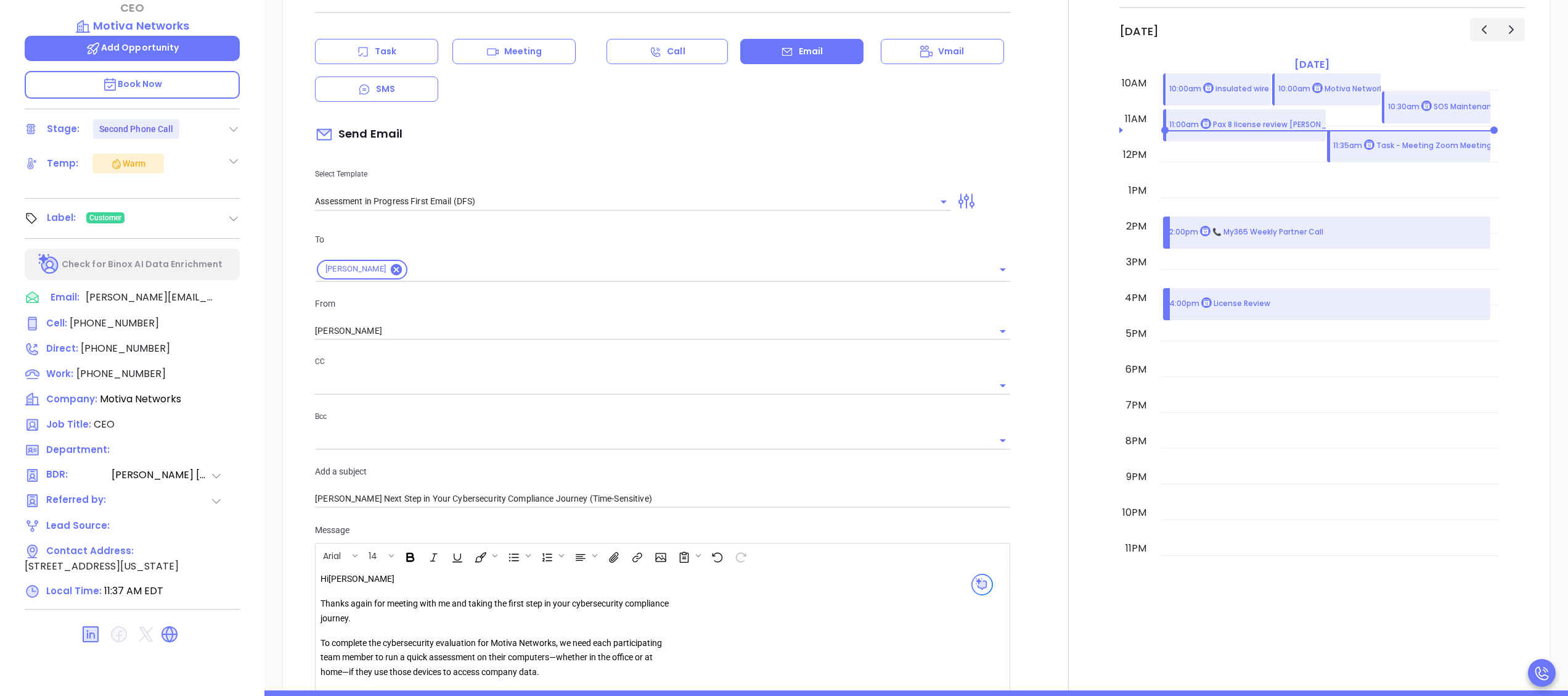
click at [1019, 263] on div at bounding box center [1068, 540] width 102 height 1153
drag, startPoint x: 551, startPoint y: 322, endPoint x: 536, endPoint y: 321, distance: 15.0
click at [539, 323] on input "[PERSON_NAME]" at bounding box center [645, 331] width 661 height 18
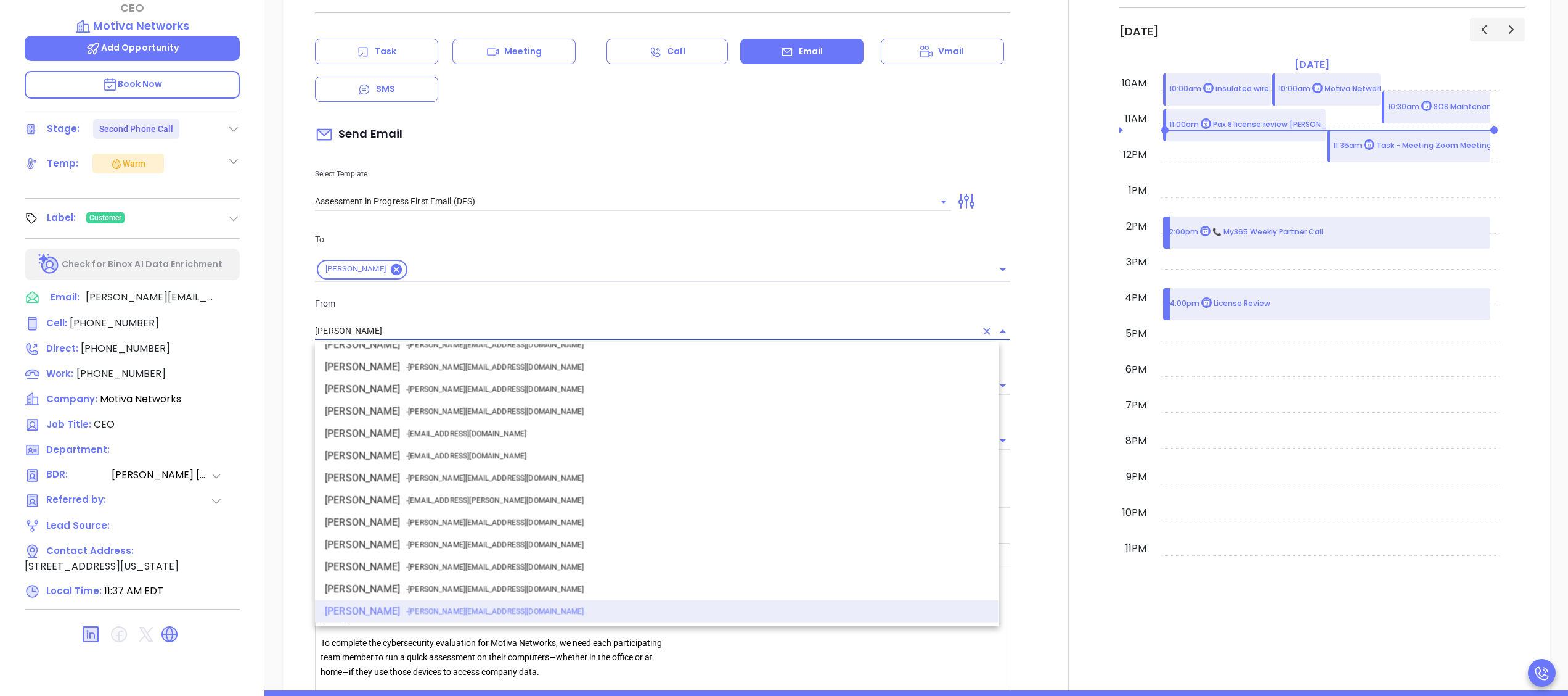
click at [472, 468] on li "Walter Contreras - [EMAIL_ADDRESS][DOMAIN_NAME]" at bounding box center [656, 478] width 684 height 22
type input "[PERSON_NAME]"
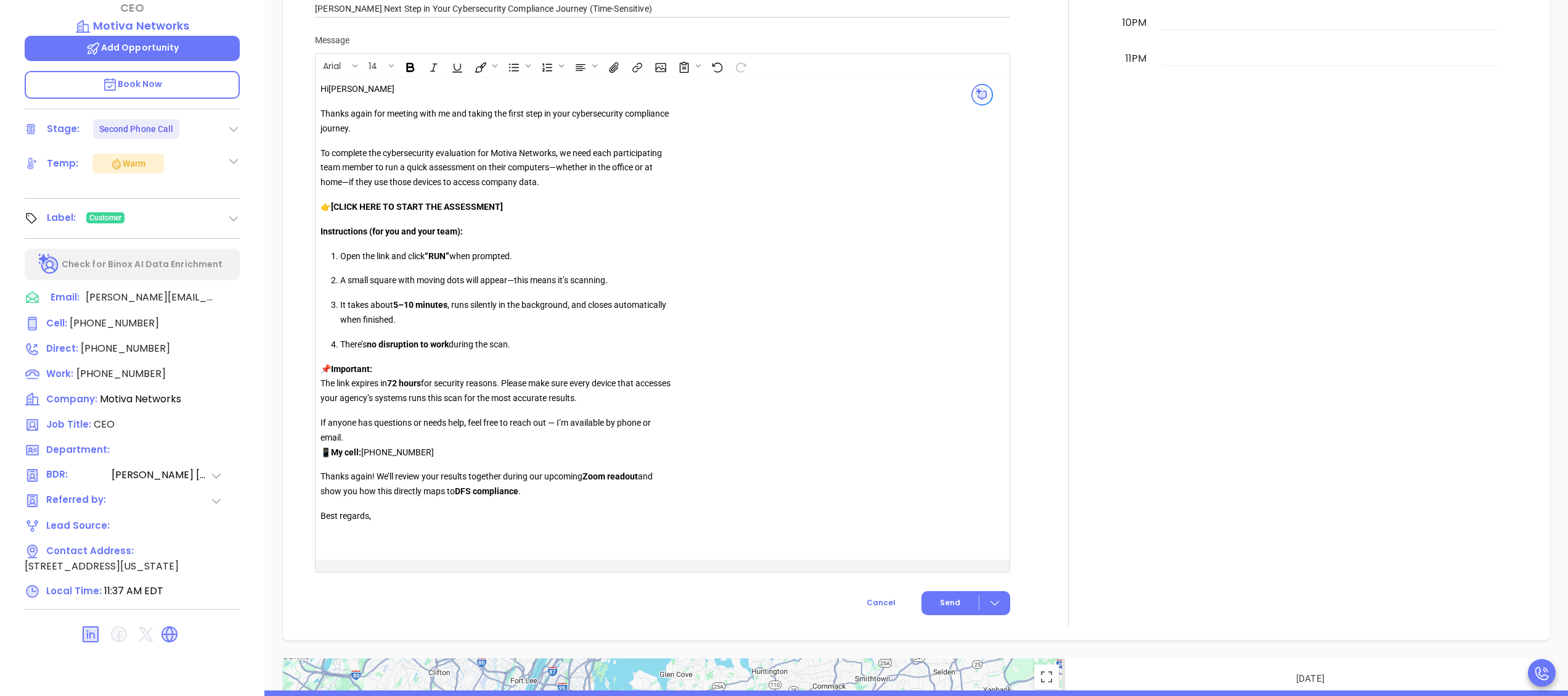
scroll to position [1727, 0]
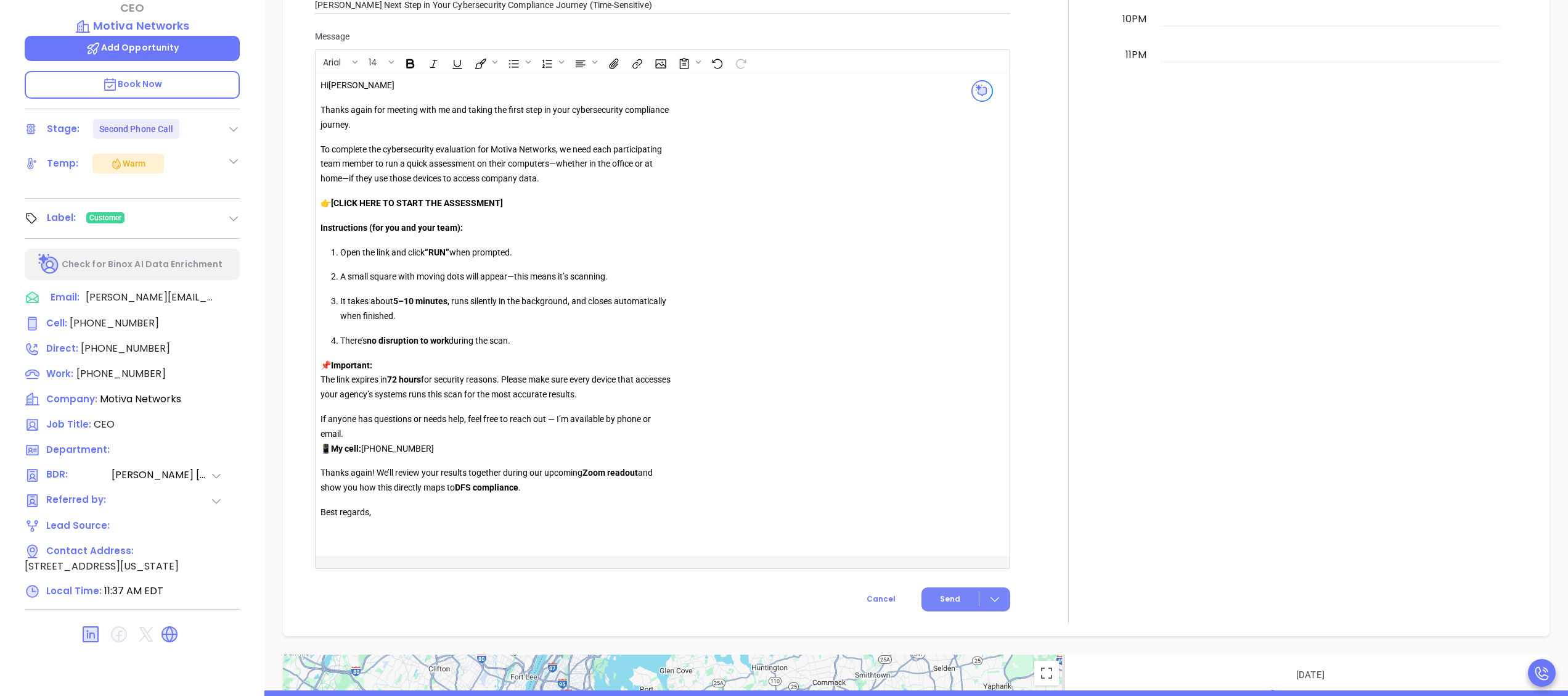
click at [923, 594] on button "Send" at bounding box center [966, 599] width 89 height 24
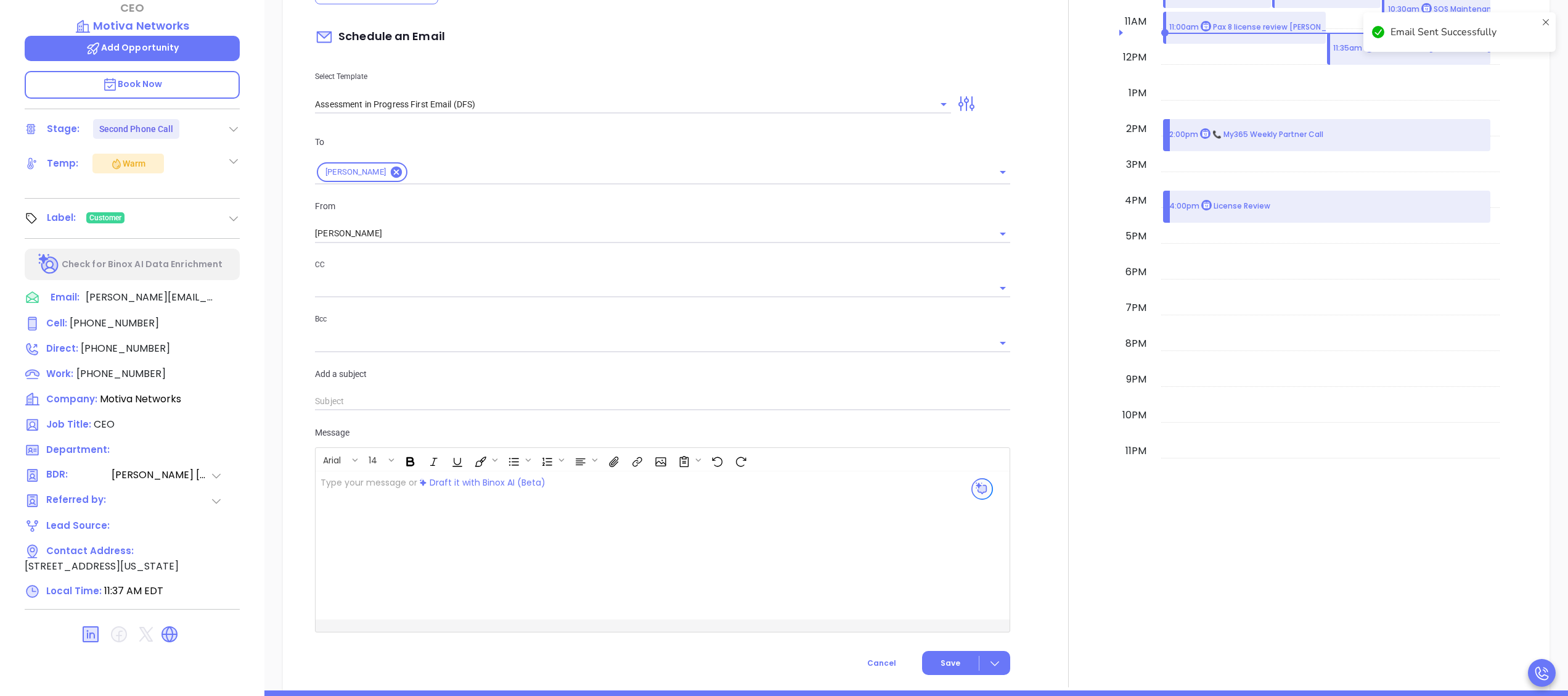
scroll to position [762, 0]
